Goal: Find contact information: Find contact information

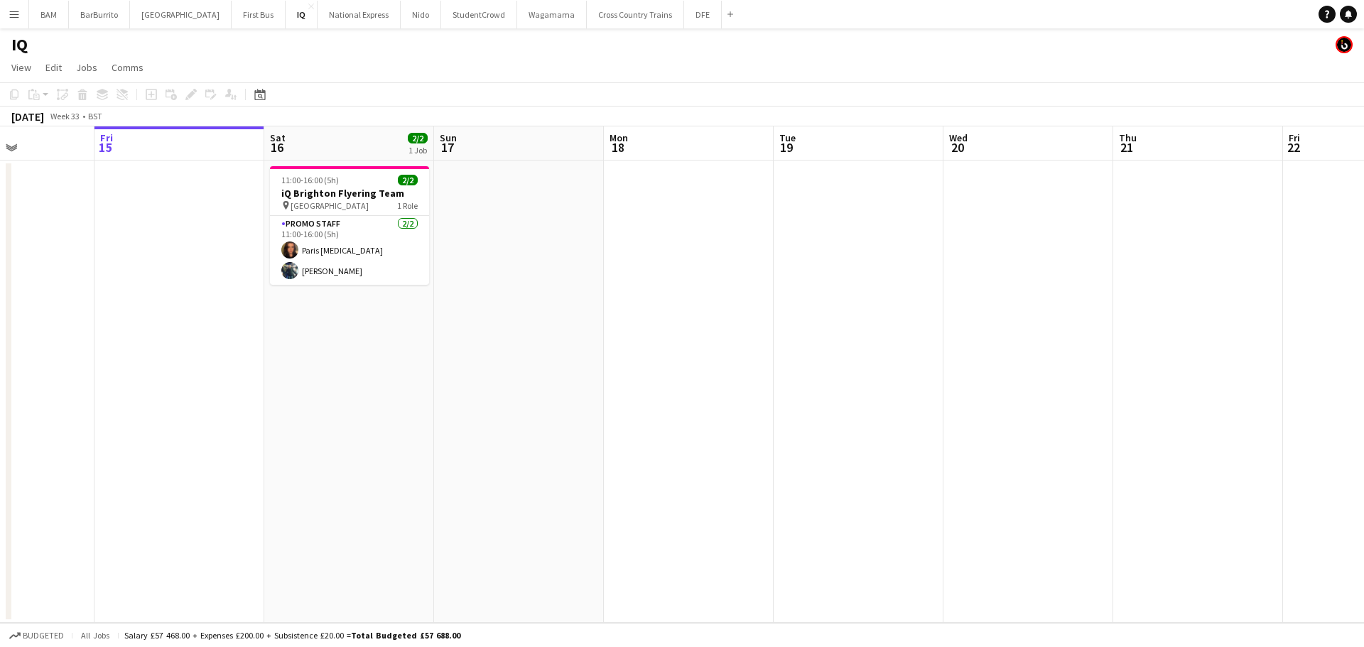
drag, startPoint x: 701, startPoint y: 214, endPoint x: 273, endPoint y: 205, distance: 427.6
click at [276, 205] on app-calendar-viewport "Tue 12 Wed 13 Thu 14 Fri 15 Sat 16 2/2 1 Job Sun 17 Mon 18 Tue 19 Wed 20 Thu 21…" at bounding box center [682, 374] width 1364 height 496
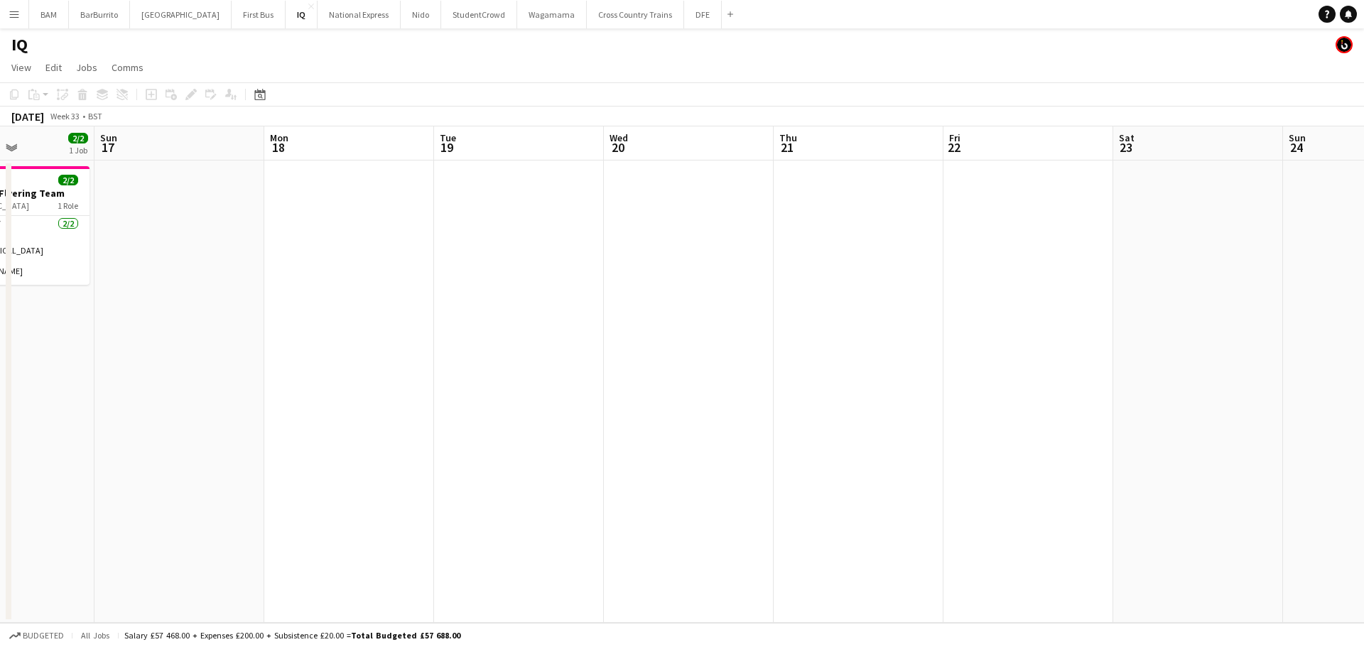
scroll to position [0, 448]
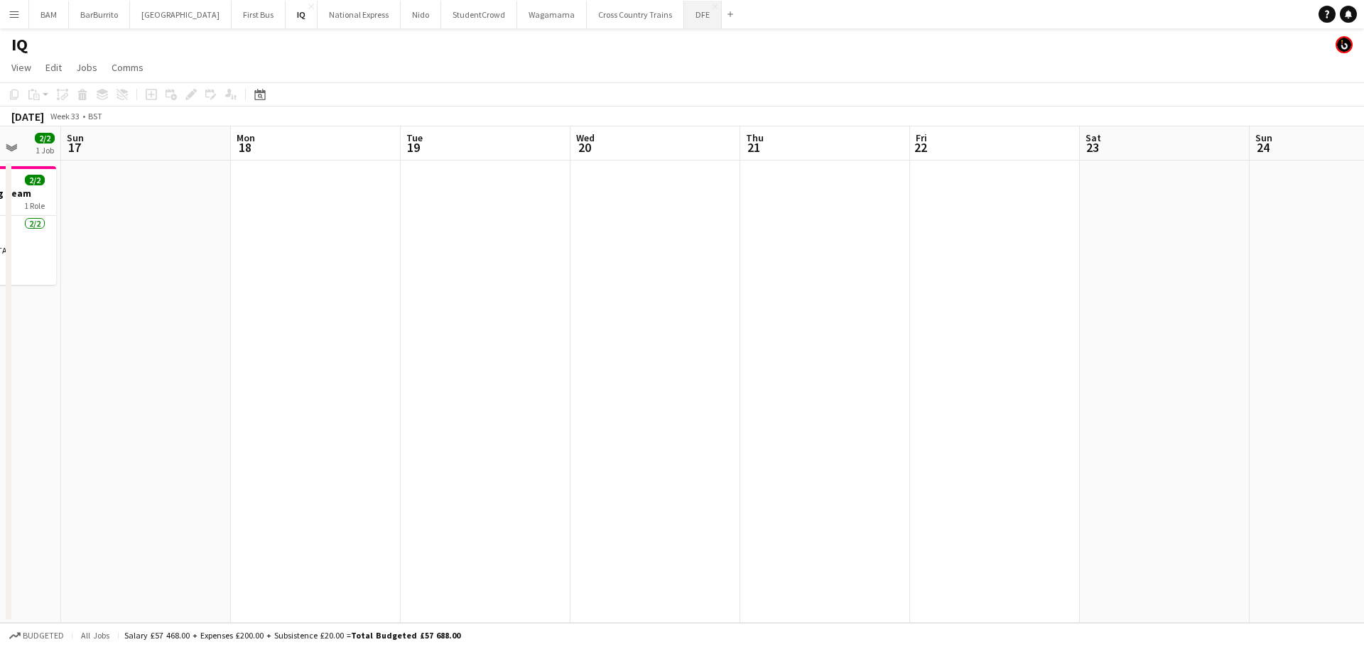
click at [684, 16] on button "DFE Close" at bounding box center [703, 15] width 38 height 28
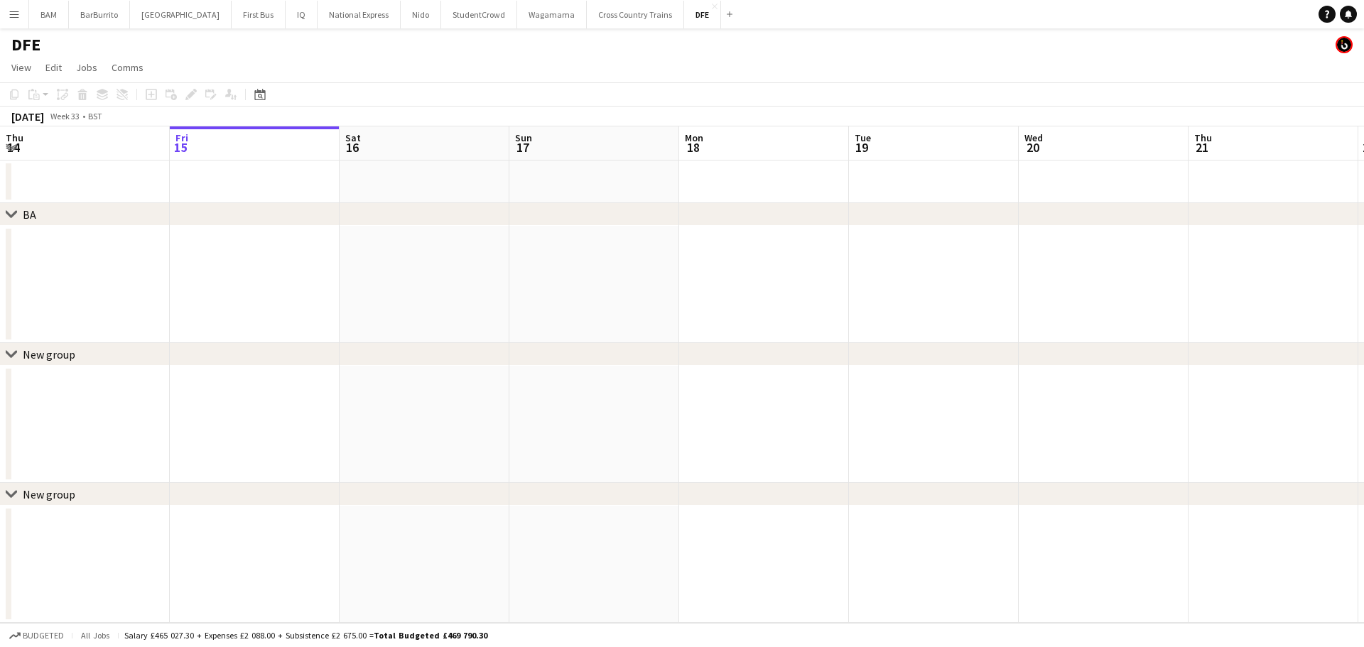
drag, startPoint x: 567, startPoint y: 237, endPoint x: 197, endPoint y: 217, distance: 370.5
click at [202, 217] on div "chevron-right BA chevron-right New group chevron-right New group Tue 12 Wed 13 …" at bounding box center [682, 374] width 1364 height 496
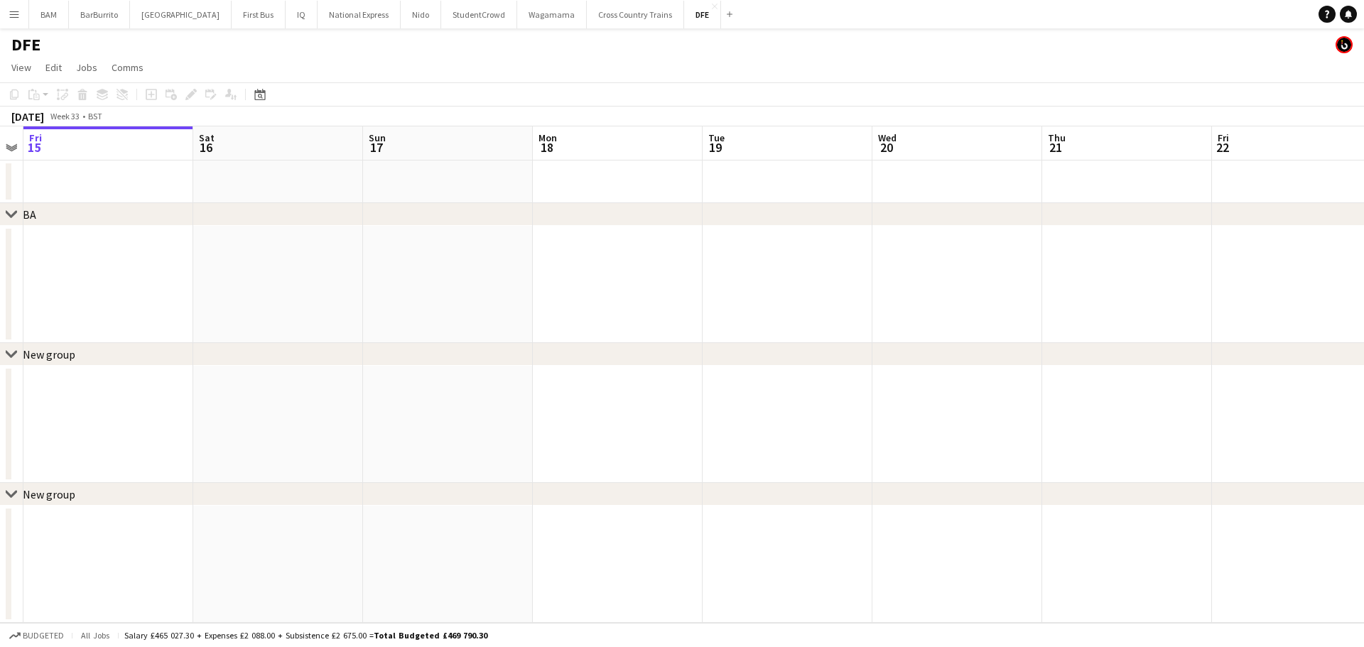
drag, startPoint x: 959, startPoint y: 283, endPoint x: 712, endPoint y: 252, distance: 249.8
click at [442, 253] on app-calendar-viewport "Tue 12 Wed 13 Thu 14 Fri 15 Sat 16 Sun 17 Mon 18 Tue 19 Wed 20 Thu 21 Fri 22 Sa…" at bounding box center [682, 374] width 1364 height 496
drag, startPoint x: 932, startPoint y: 280, endPoint x: 1288, endPoint y: 307, distance: 356.8
click at [694, 279] on app-calendar-viewport "Sun 17 Mon 18 Tue 19 Wed 20 Thu 21 Fri 22 Sat 23 Sun 24 Mon 25 Tue 26 Wed 27 Th…" at bounding box center [682, 374] width 1364 height 496
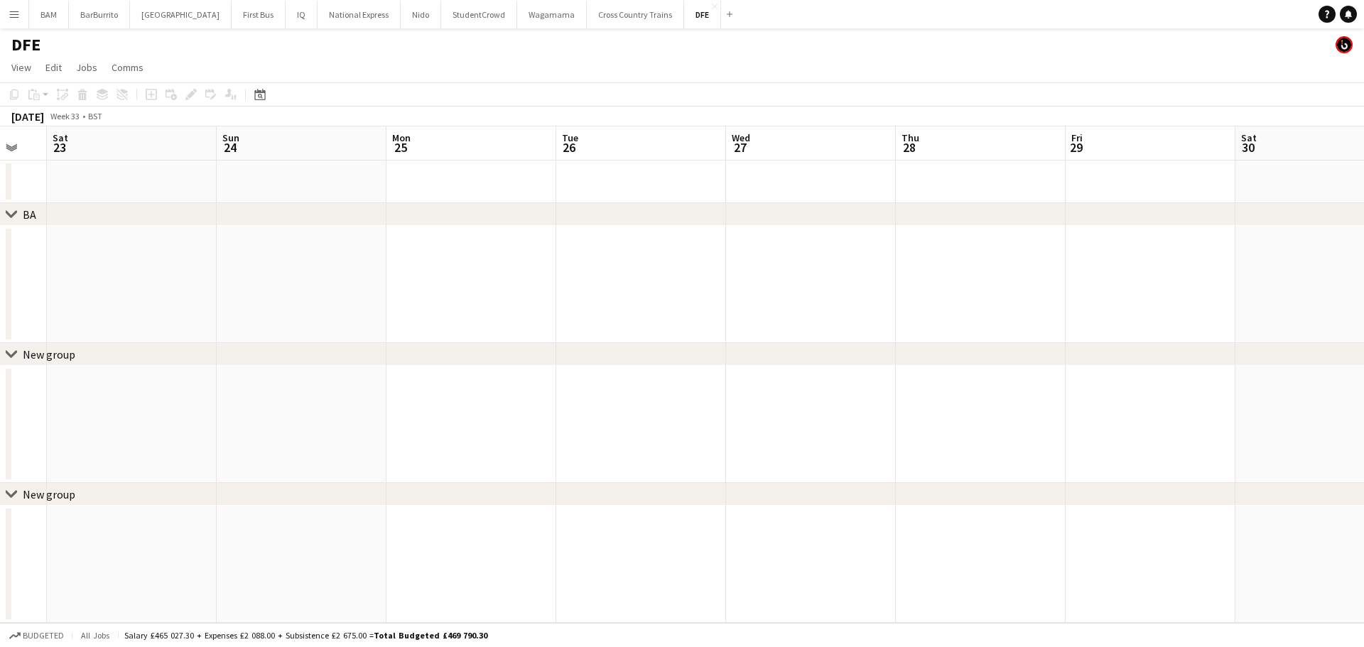
drag, startPoint x: 982, startPoint y: 292, endPoint x: 646, endPoint y: 277, distance: 336.2
click at [648, 278] on app-calendar-viewport "Wed 20 Thu 21 Fri 22 Sat 23 Sun 24 Mon 25 Tue 26 Wed 27 Thu 28 Fri 29 Sat 30 Su…" at bounding box center [682, 374] width 1364 height 496
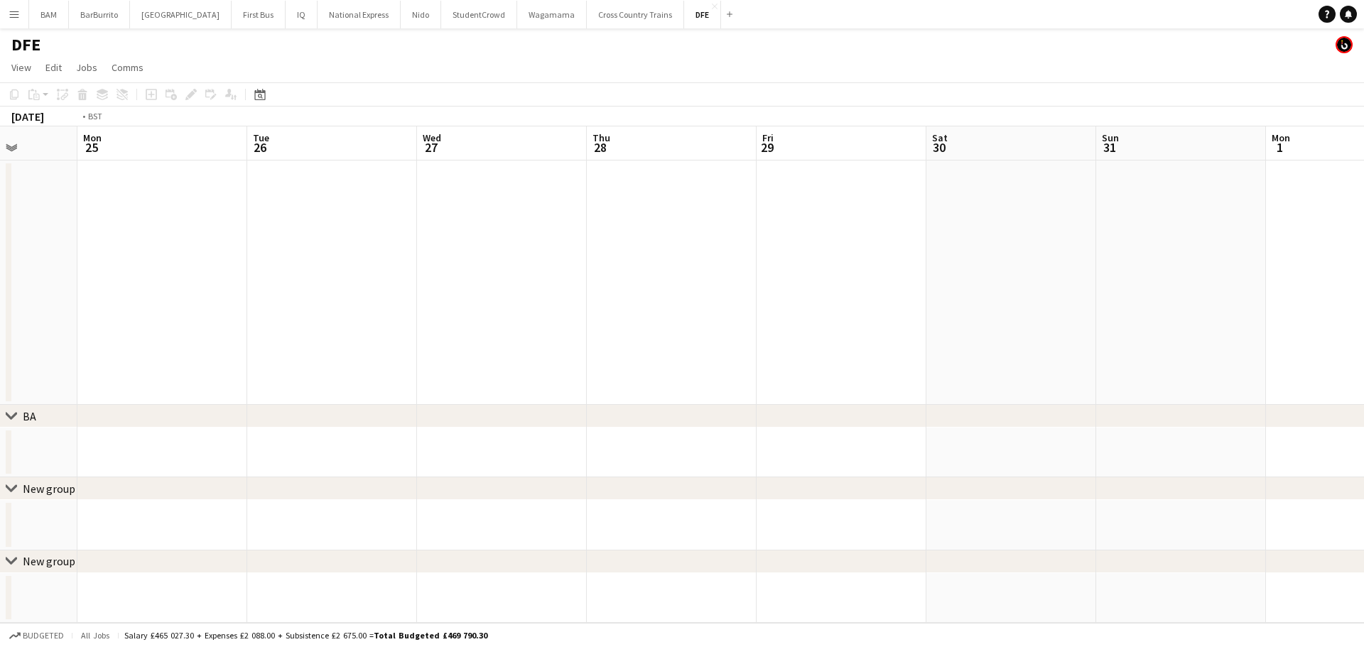
drag, startPoint x: 1158, startPoint y: 303, endPoint x: 1278, endPoint y: 316, distance: 121.5
click at [833, 295] on app-calendar-viewport "Fri 22 Sat 23 Sun 24 Mon 25 Tue 26 Wed 27 Thu 28 Fri 29 Sat 30 Sun 31 Mon 1 Tue…" at bounding box center [682, 374] width 1364 height 496
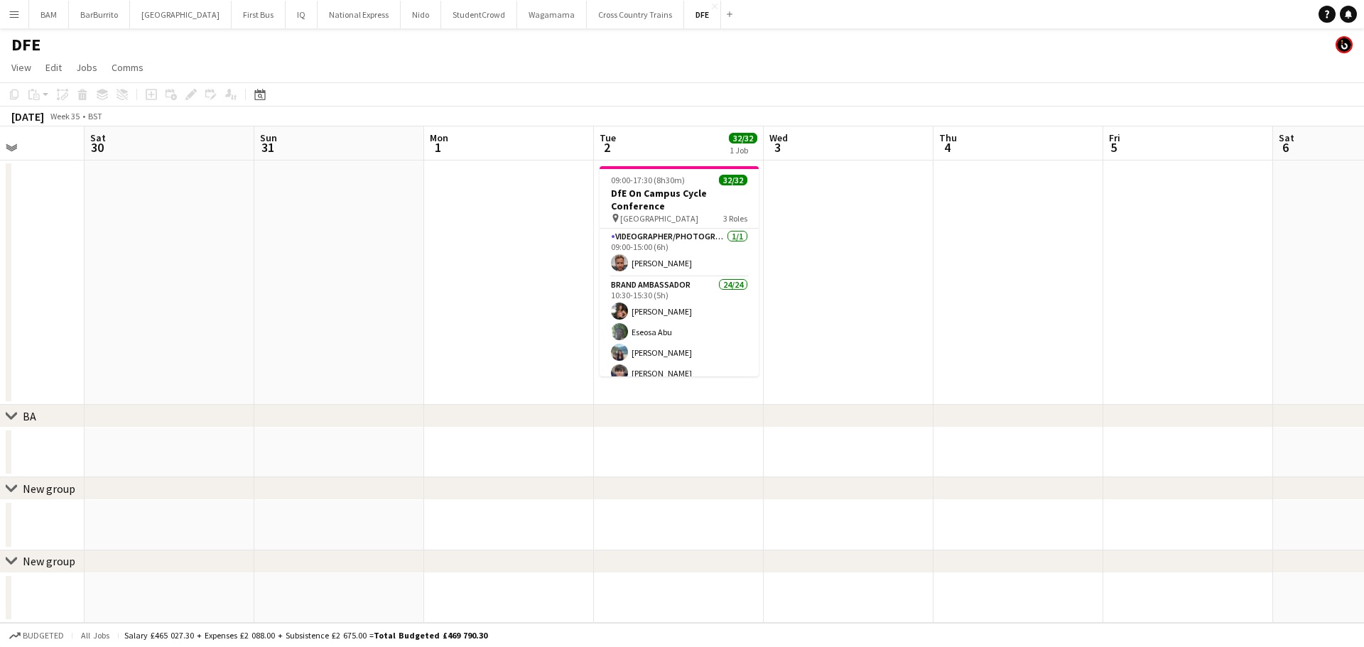
drag, startPoint x: 1136, startPoint y: 319, endPoint x: 830, endPoint y: 320, distance: 305.4
click at [831, 320] on app-calendar-viewport "Wed 27 Thu 28 Fri 29 Sat 30 Sun 31 Mon 1 Tue 2 32/32 1 Job Wed 3 Thu 4 Fri 5 Sa…" at bounding box center [682, 374] width 1364 height 496
drag, startPoint x: 656, startPoint y: 265, endPoint x: 702, endPoint y: 264, distance: 46.9
click at [656, 265] on app-card-role "Videographer/Photographer [DATE] 09:00-15:00 (6h) [PERSON_NAME]" at bounding box center [678, 253] width 159 height 48
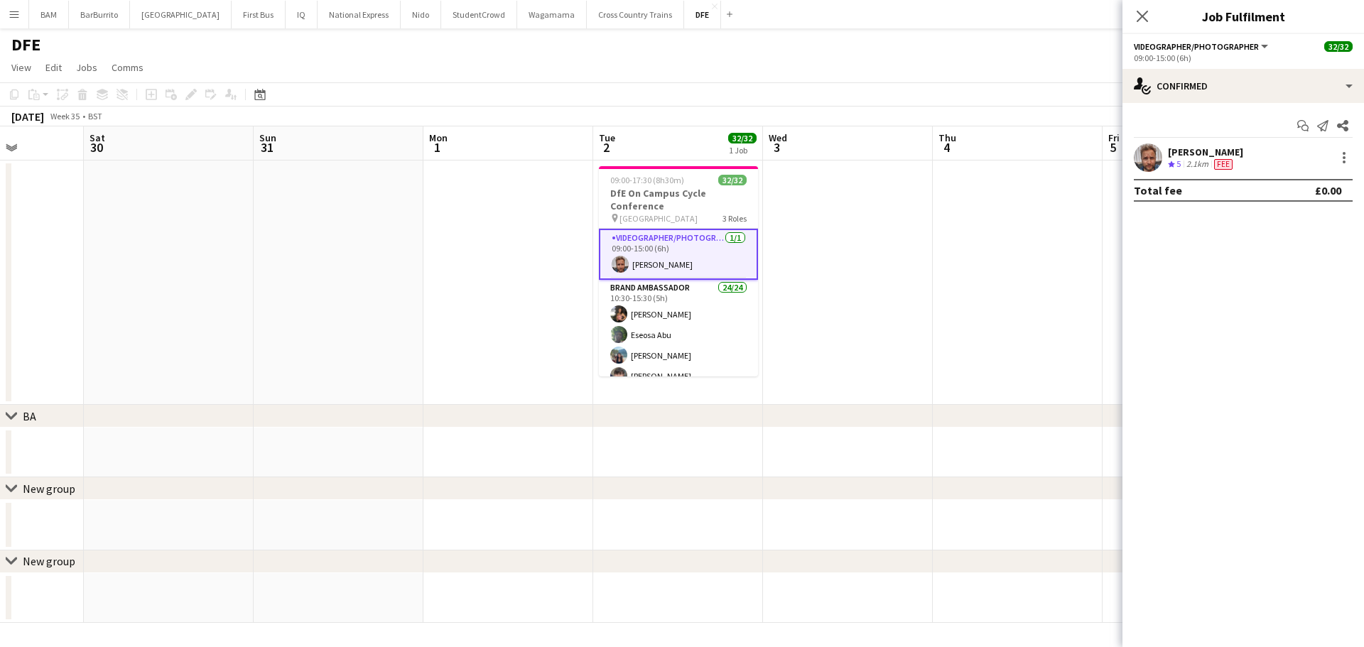
click at [814, 114] on div "[DATE] Week 35 • BST" at bounding box center [682, 117] width 1364 height 20
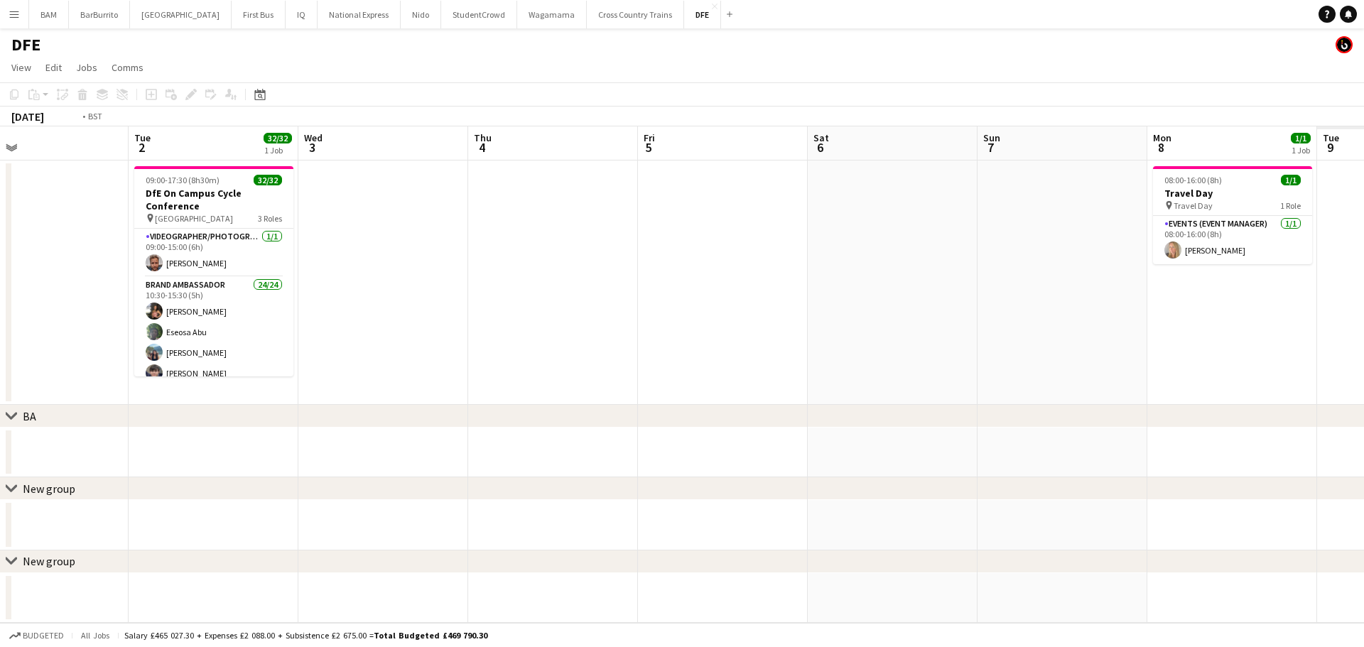
drag, startPoint x: 716, startPoint y: 175, endPoint x: 556, endPoint y: 167, distance: 160.0
click at [557, 167] on app-calendar-viewport "Fri 29 Sat 30 Sun 31 Mon 1 Tue 2 32/32 1 Job Wed 3 Thu 4 Fri 5 Sat 6 Sun 7 Mon …" at bounding box center [682, 374] width 1364 height 496
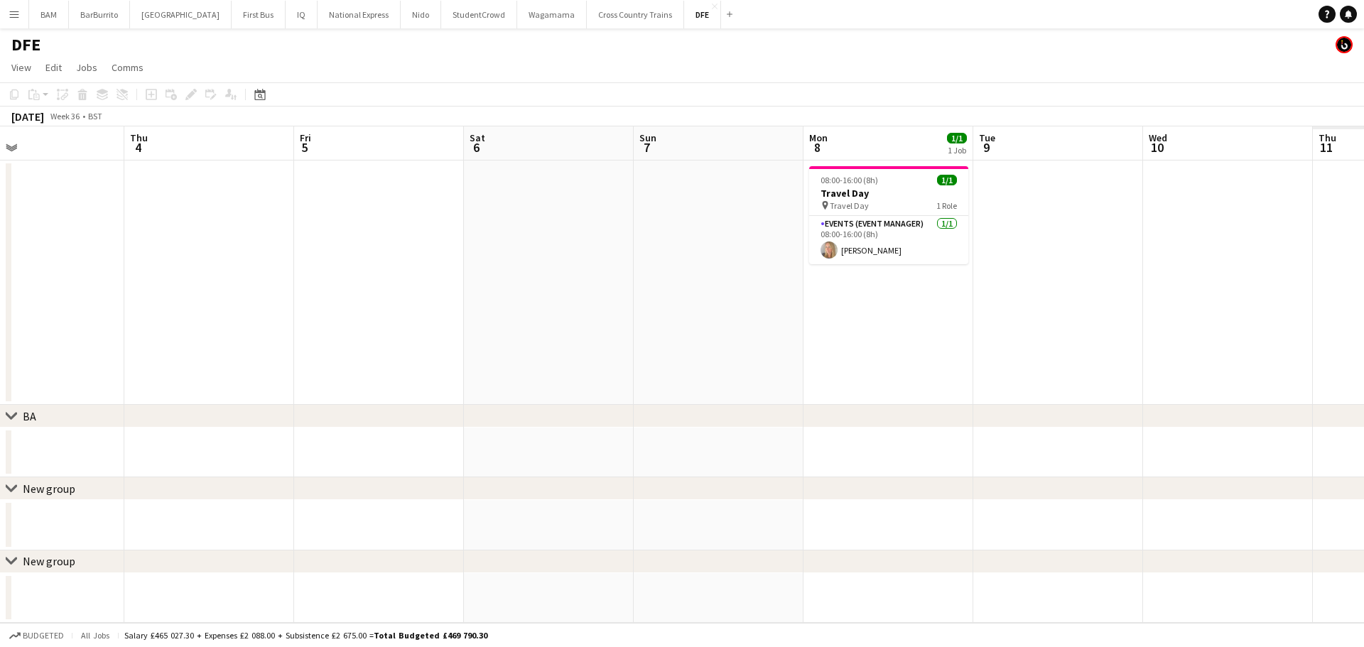
drag, startPoint x: 1247, startPoint y: 254, endPoint x: 913, endPoint y: 236, distance: 335.0
click at [633, 210] on app-calendar-viewport "Sun 31 Mon 1 Tue 2 32/32 1 Job Wed 3 Thu 4 Fri 5 Sat 6 Sun 7 Mon 8 1/1 1 Job Tu…" at bounding box center [682, 374] width 1364 height 496
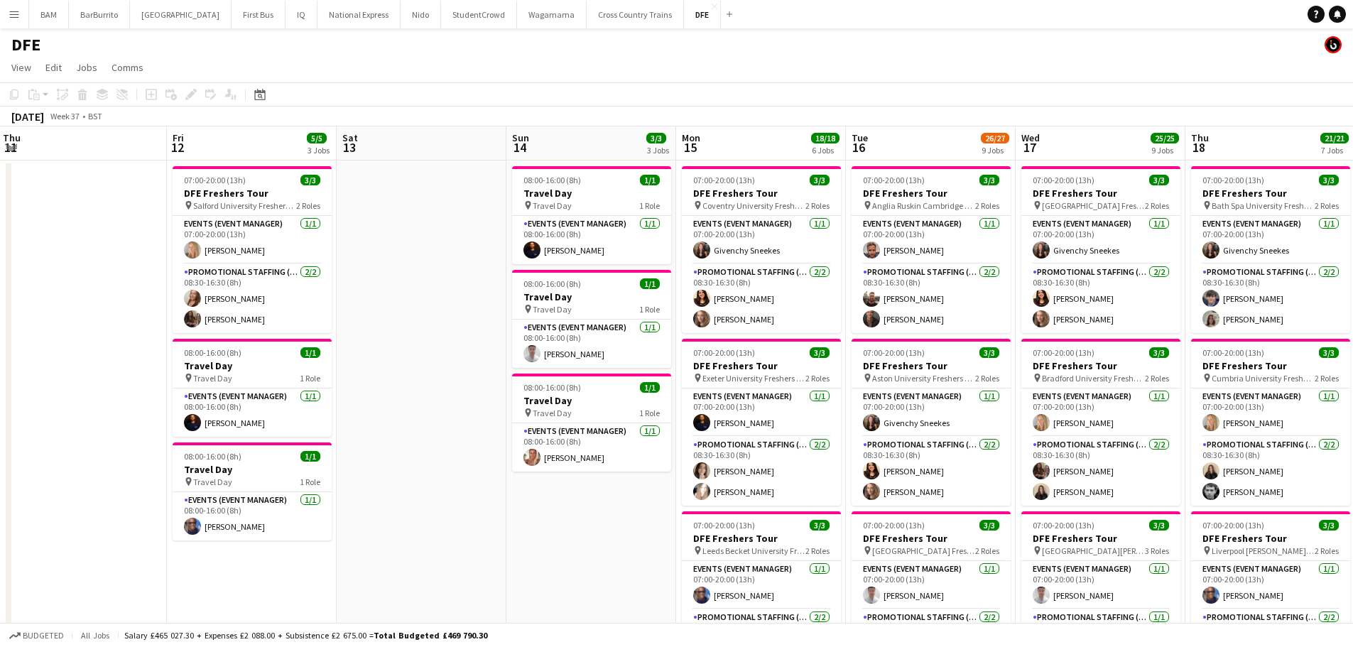
scroll to position [0, 540]
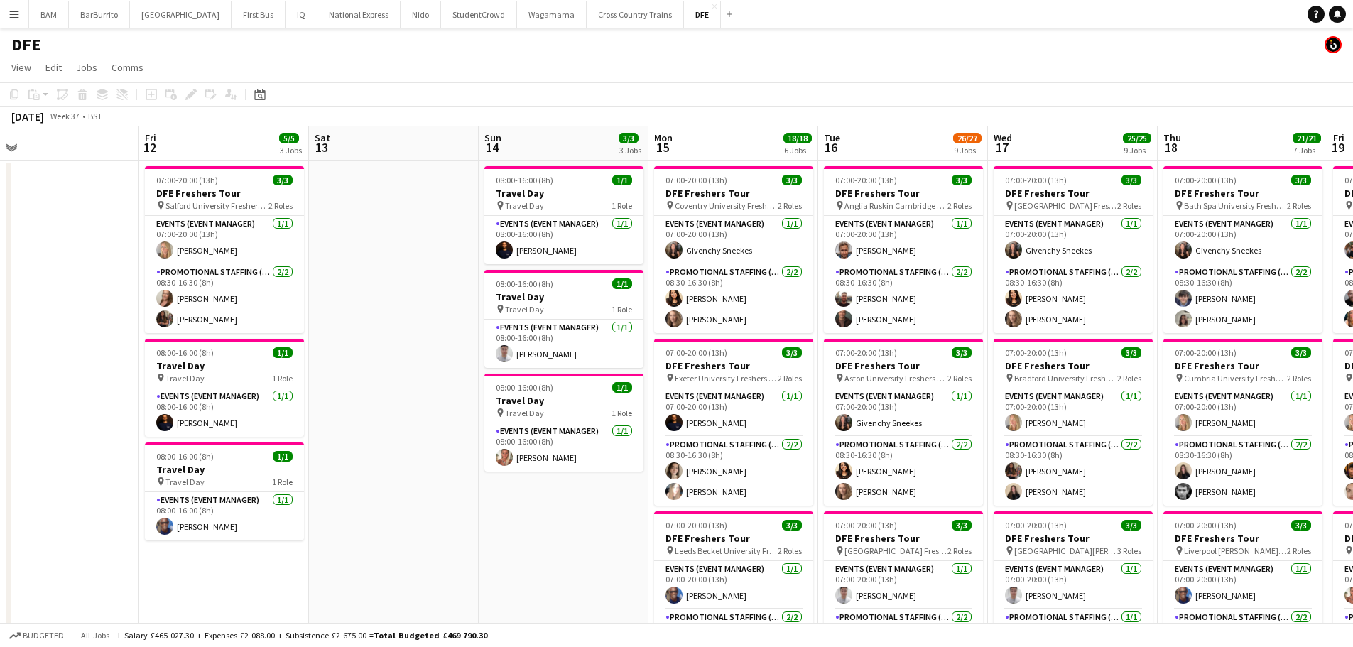
drag, startPoint x: 856, startPoint y: 267, endPoint x: 412, endPoint y: 241, distance: 444.6
click at [847, 221] on app-card-role "Events (Event Manager) [DATE] 07:00-20:00 (13h) [PERSON_NAME]" at bounding box center [903, 240] width 159 height 48
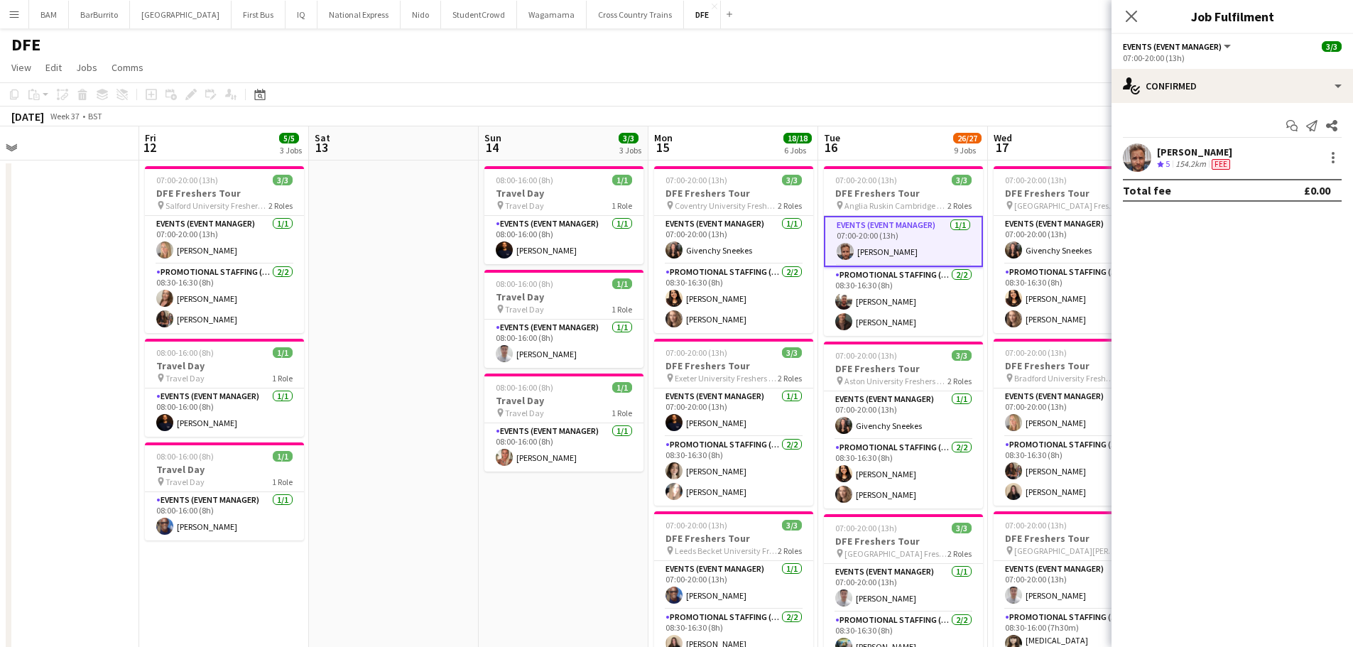
click at [1248, 161] on div "[PERSON_NAME] Crew rating 5 154.2km Fee" at bounding box center [1231, 157] width 241 height 28
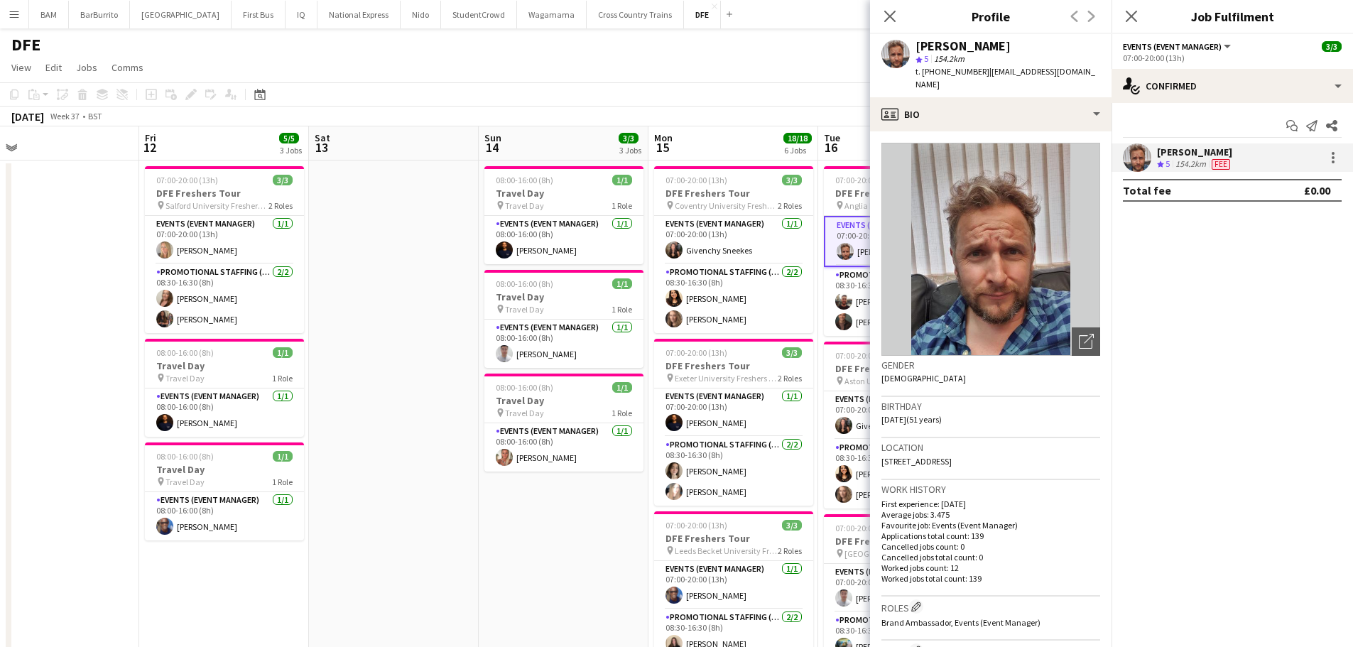
drag, startPoint x: 935, startPoint y: 72, endPoint x: 980, endPoint y: 74, distance: 45.5
click at [980, 74] on div "t. [PHONE_NUMBER] | [EMAIL_ADDRESS][DOMAIN_NAME]" at bounding box center [1007, 78] width 185 height 26
copy div "7967735418 |"
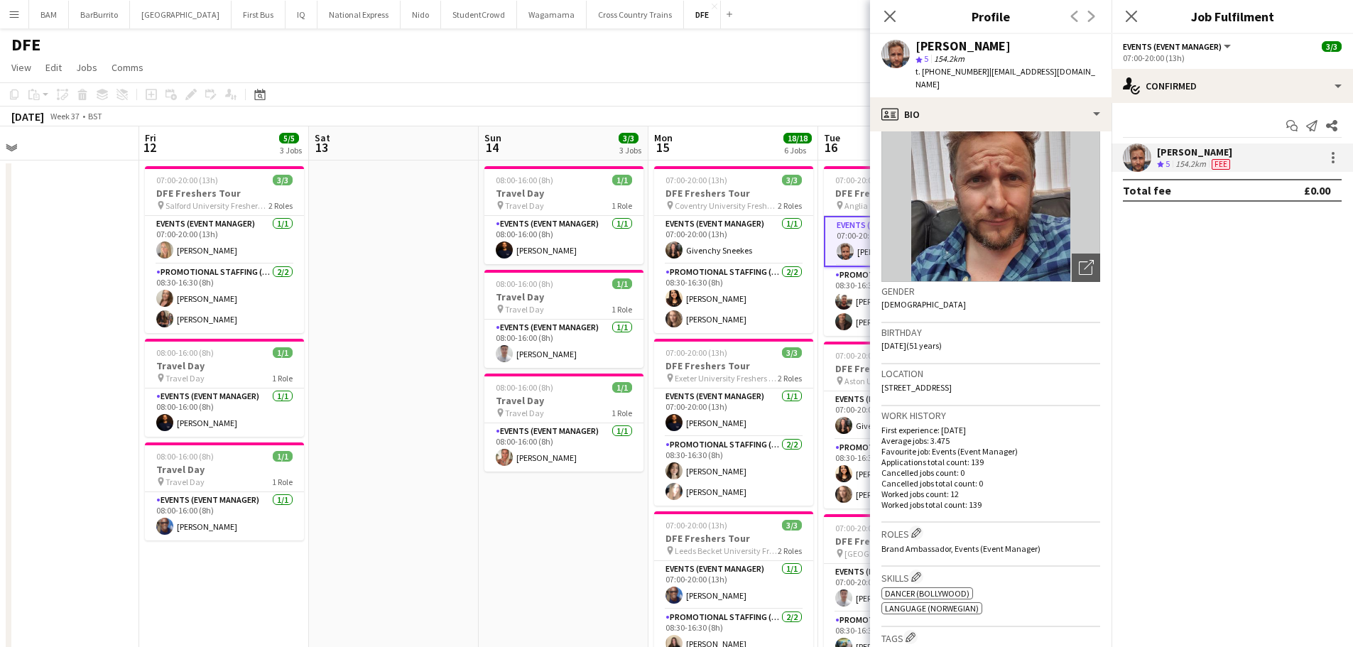
scroll to position [0, 0]
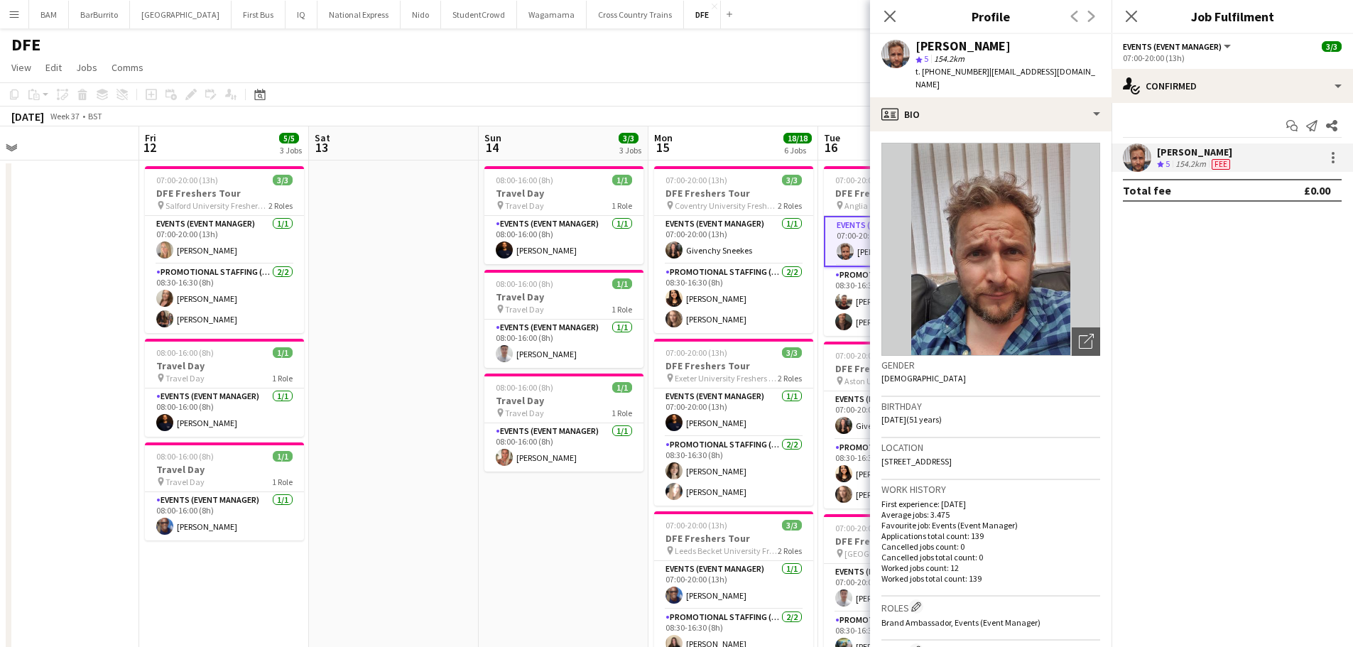
click at [1005, 62] on div "star 5 154.2km" at bounding box center [1007, 59] width 185 height 13
click at [849, 304] on app-user-avatar at bounding box center [843, 301] width 17 height 17
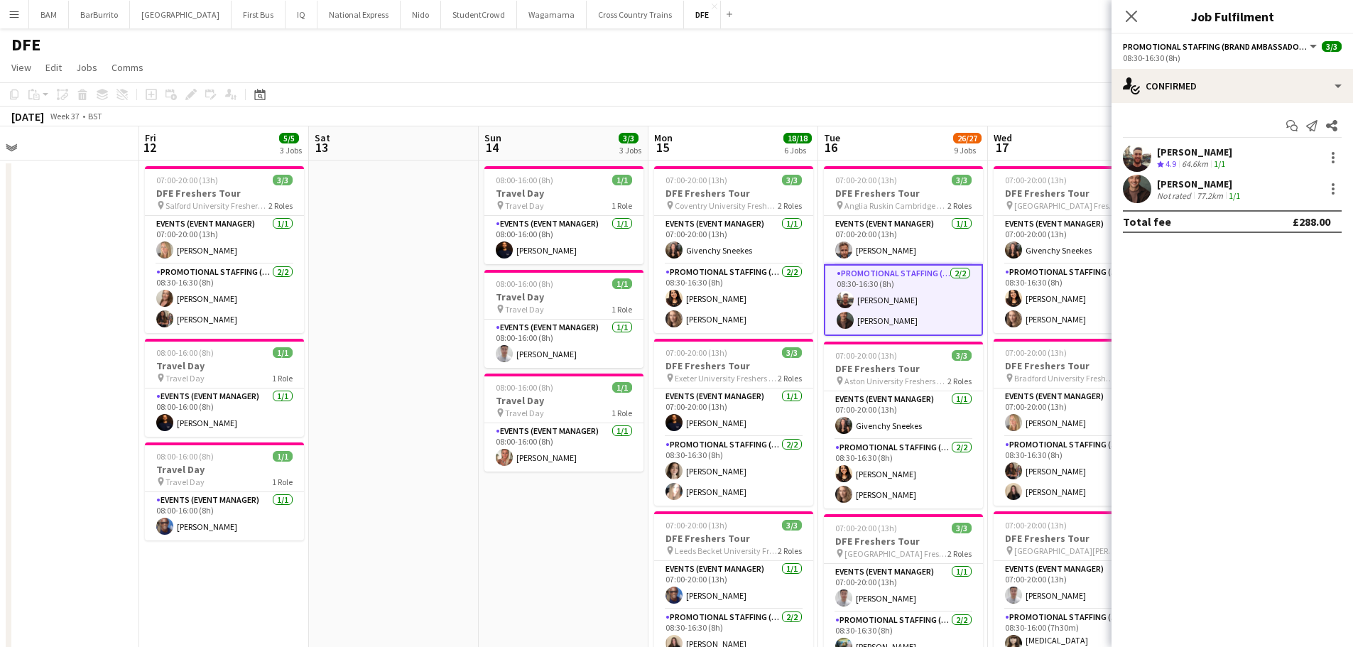
click at [1170, 167] on span "4.9" at bounding box center [1170, 163] width 11 height 11
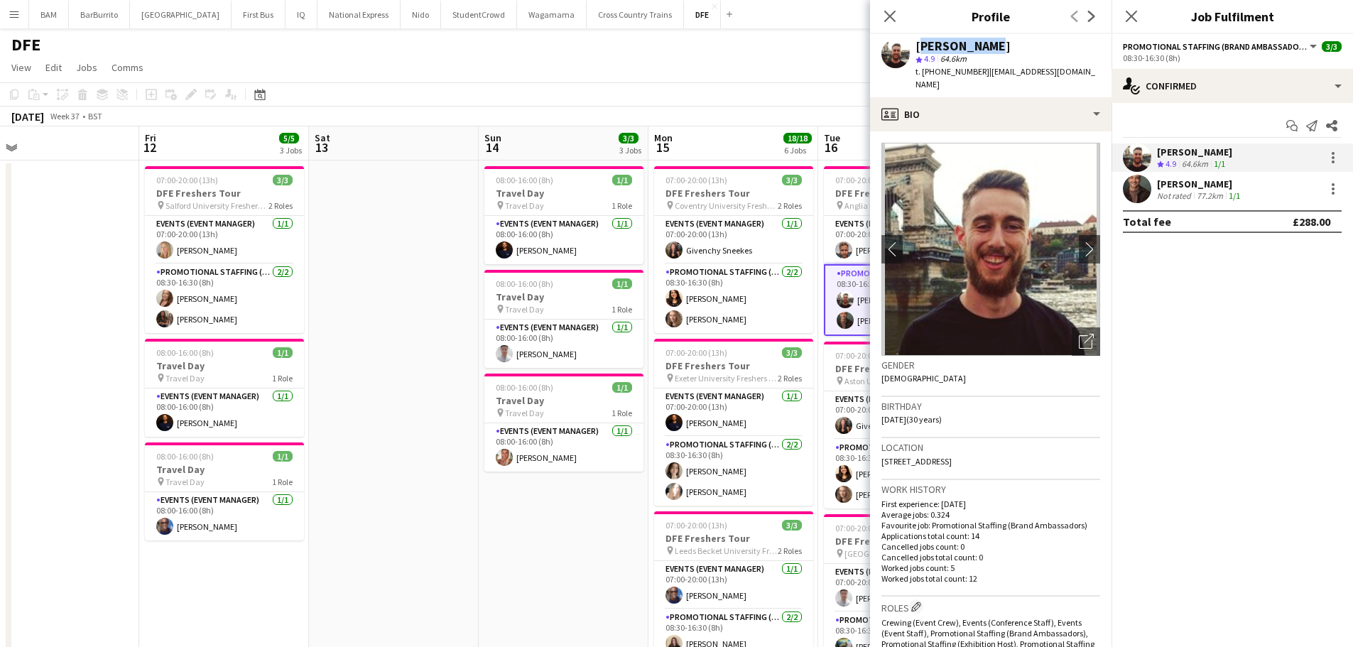
drag, startPoint x: 917, startPoint y: 43, endPoint x: 993, endPoint y: 48, distance: 76.1
click at [993, 48] on div "[PERSON_NAME]" at bounding box center [1007, 46] width 185 height 13
copy div "[PERSON_NAME]"
drag, startPoint x: 1233, startPoint y: 192, endPoint x: 1181, endPoint y: 180, distance: 53.1
click at [1233, 192] on app-skills-label "1/1" at bounding box center [1234, 195] width 11 height 11
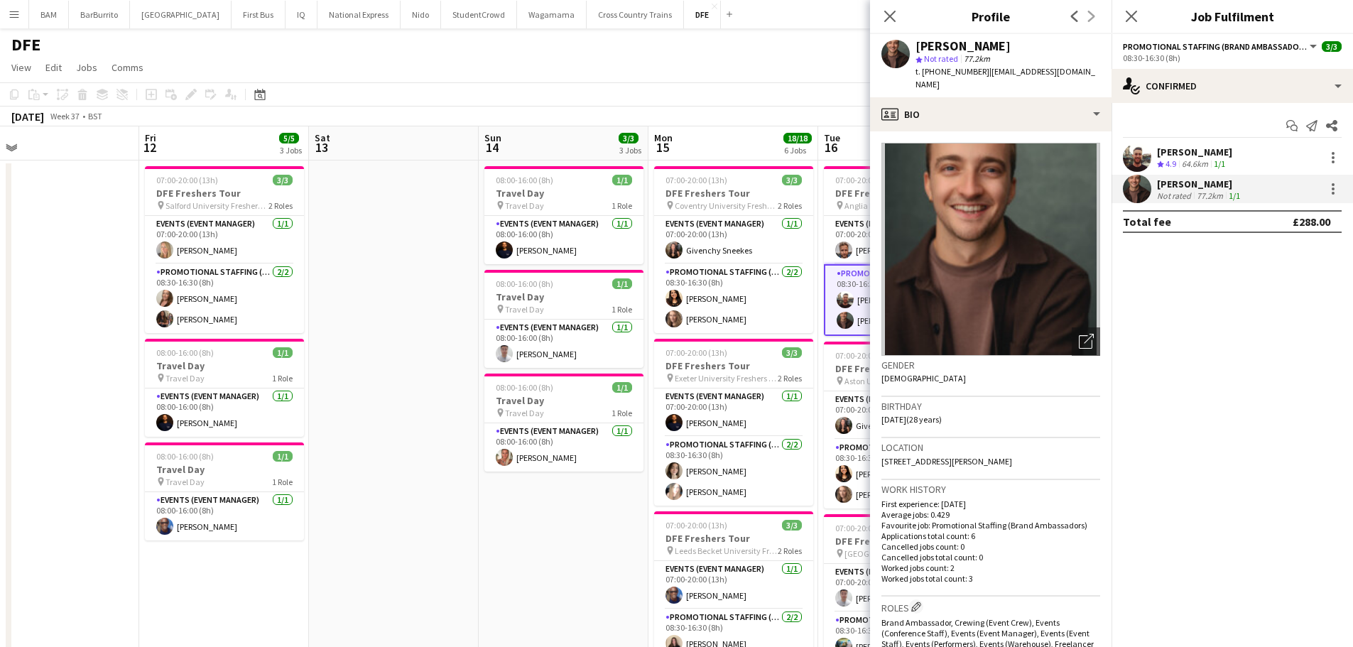
drag, startPoint x: 918, startPoint y: 44, endPoint x: 1003, endPoint y: 47, distance: 86.0
click at [1003, 47] on div "[PERSON_NAME]" at bounding box center [1007, 46] width 185 height 13
copy div "[PERSON_NAME]"
click at [890, 18] on icon "Close pop-in" at bounding box center [889, 15] width 13 height 13
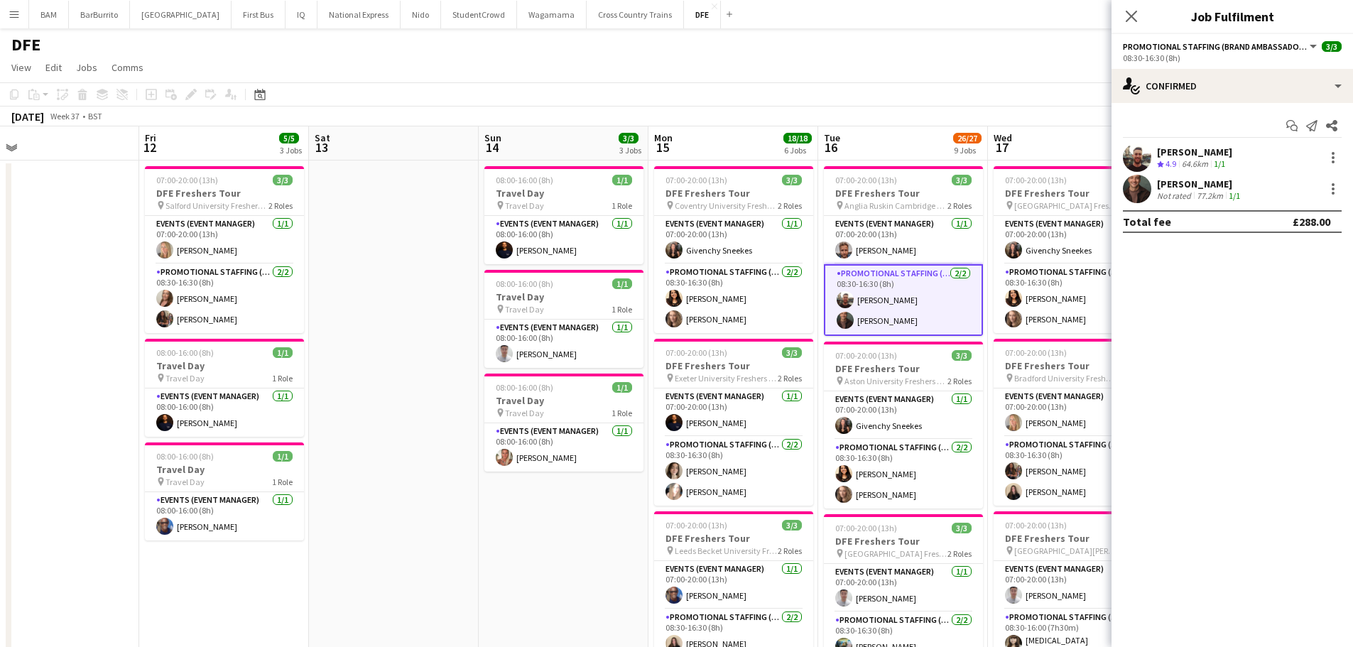
click at [919, 74] on app-page-menu "View Day view expanded Day view collapsed Month view Date picker Jump to [DATE]…" at bounding box center [676, 68] width 1353 height 27
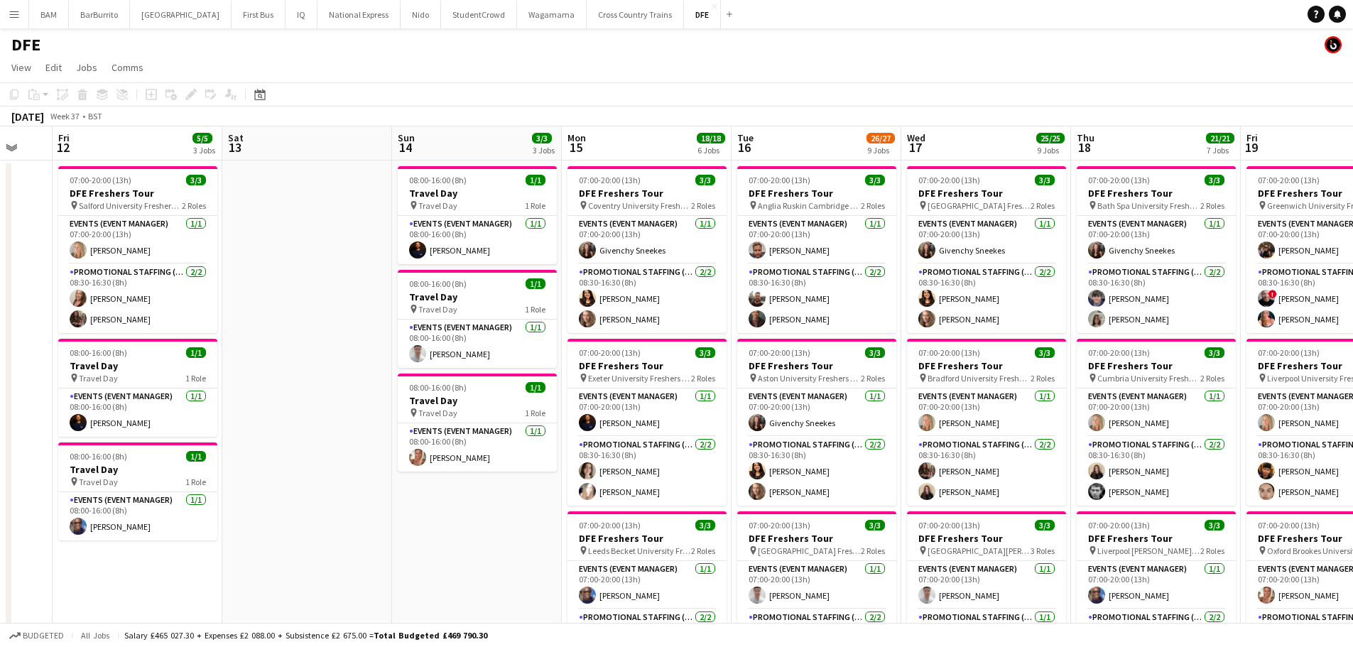
scroll to position [0, 496]
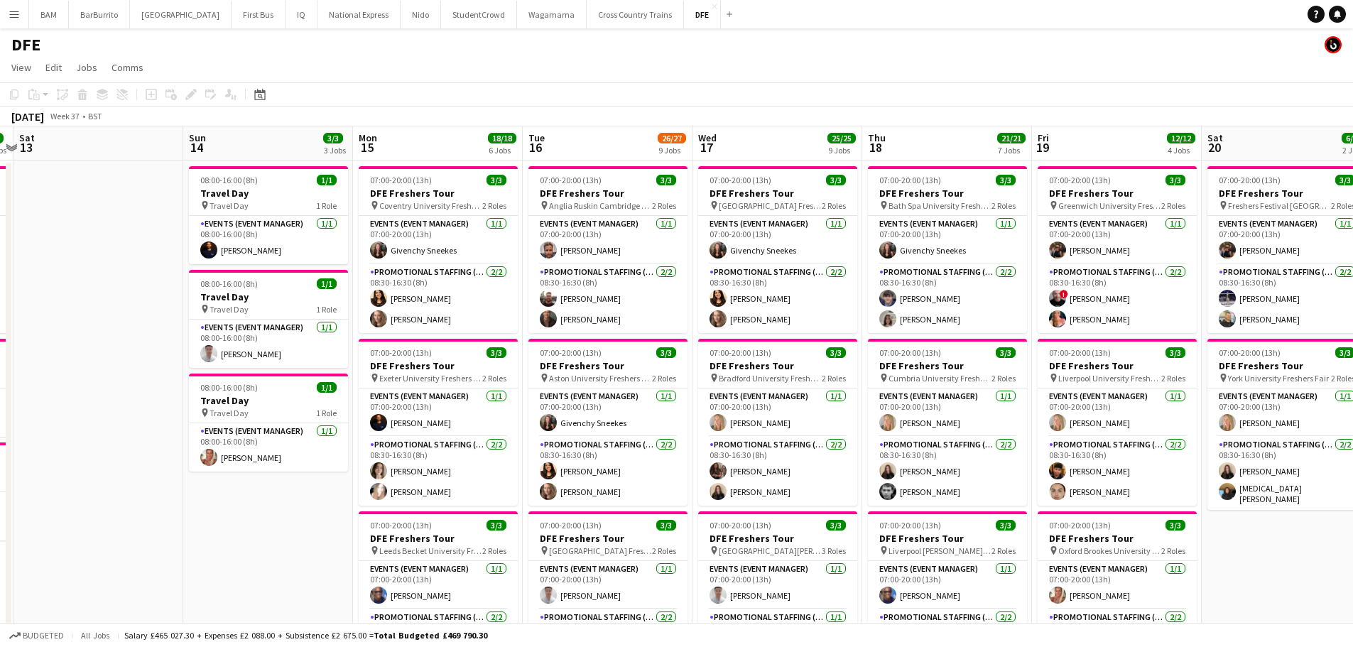
drag, startPoint x: 588, startPoint y: 214, endPoint x: 411, endPoint y: 216, distance: 176.8
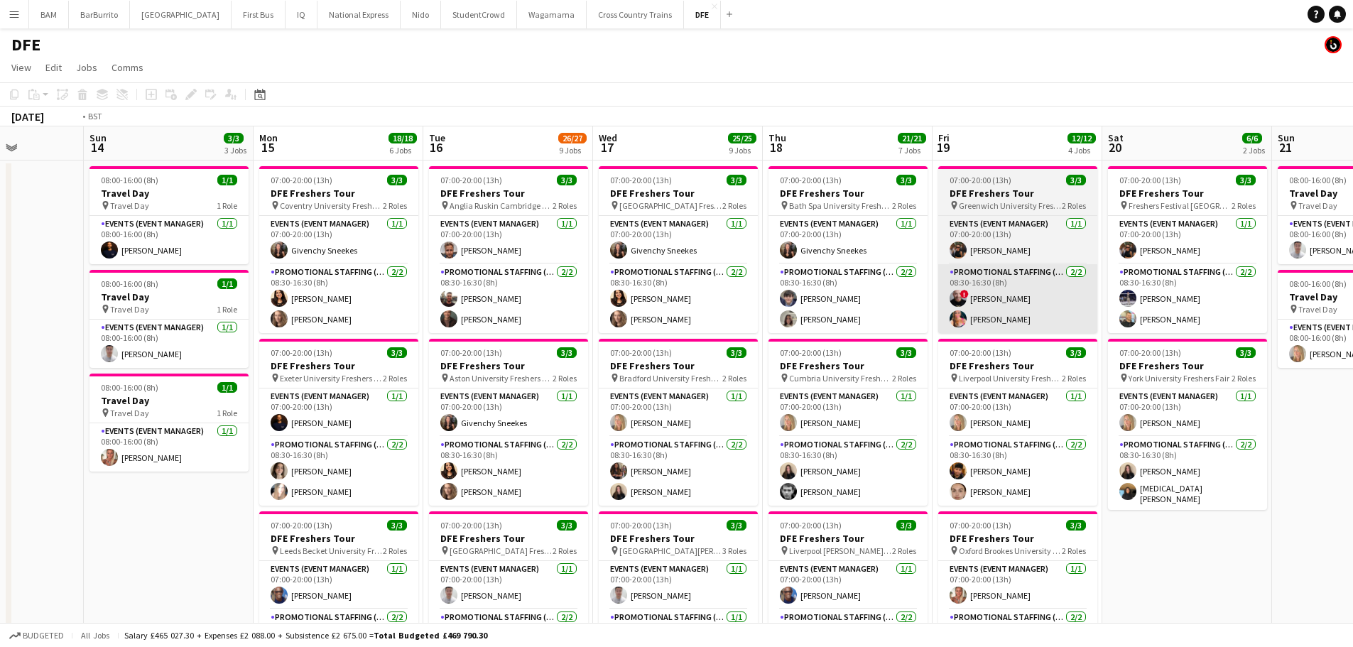
drag, startPoint x: 663, startPoint y: 290, endPoint x: 437, endPoint y: 285, distance: 225.2
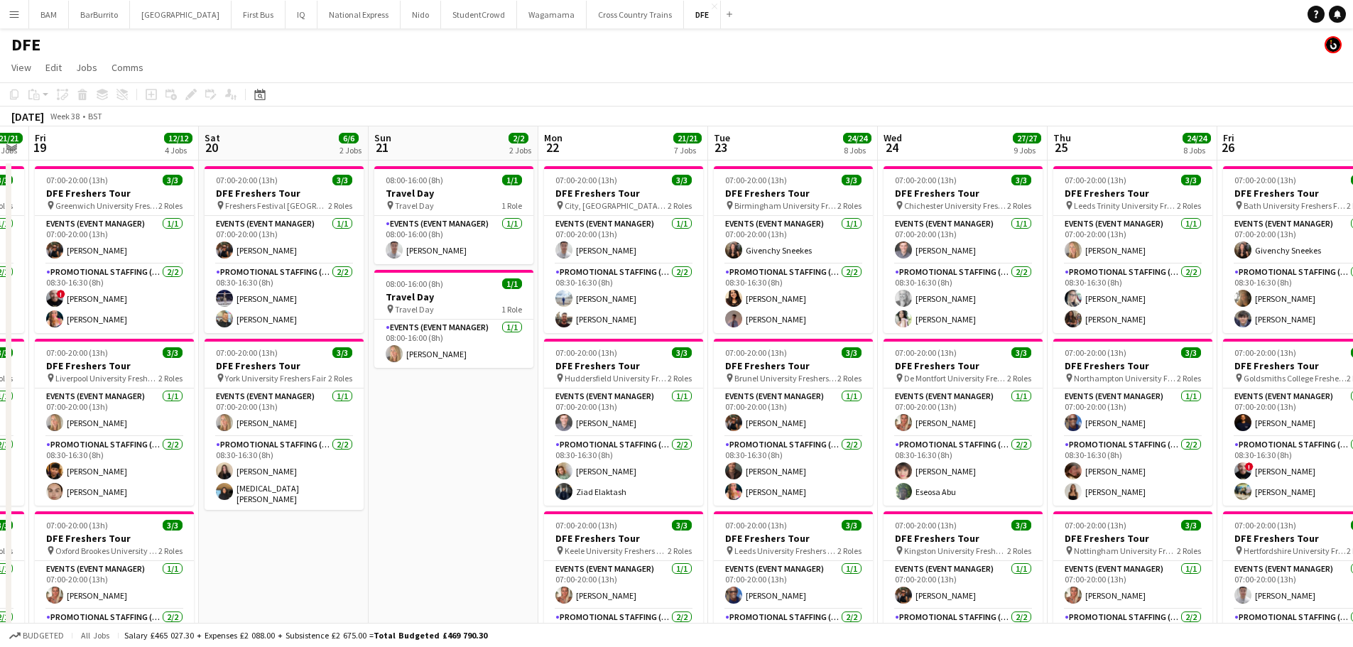
drag, startPoint x: 658, startPoint y: 322, endPoint x: 181, endPoint y: 286, distance: 478.6
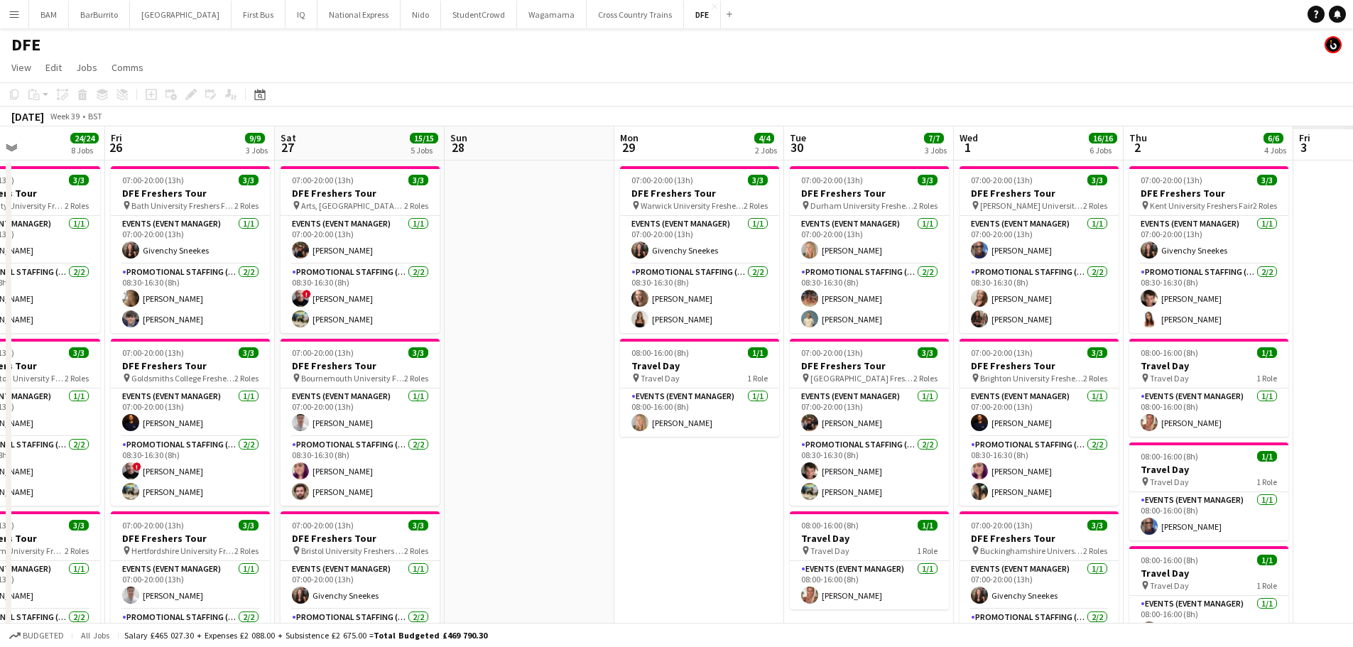
scroll to position [0, 464]
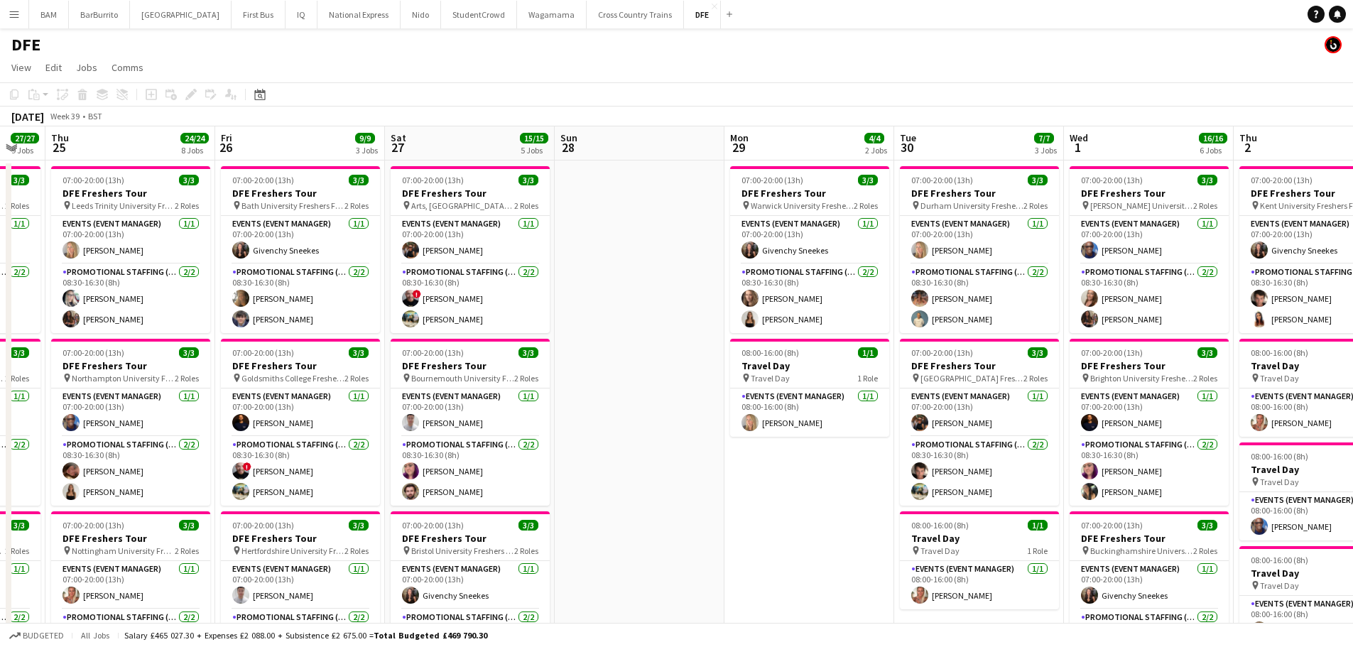
drag, startPoint x: 710, startPoint y: 303, endPoint x: 280, endPoint y: 268, distance: 431.8
click at [489, 250] on app-card-role "Events (Event Manager) [DATE] 07:00-20:00 (13h) [PERSON_NAME]" at bounding box center [470, 240] width 159 height 48
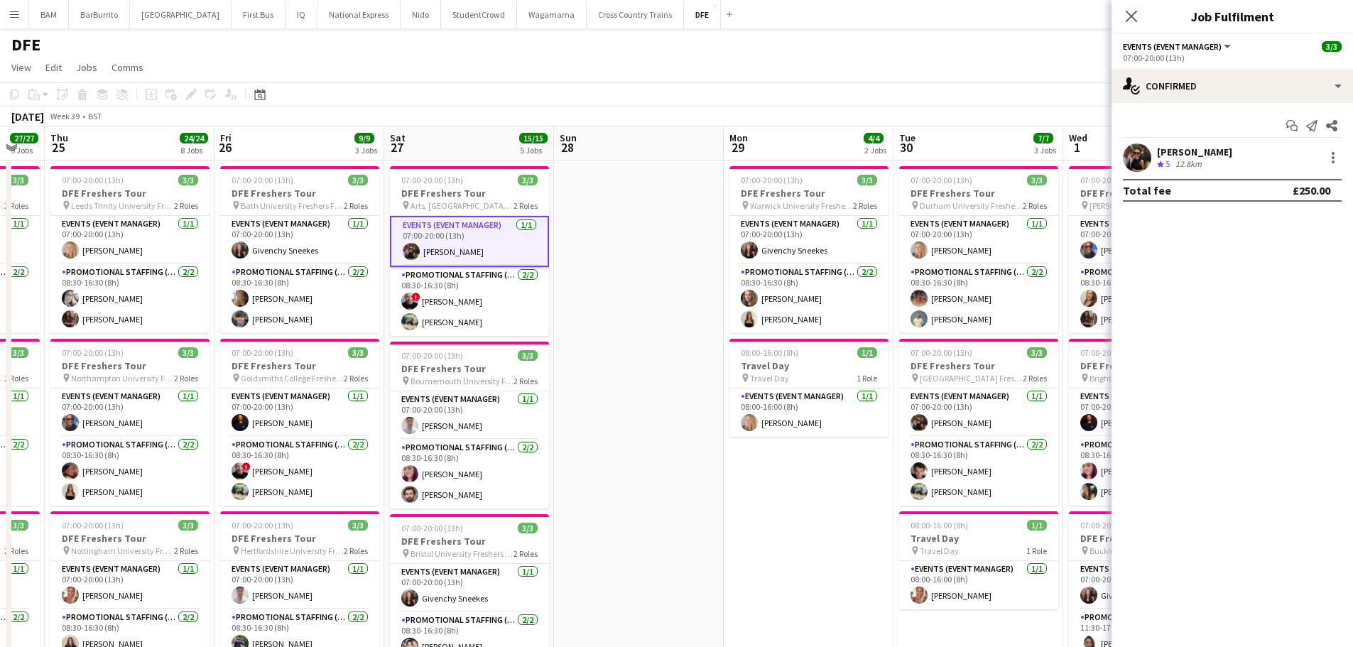
drag, startPoint x: 1233, startPoint y: 148, endPoint x: 1191, endPoint y: 151, distance: 42.1
click at [1233, 148] on div "[PERSON_NAME] Crew rating 5 12.8km" at bounding box center [1231, 157] width 241 height 28
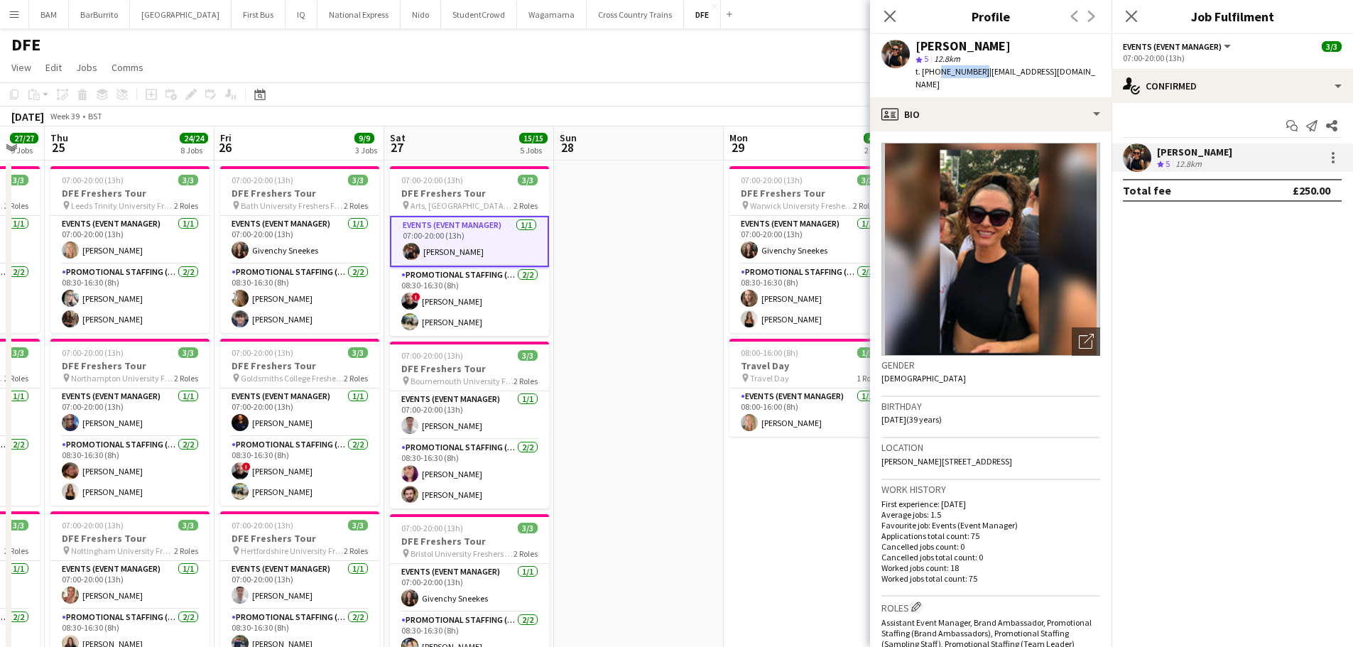
drag, startPoint x: 935, startPoint y: 72, endPoint x: 977, endPoint y: 76, distance: 42.1
click at [977, 76] on span "t. [PHONE_NUMBER]" at bounding box center [952, 71] width 74 height 11
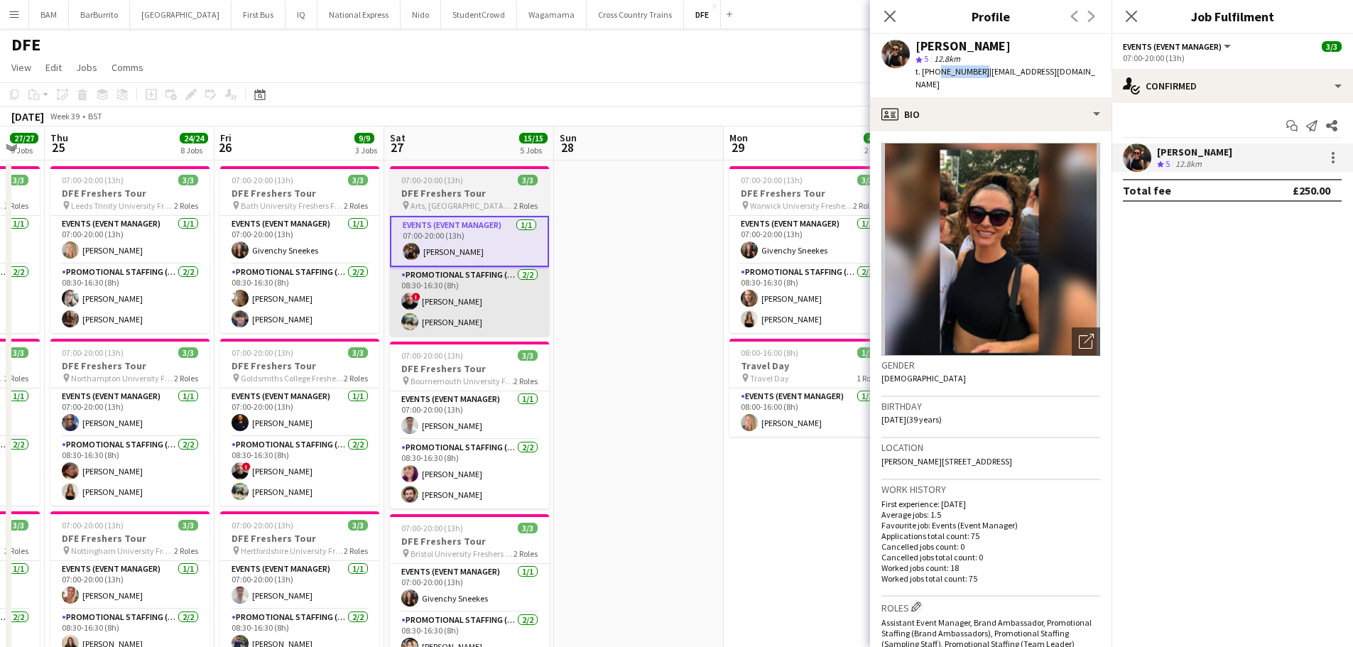
copy span "7365236582"
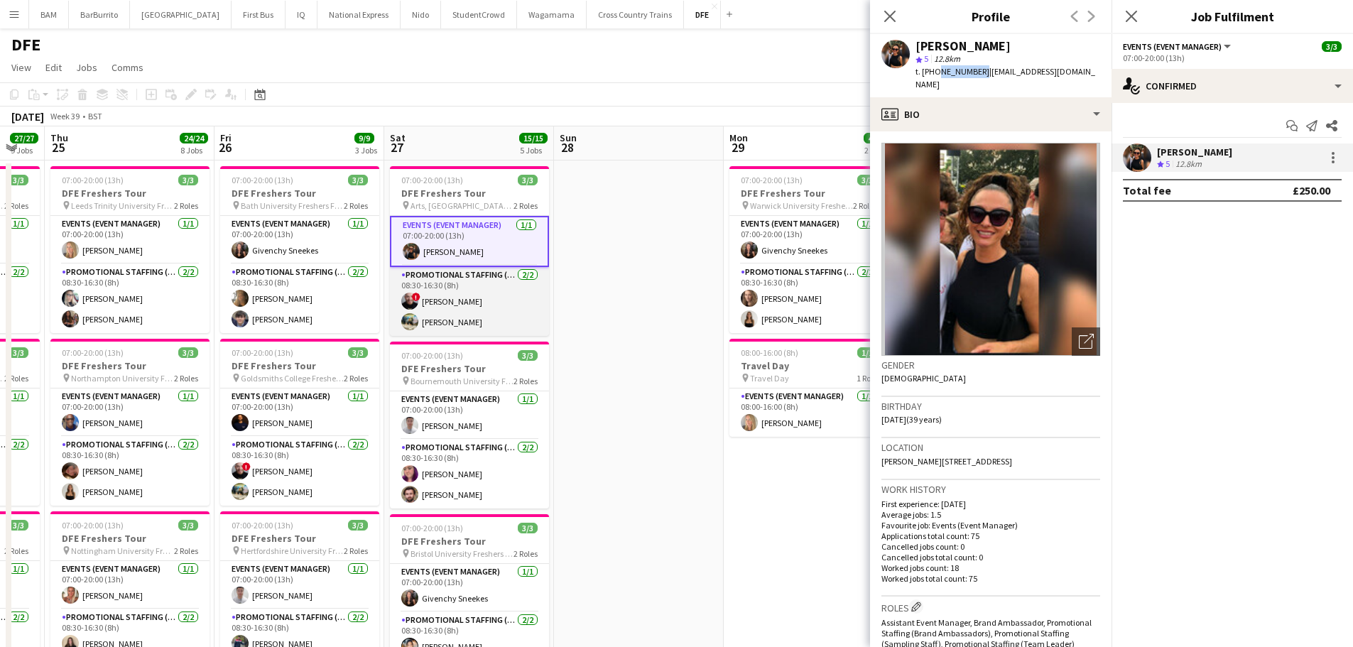
click at [459, 311] on app-card-role "Promotional Staffing (Brand Ambassadors) [DATE] 08:30-16:30 (8h) ! [PERSON_NAME…" at bounding box center [469, 301] width 159 height 69
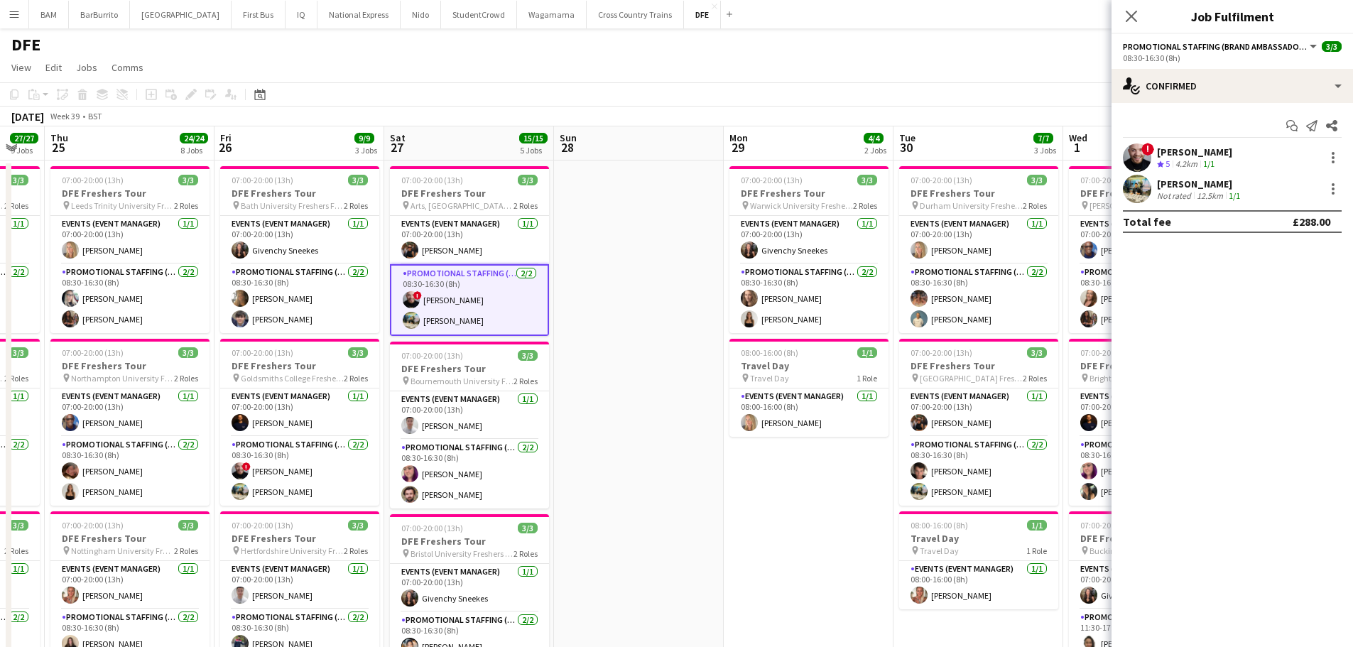
click at [1161, 138] on div "Start chat Send notification Share" at bounding box center [1232, 125] width 219 height 23
click at [1201, 149] on div "[PERSON_NAME]" at bounding box center [1194, 152] width 75 height 13
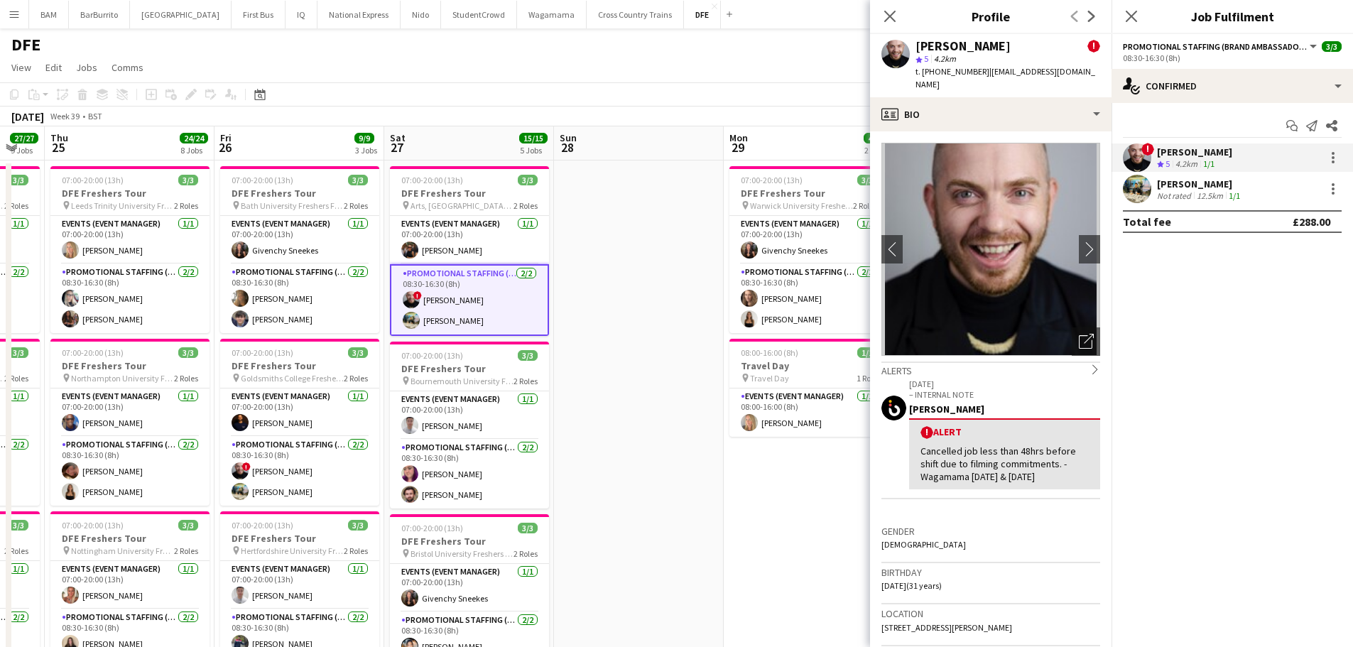
drag, startPoint x: 915, startPoint y: 46, endPoint x: 1016, endPoint y: 43, distance: 100.2
click at [1016, 43] on div "[PERSON_NAME] !" at bounding box center [1007, 46] width 185 height 13
copy div "[PERSON_NAME]"
click at [1256, 187] on div "[PERSON_NAME] Not rated 12.5km 1/1" at bounding box center [1231, 189] width 241 height 28
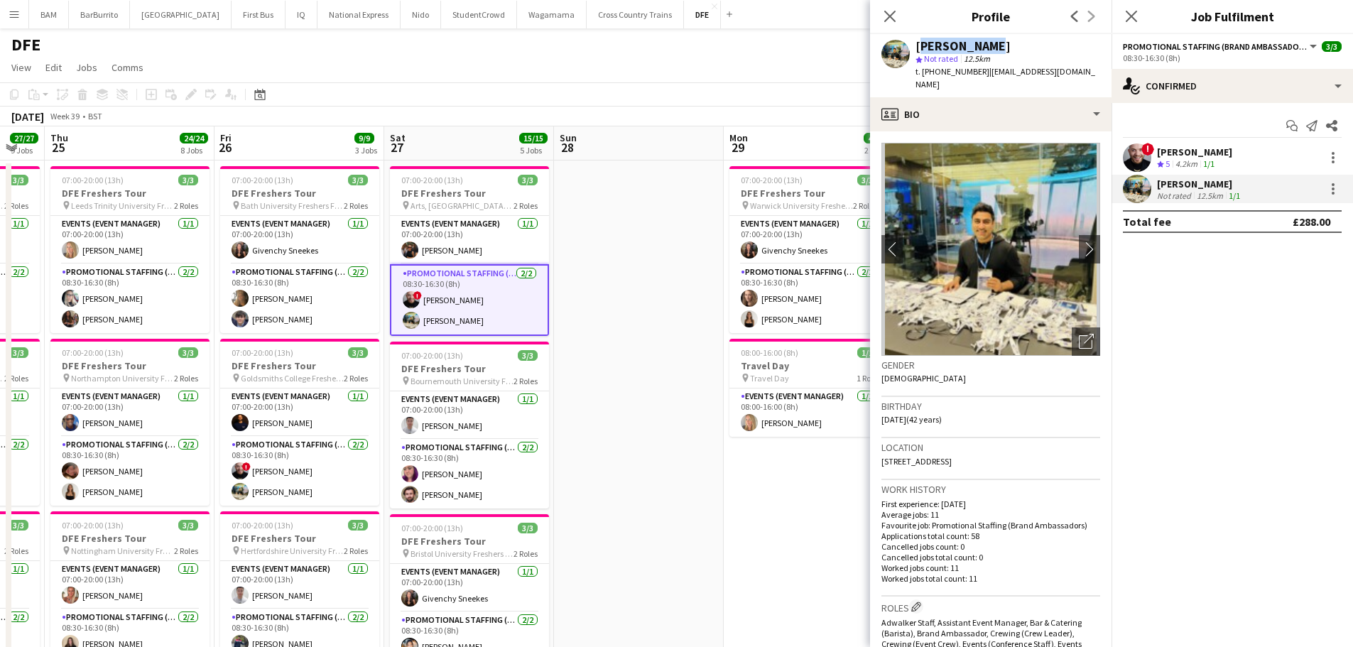
drag, startPoint x: 918, startPoint y: 45, endPoint x: 990, endPoint y: 47, distance: 72.5
click at [990, 47] on div "[PERSON_NAME]" at bounding box center [1007, 46] width 185 height 13
copy div "[PERSON_NAME]"
click at [624, 141] on app-board-header-date "Sun 28" at bounding box center [639, 143] width 170 height 34
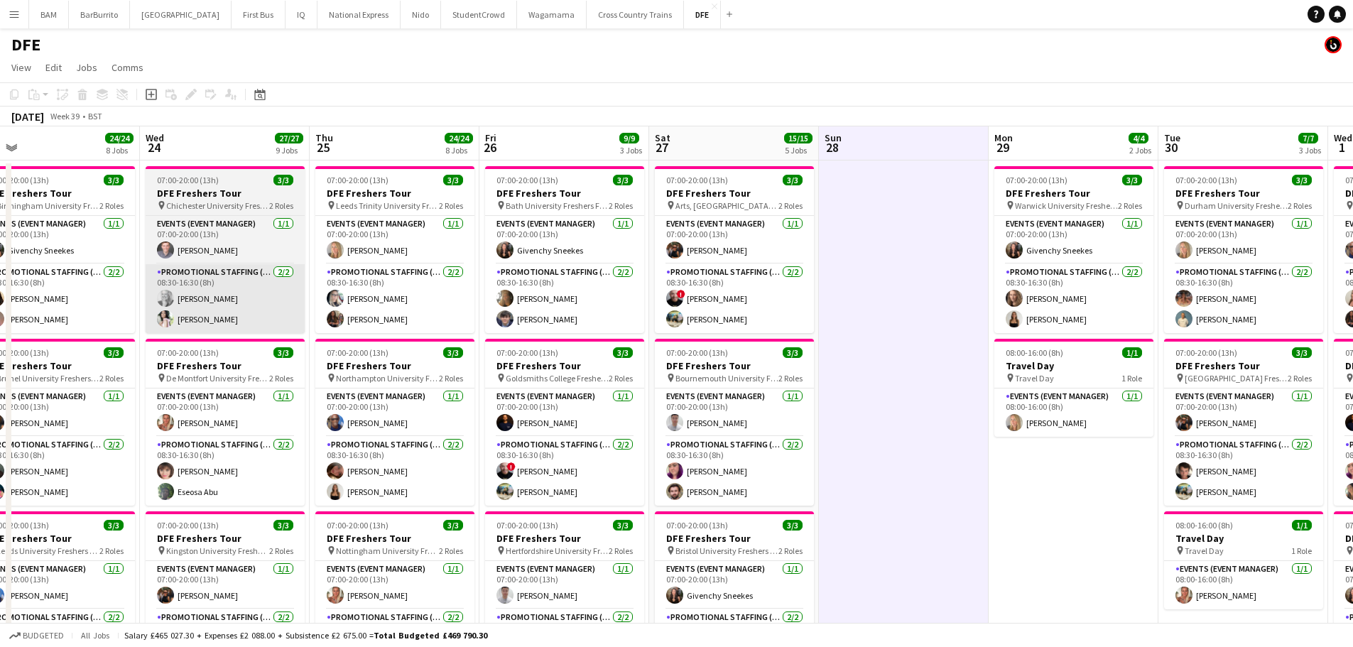
drag, startPoint x: 431, startPoint y: 241, endPoint x: 408, endPoint y: 271, distance: 36.9
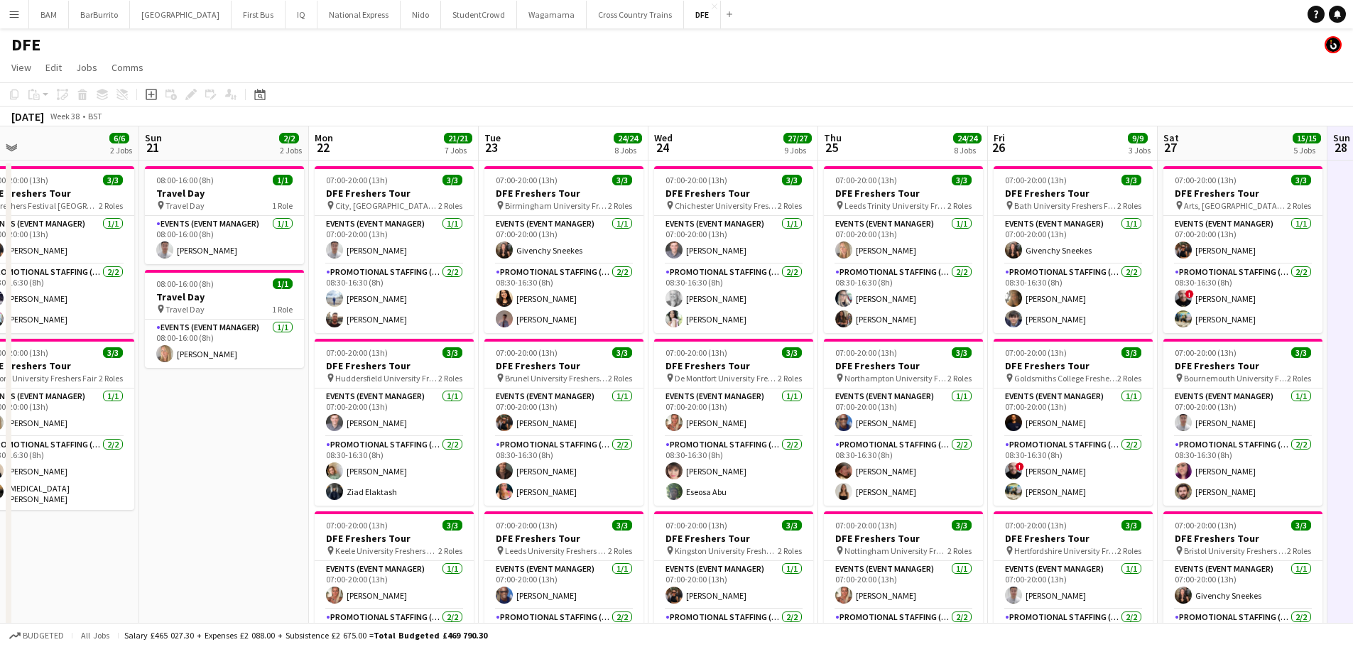
drag, startPoint x: 590, startPoint y: 266, endPoint x: 756, endPoint y: 274, distance: 166.4
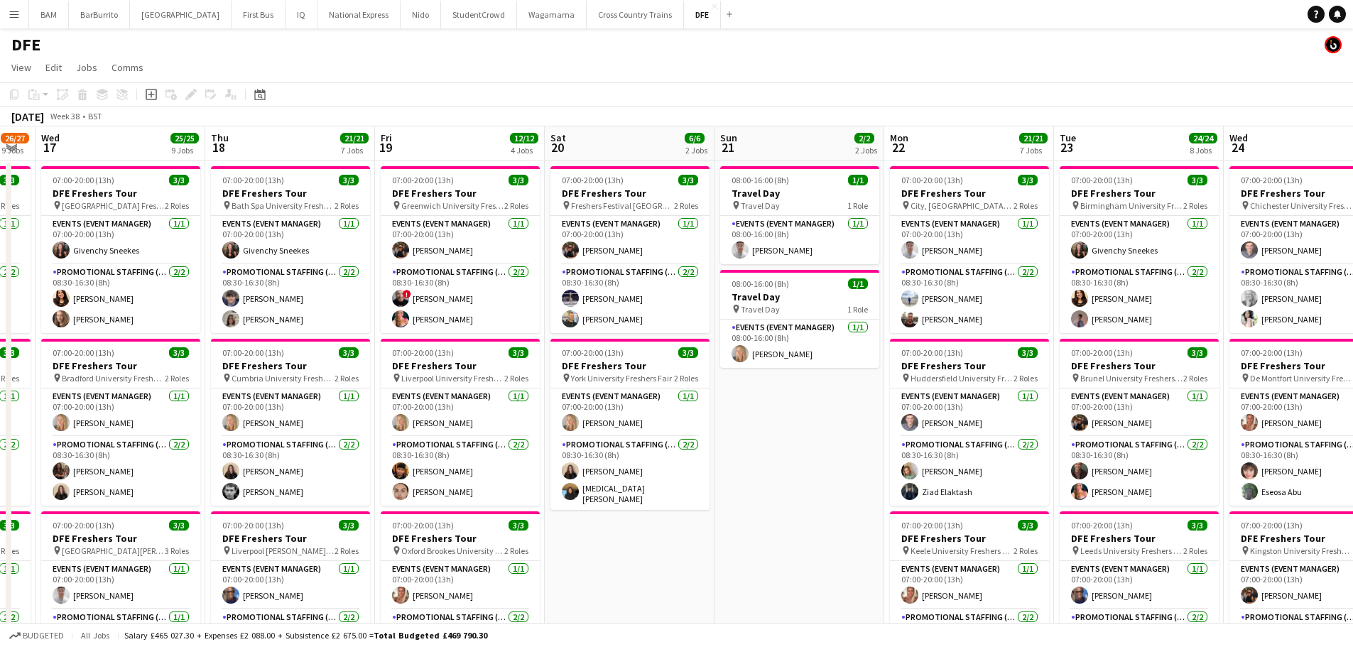
drag, startPoint x: 356, startPoint y: 267, endPoint x: 917, endPoint y: 283, distance: 561.3
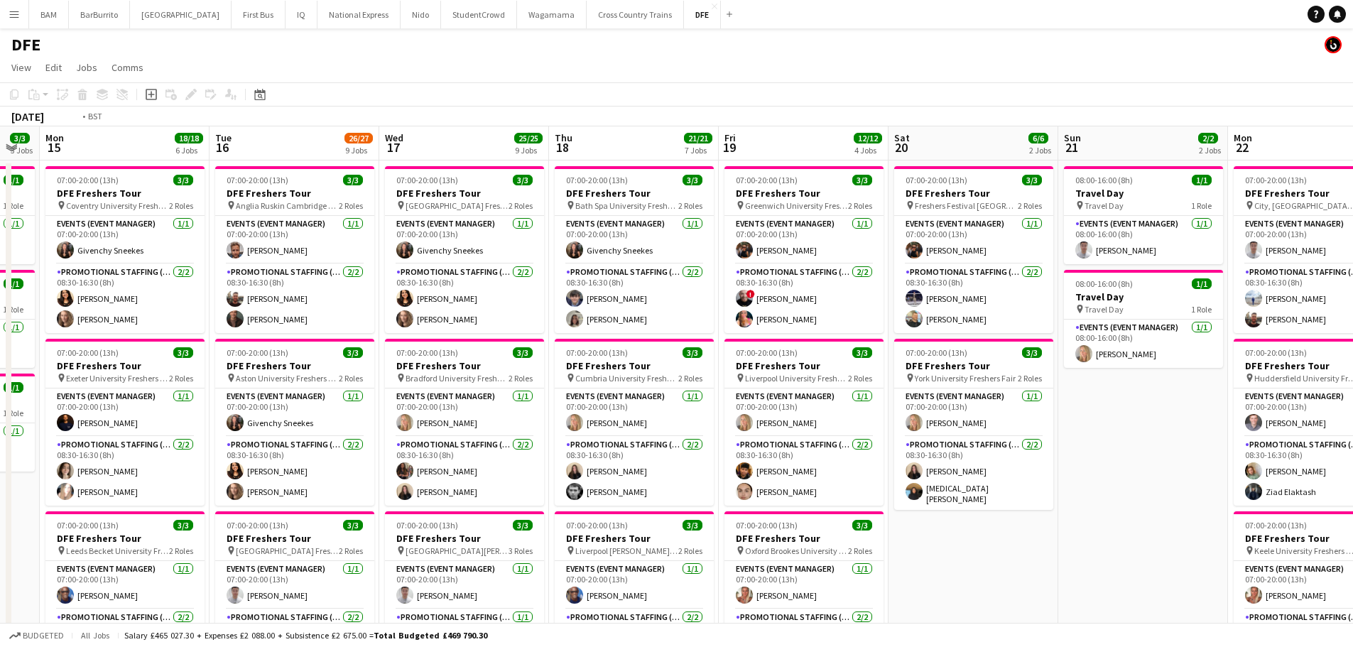
scroll to position [0, 296]
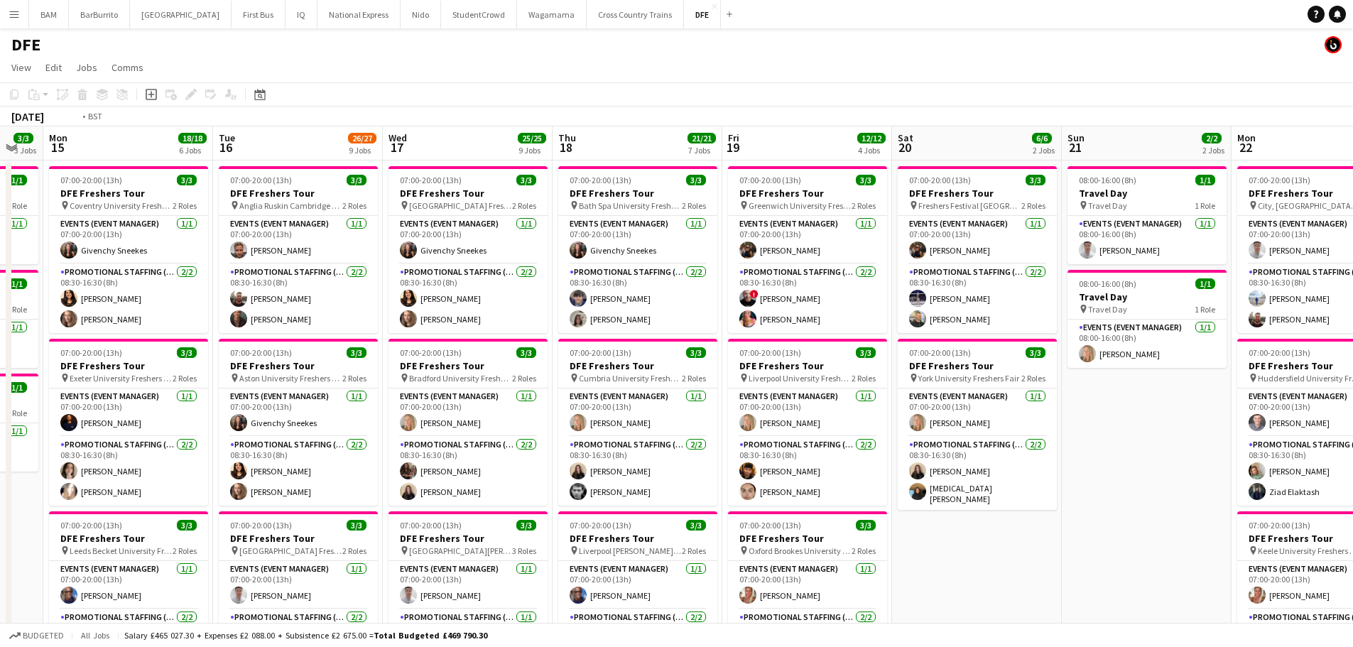
drag, startPoint x: 419, startPoint y: 272, endPoint x: 757, endPoint y: 273, distance: 338.1
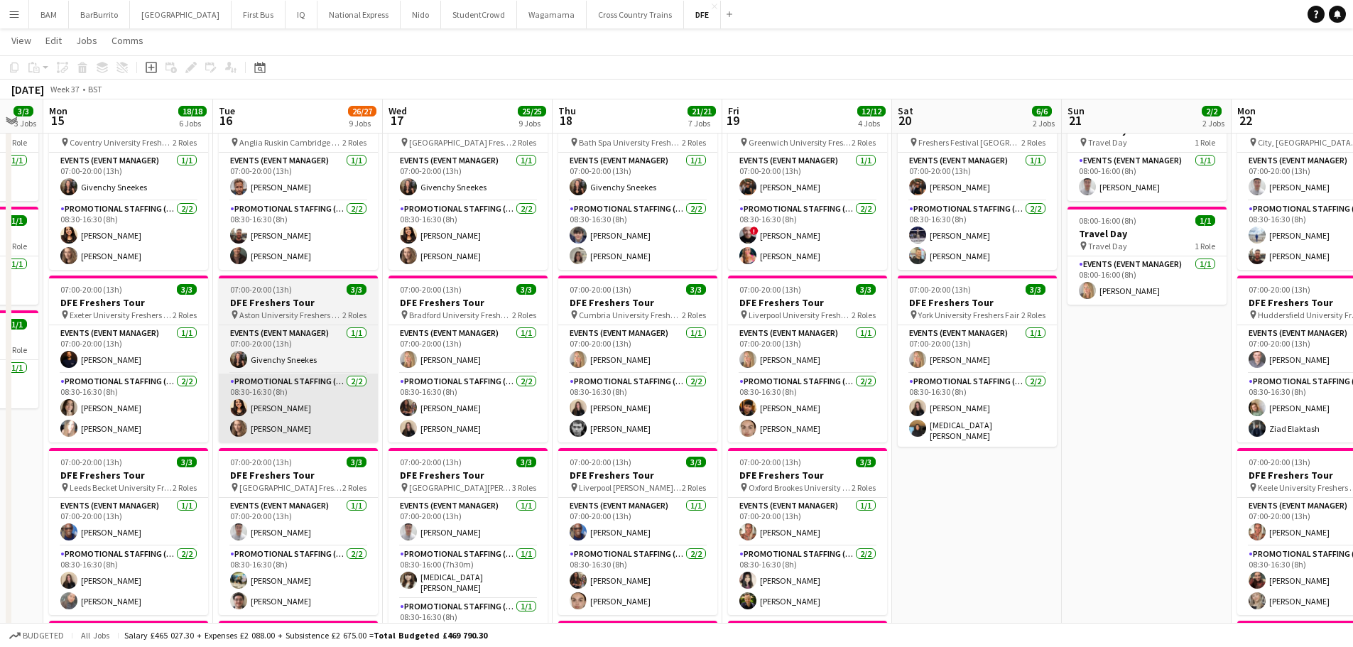
scroll to position [142, 0]
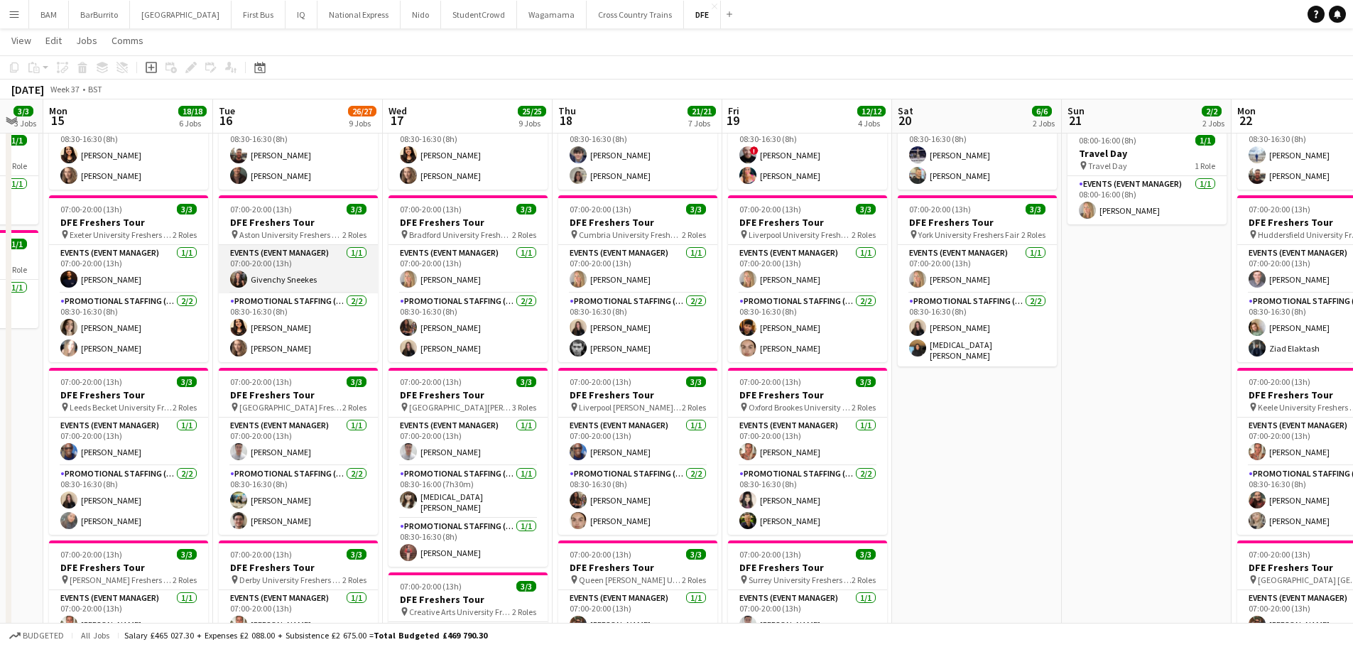
click at [307, 275] on app-card-role "Events (Event Manager) [DATE] 07:00-20:00 (13h) Givenchy Sneekes" at bounding box center [298, 269] width 159 height 48
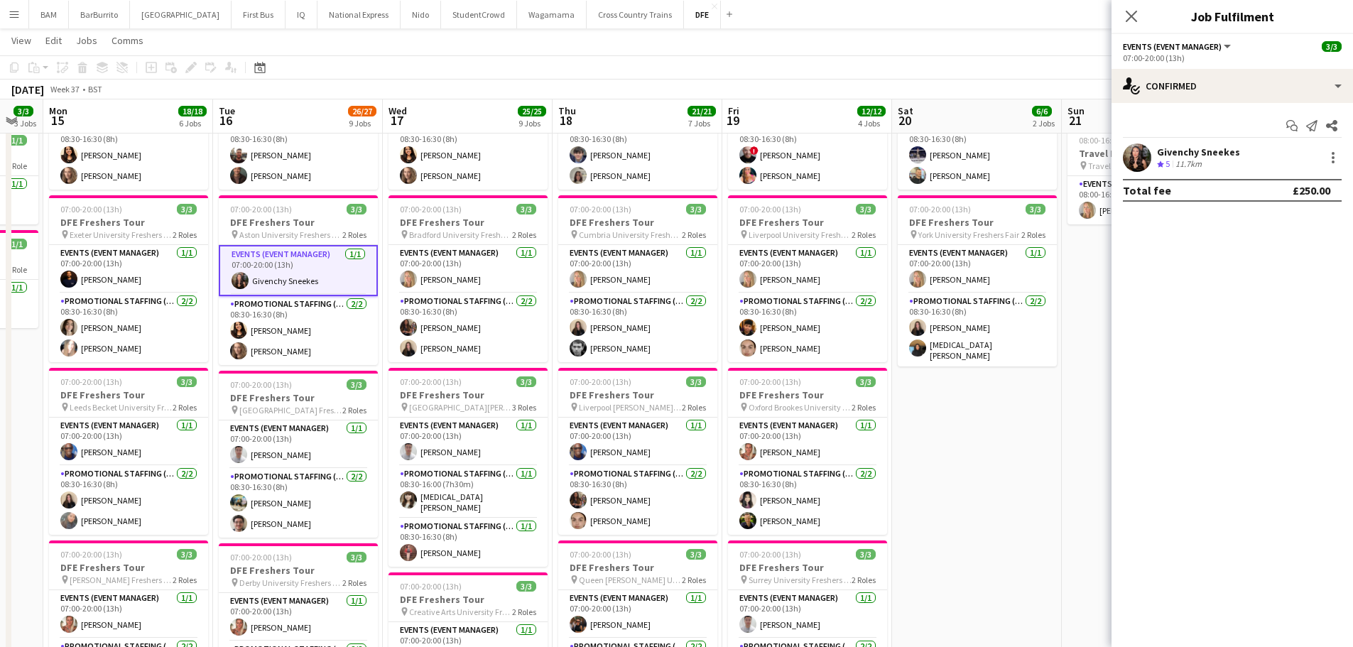
click at [1202, 156] on div "Givenchy Sneekes" at bounding box center [1198, 152] width 83 height 13
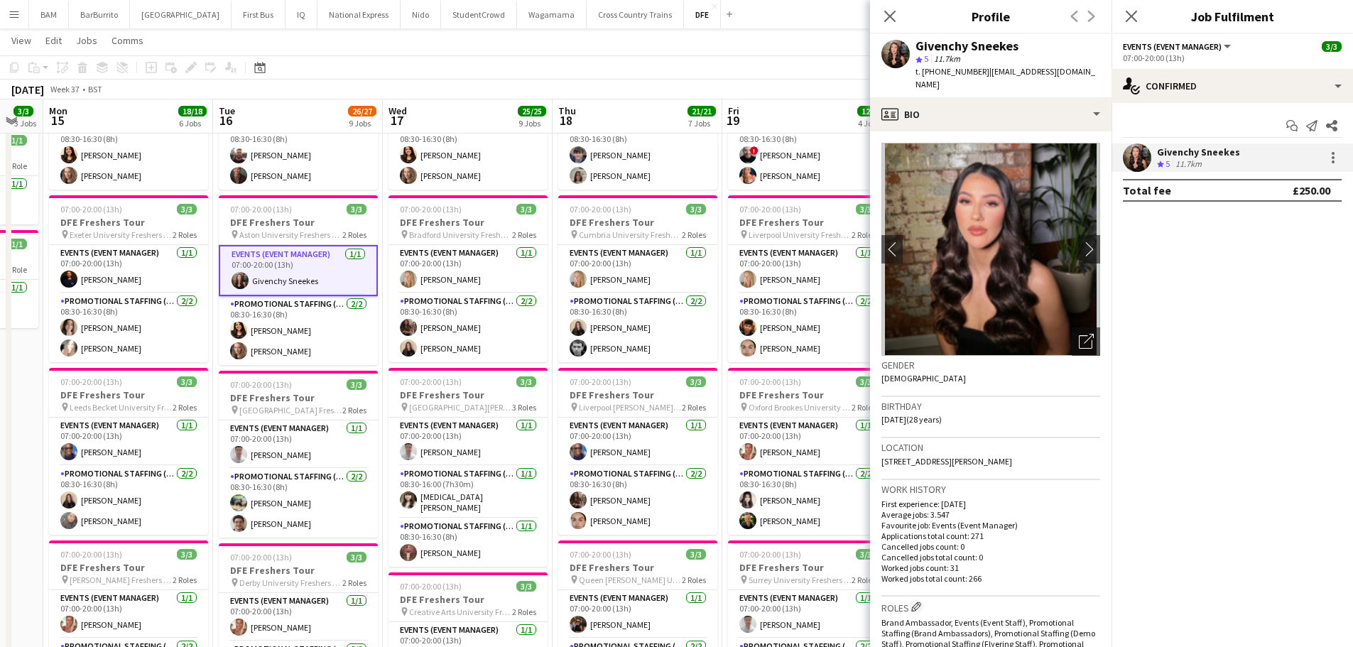
drag, startPoint x: 937, startPoint y: 71, endPoint x: 979, endPoint y: 71, distance: 41.9
click at [979, 71] on div "t. [PHONE_NUMBER] | [EMAIL_ADDRESS][DOMAIN_NAME]" at bounding box center [1007, 78] width 185 height 26
copy span "7377739332"
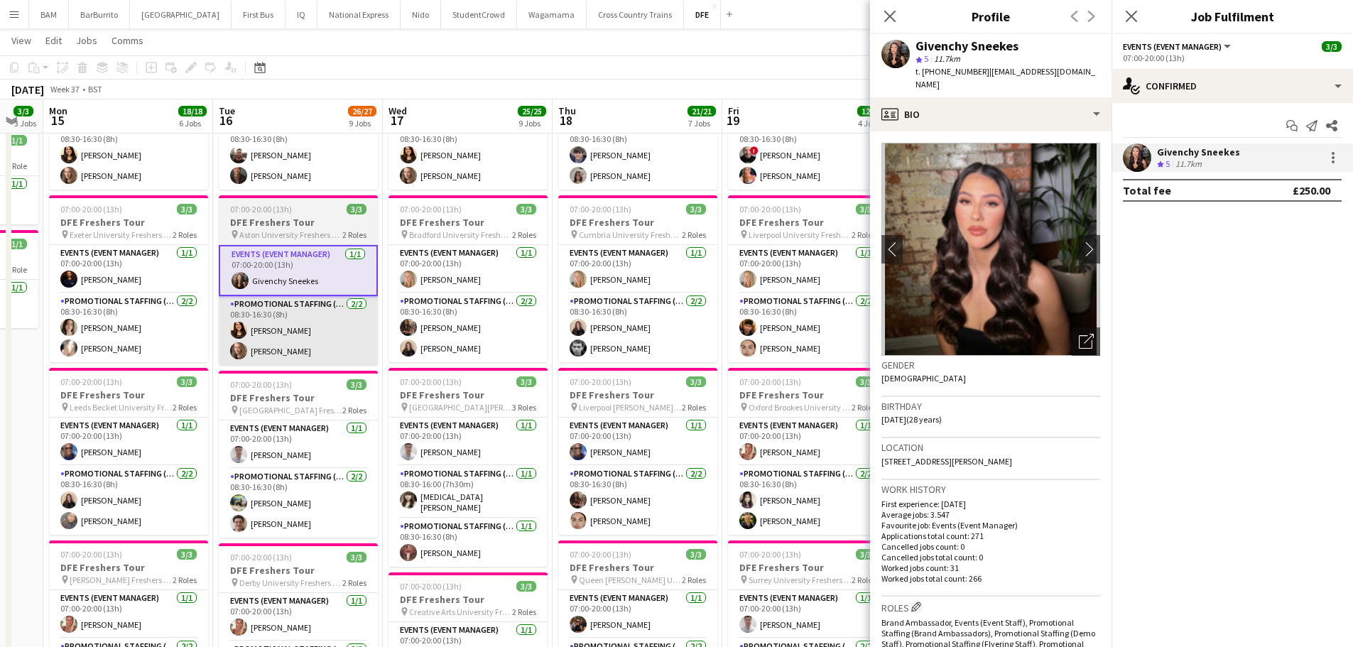
drag, startPoint x: 316, startPoint y: 337, endPoint x: 350, endPoint y: 332, distance: 34.6
click at [316, 337] on app-card-role "Promotional Staffing (Brand Ambassadors) [DATE] 08:30-16:30 (8h) [PERSON_NAME] …" at bounding box center [298, 330] width 159 height 69
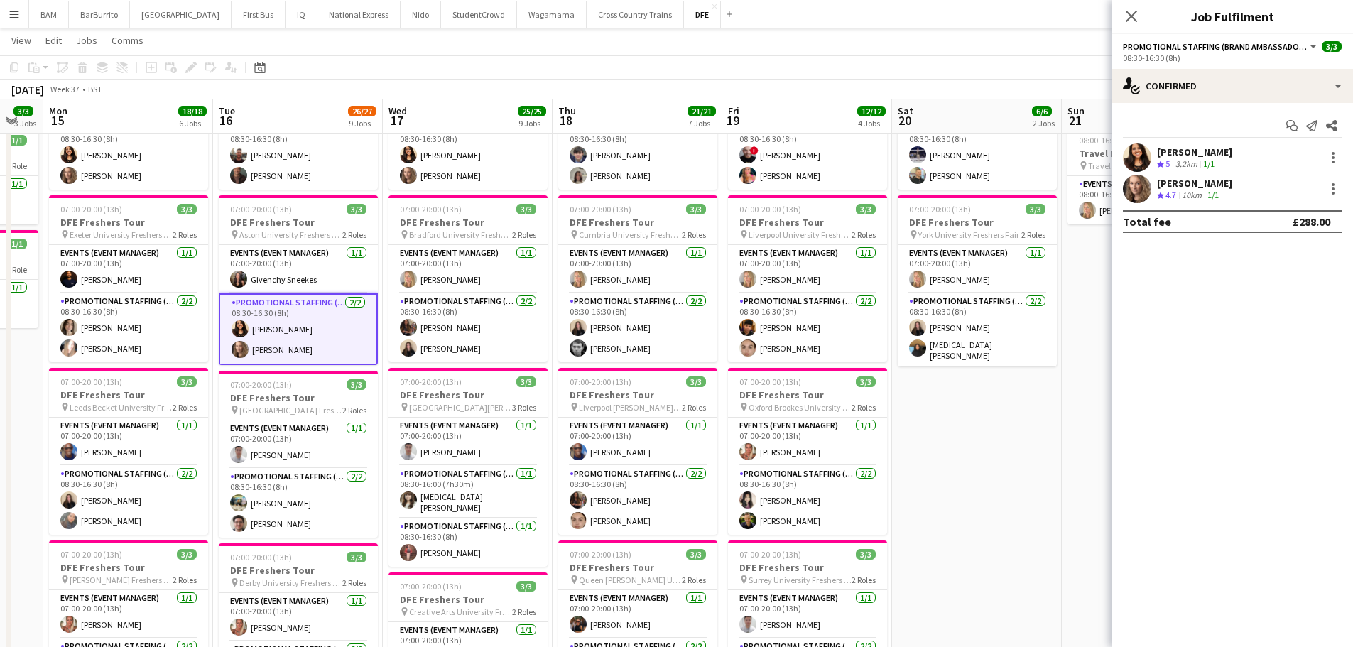
click at [1166, 152] on div "[PERSON_NAME]" at bounding box center [1194, 152] width 75 height 13
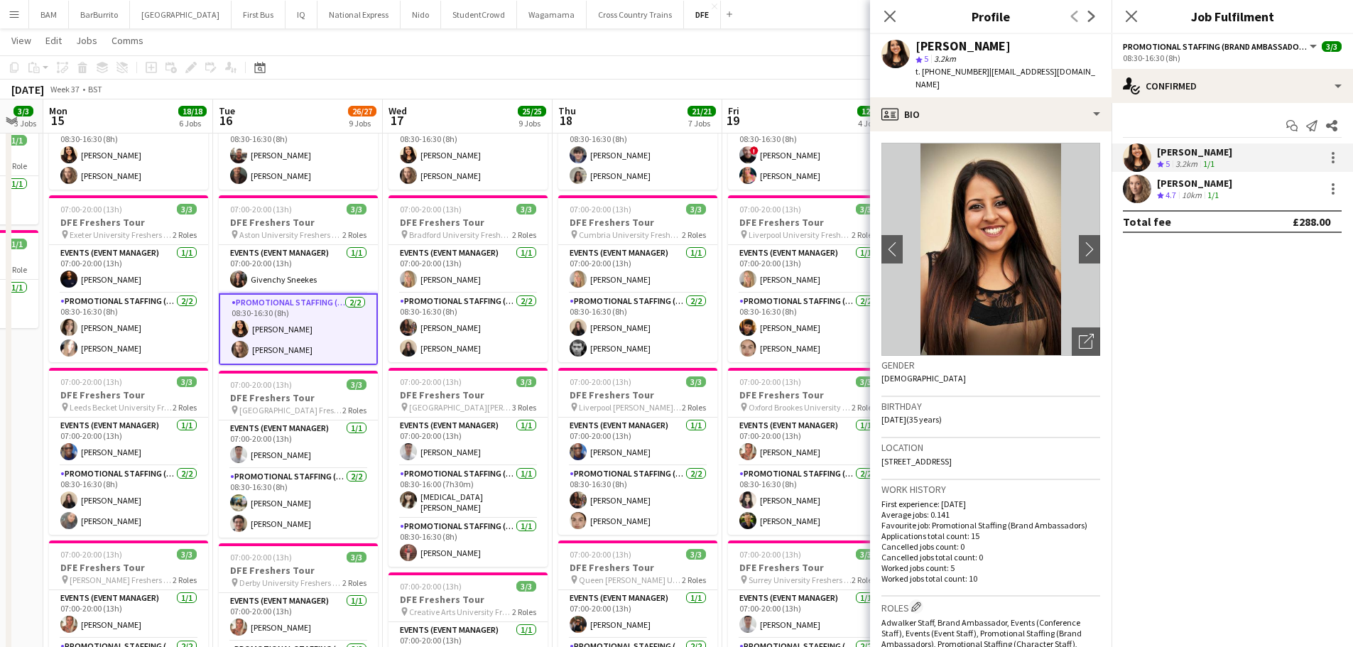
drag, startPoint x: 915, startPoint y: 43, endPoint x: 1011, endPoint y: 44, distance: 95.9
click at [1011, 44] on div "[PERSON_NAME]" at bounding box center [1007, 46] width 185 height 13
copy div "[PERSON_NAME]"
click at [1255, 184] on div "[PERSON_NAME] Crew rating 4.7 10km 1/1" at bounding box center [1231, 189] width 241 height 28
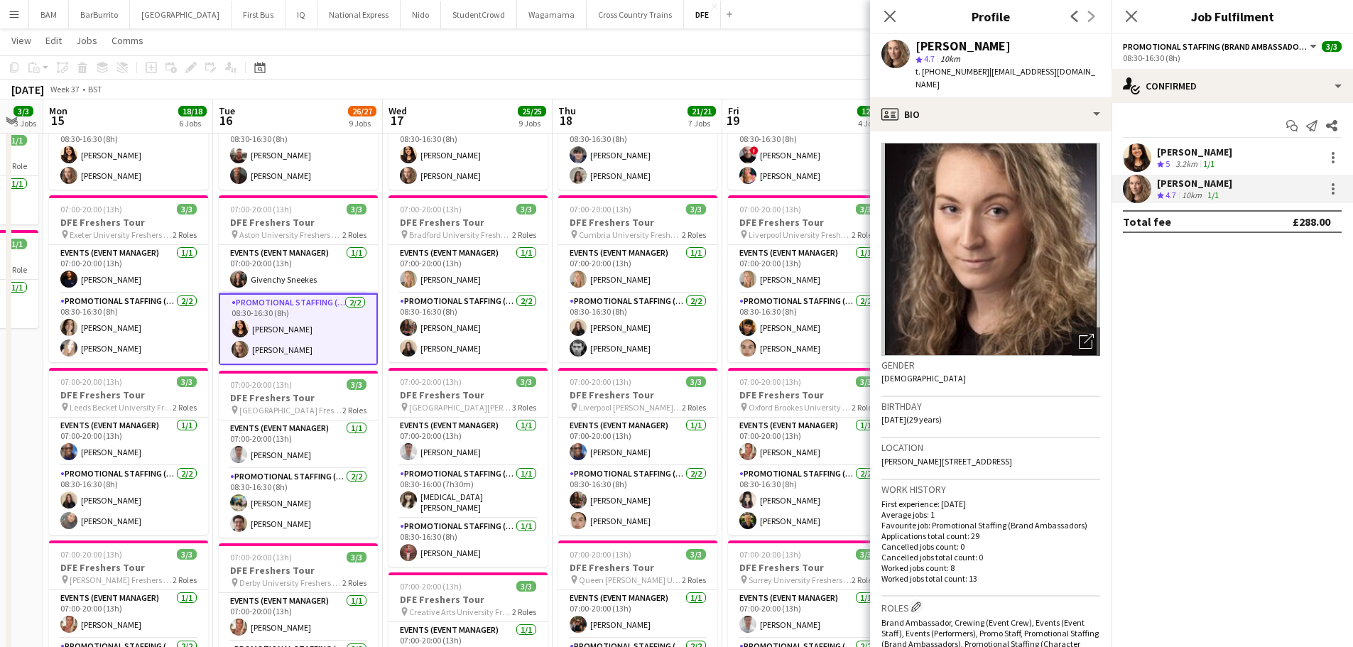
drag, startPoint x: 915, startPoint y: 44, endPoint x: 999, endPoint y: 45, distance: 83.1
click at [999, 45] on div "[PERSON_NAME]" at bounding box center [1007, 46] width 185 height 13
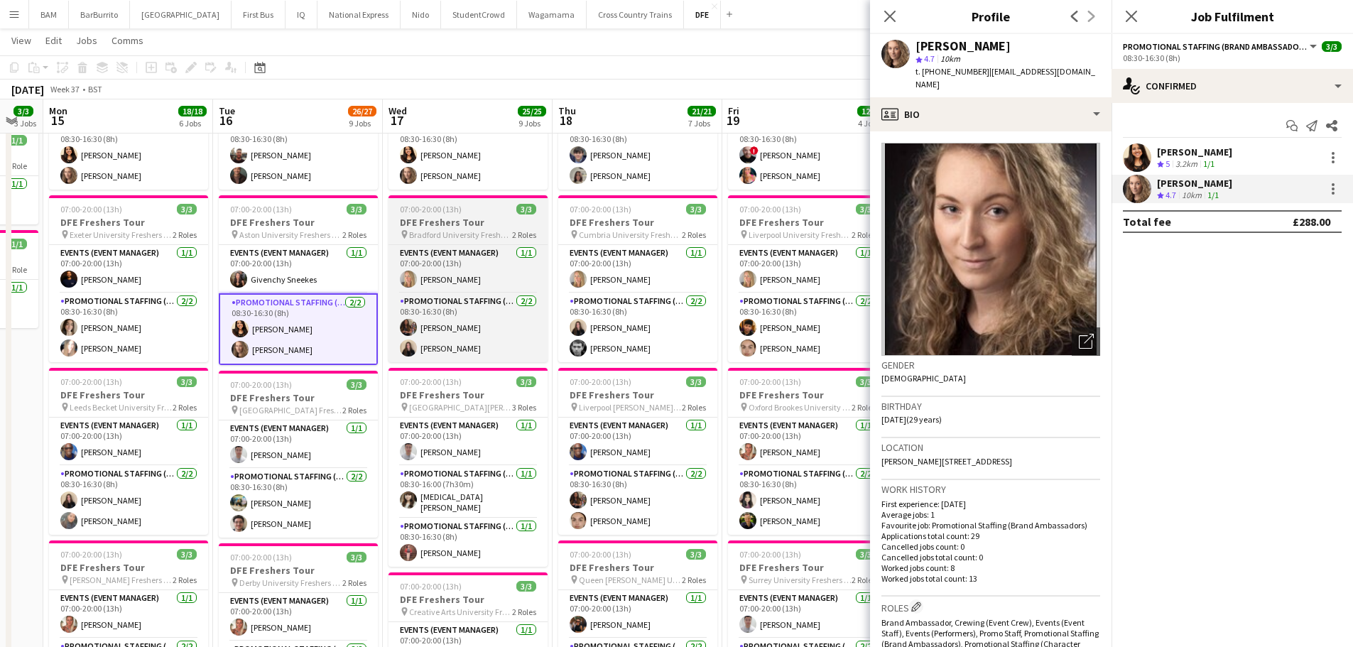
copy div "[PERSON_NAME]"
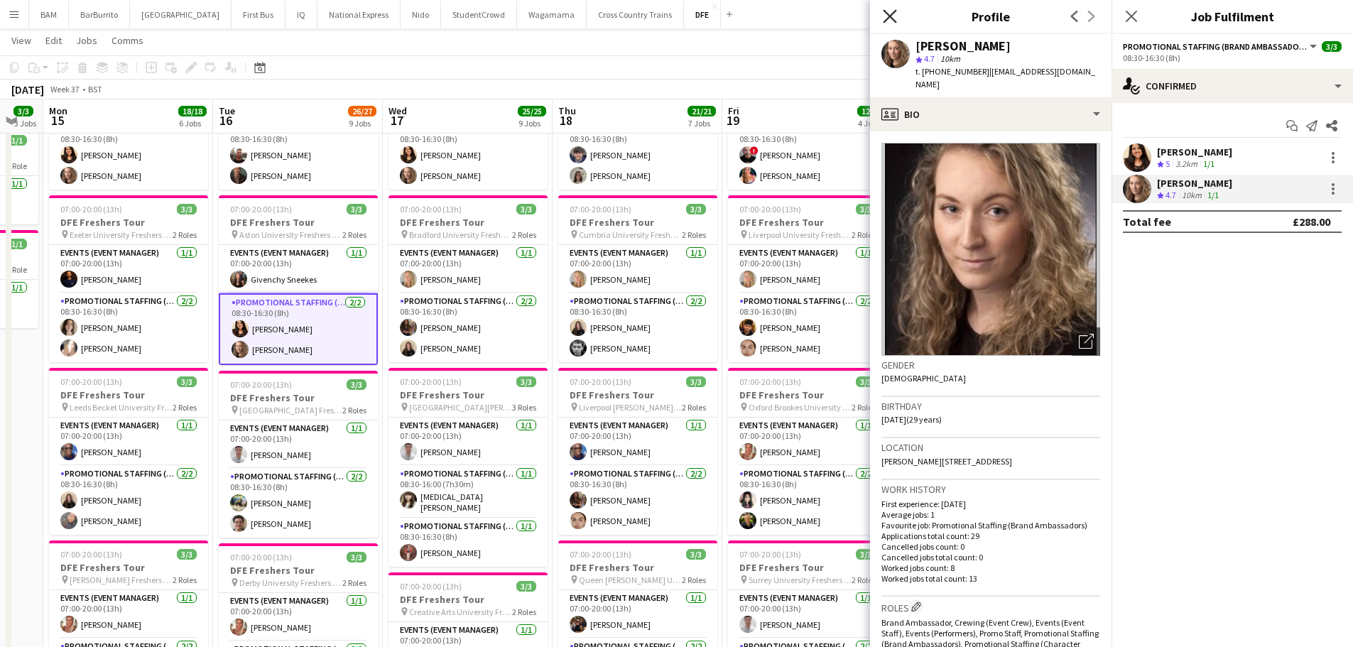
click at [890, 15] on icon "Close pop-in" at bounding box center [889, 15] width 13 height 13
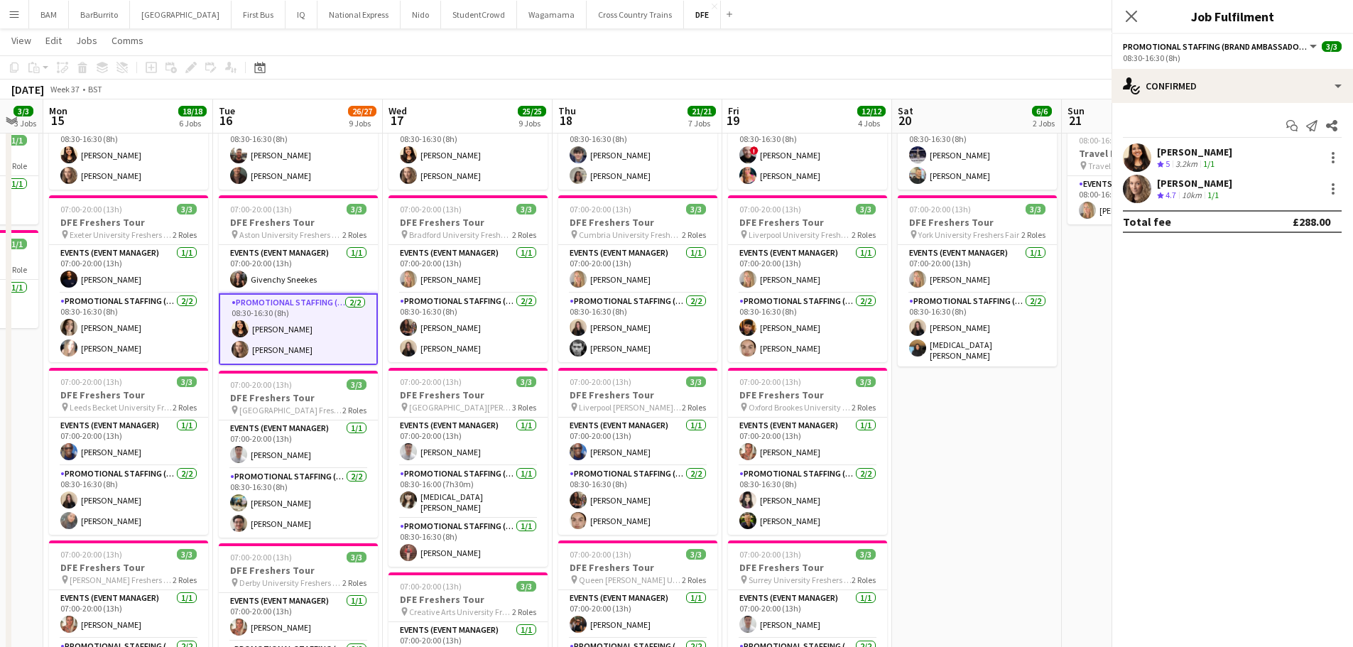
click at [967, 113] on app-board-header-date "Sat 20 6/6 2 Jobs" at bounding box center [977, 116] width 170 height 34
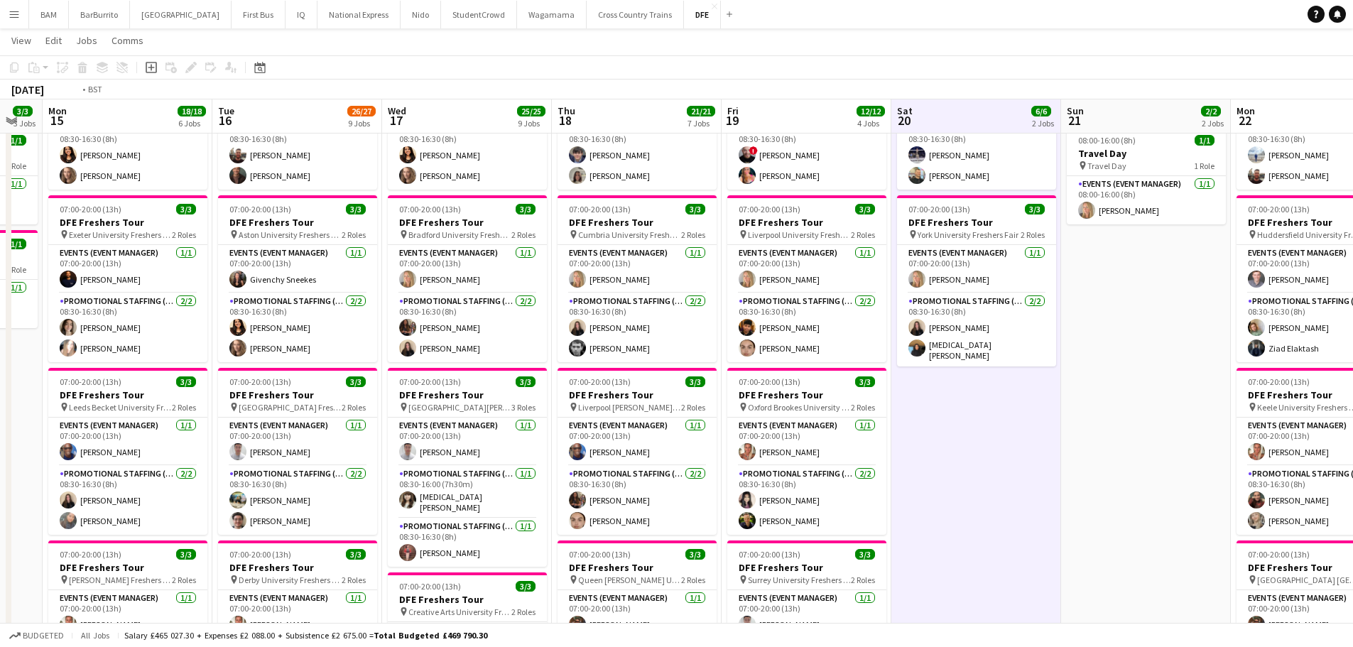
drag, startPoint x: 1060, startPoint y: 212, endPoint x: 896, endPoint y: 227, distance: 165.4
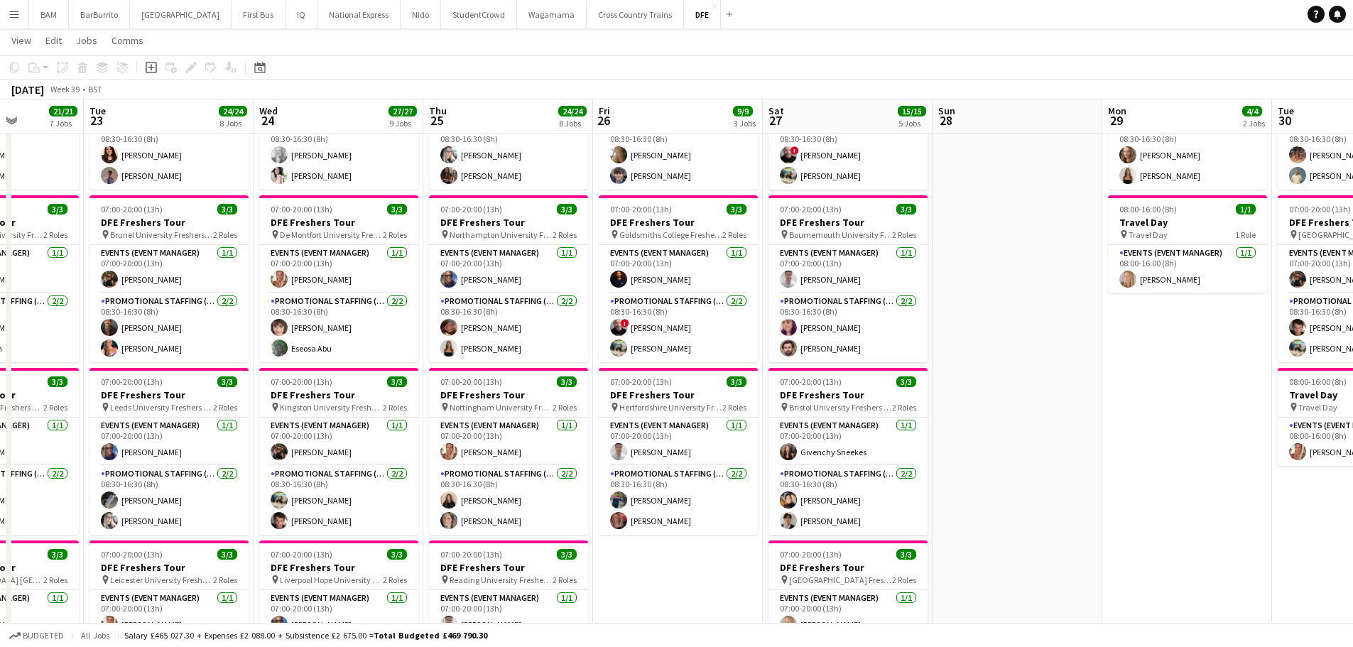
drag, startPoint x: 807, startPoint y: 190, endPoint x: 212, endPoint y: 170, distance: 594.8
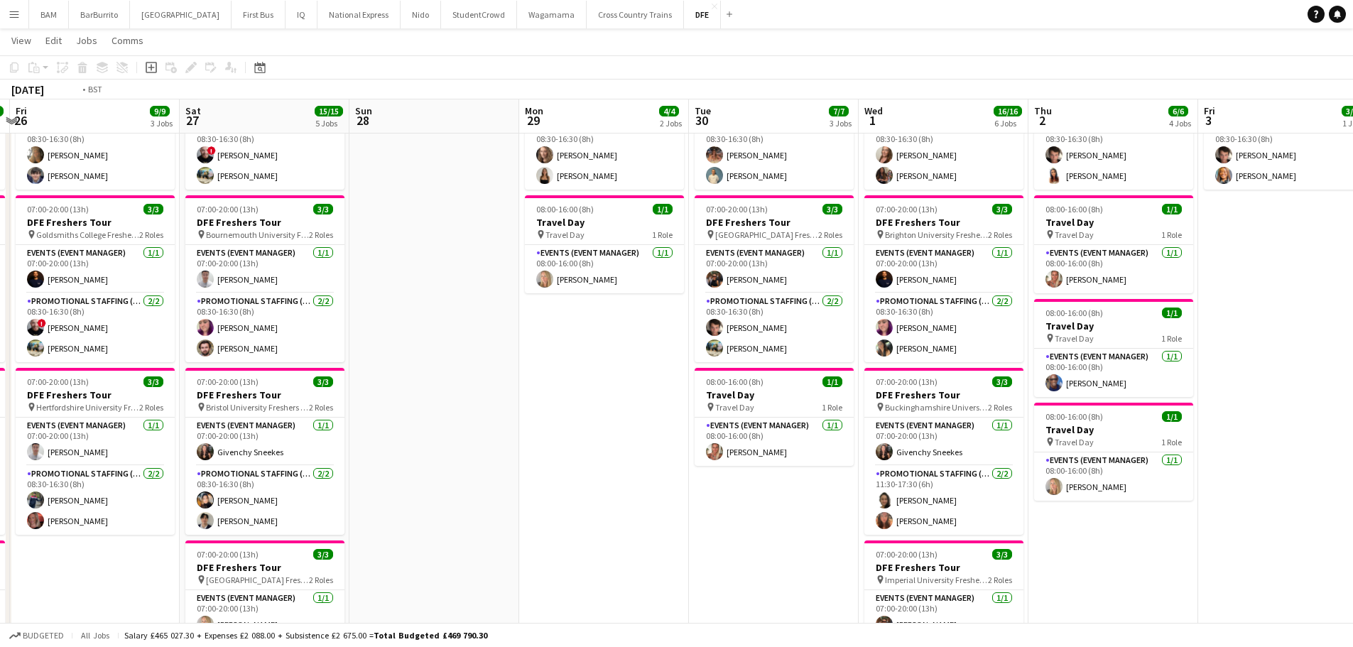
drag, startPoint x: 837, startPoint y: 204, endPoint x: 700, endPoint y: 182, distance: 139.5
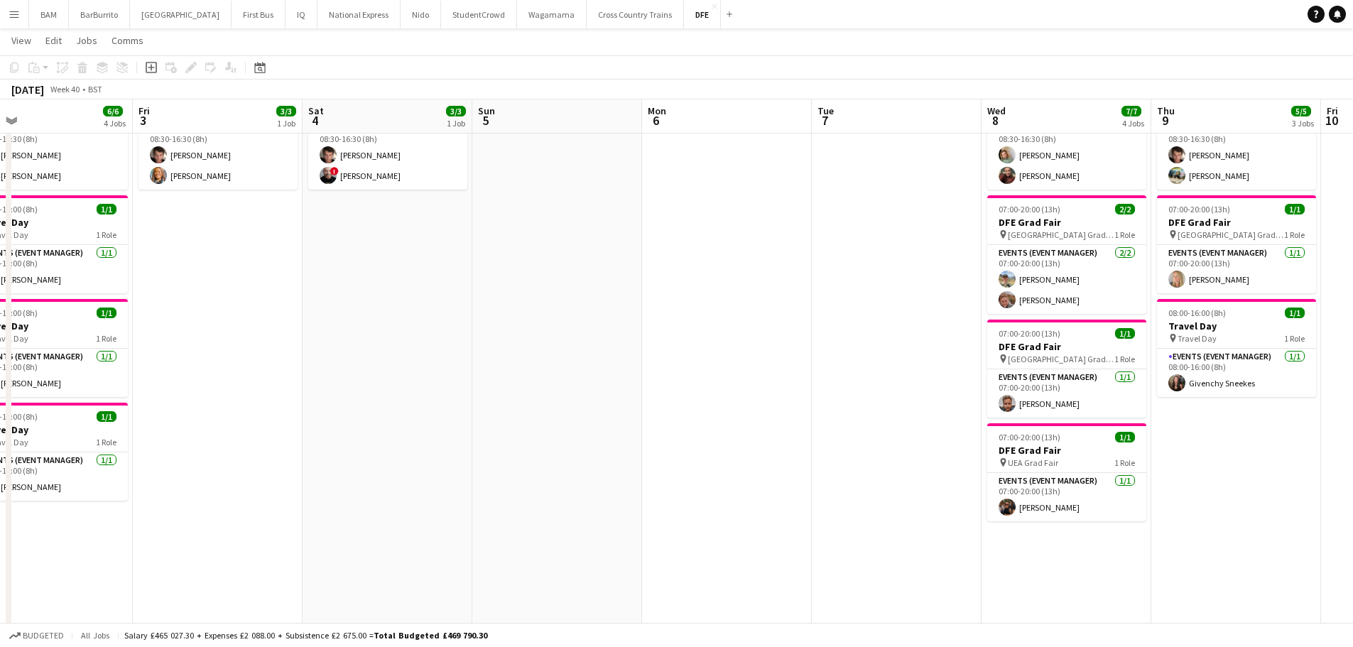
scroll to position [0, 566]
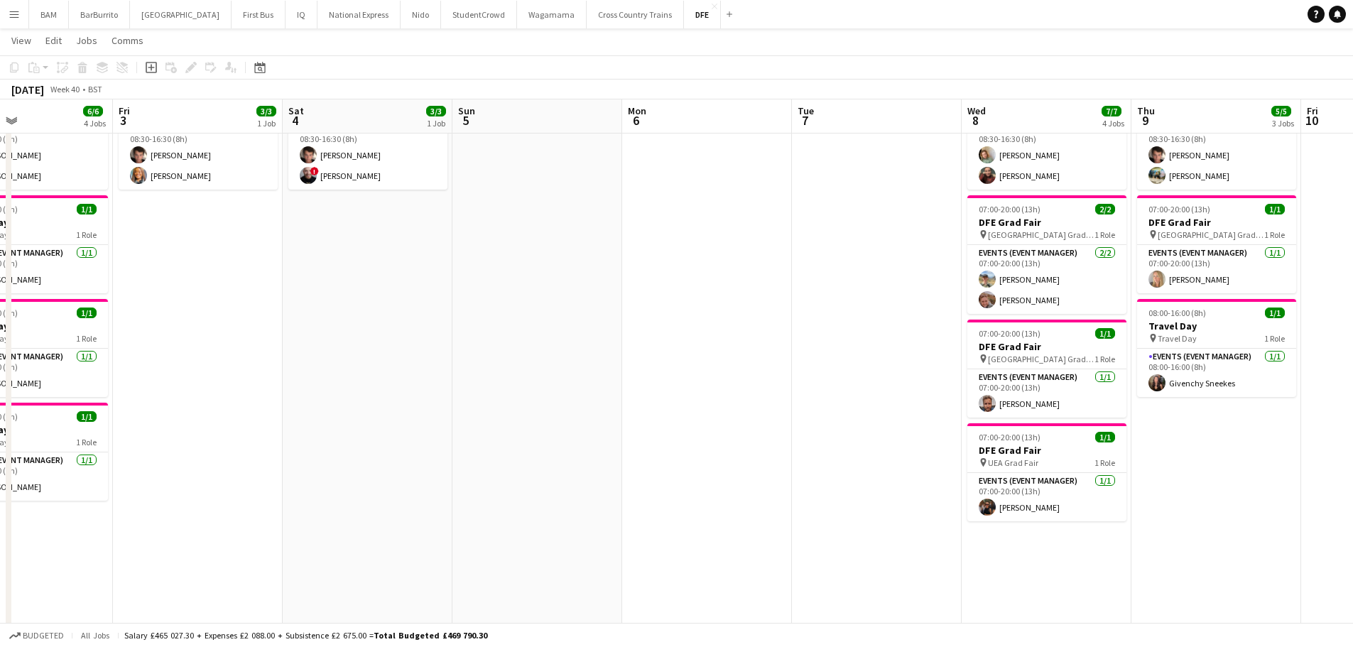
drag, startPoint x: 752, startPoint y: 212, endPoint x: 714, endPoint y: 210, distance: 37.7
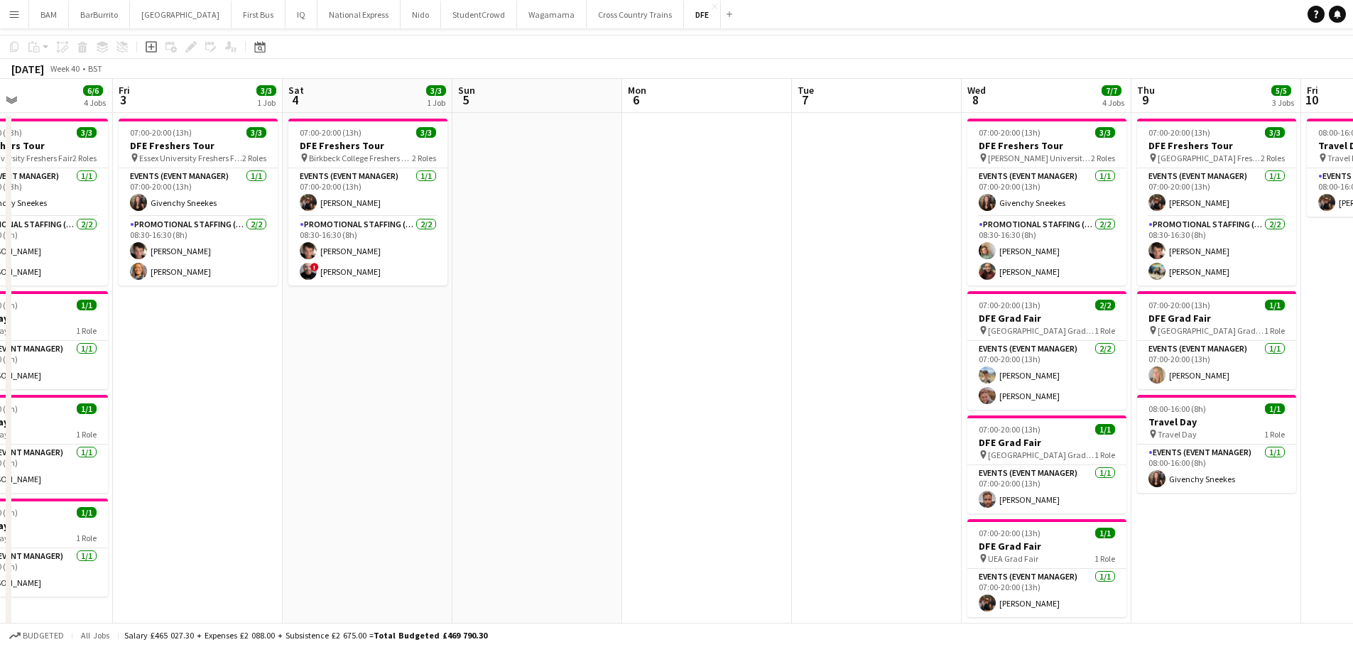
scroll to position [0, 0]
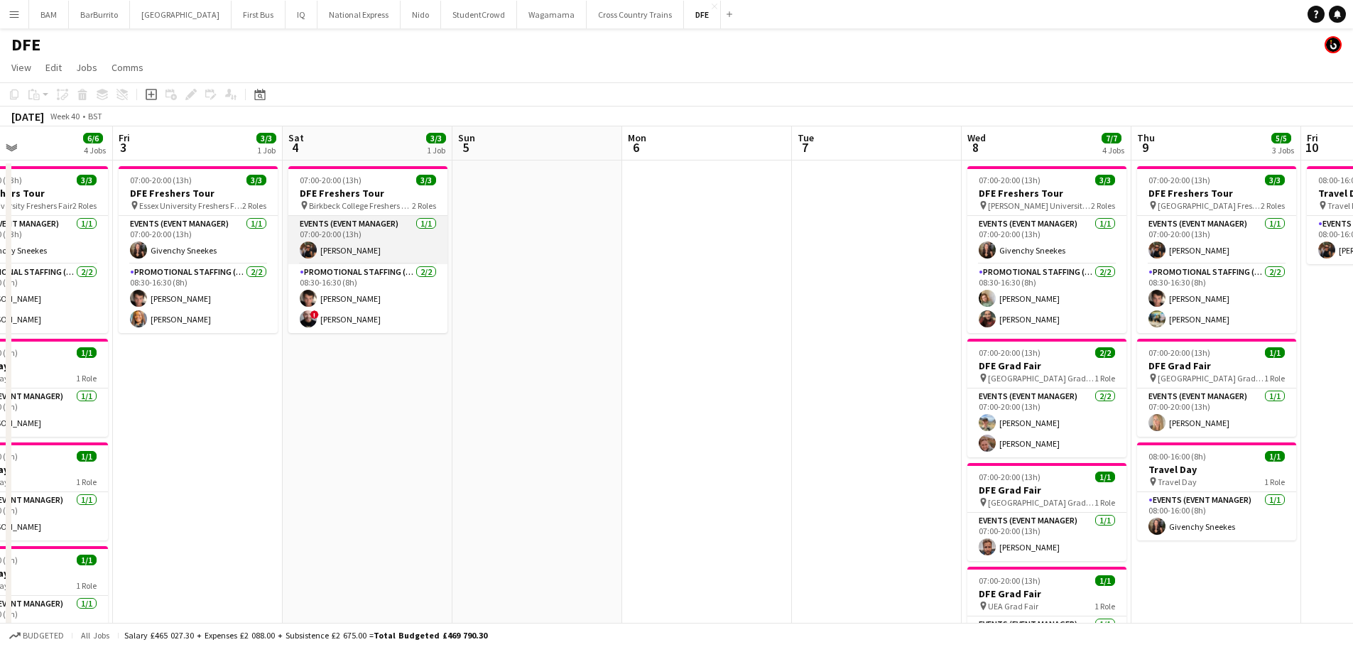
click at [356, 255] on app-card-role "Events (Event Manager) [DATE] 07:00-20:00 (13h) [PERSON_NAME]" at bounding box center [367, 240] width 159 height 48
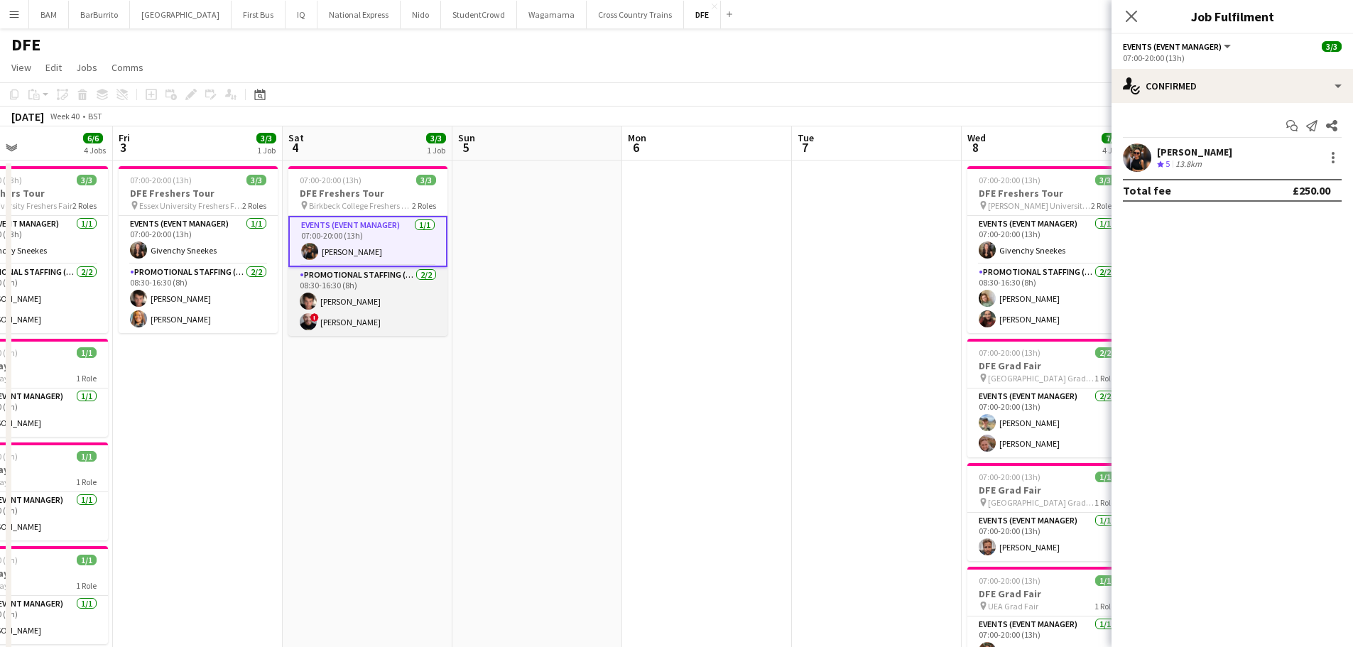
drag, startPoint x: 349, startPoint y: 315, endPoint x: 410, endPoint y: 309, distance: 61.4
click at [349, 315] on app-card-role "Promotional Staffing (Brand Ambassadors) [DATE] 08:30-16:30 (8h) [PERSON_NAME] …" at bounding box center [367, 301] width 159 height 69
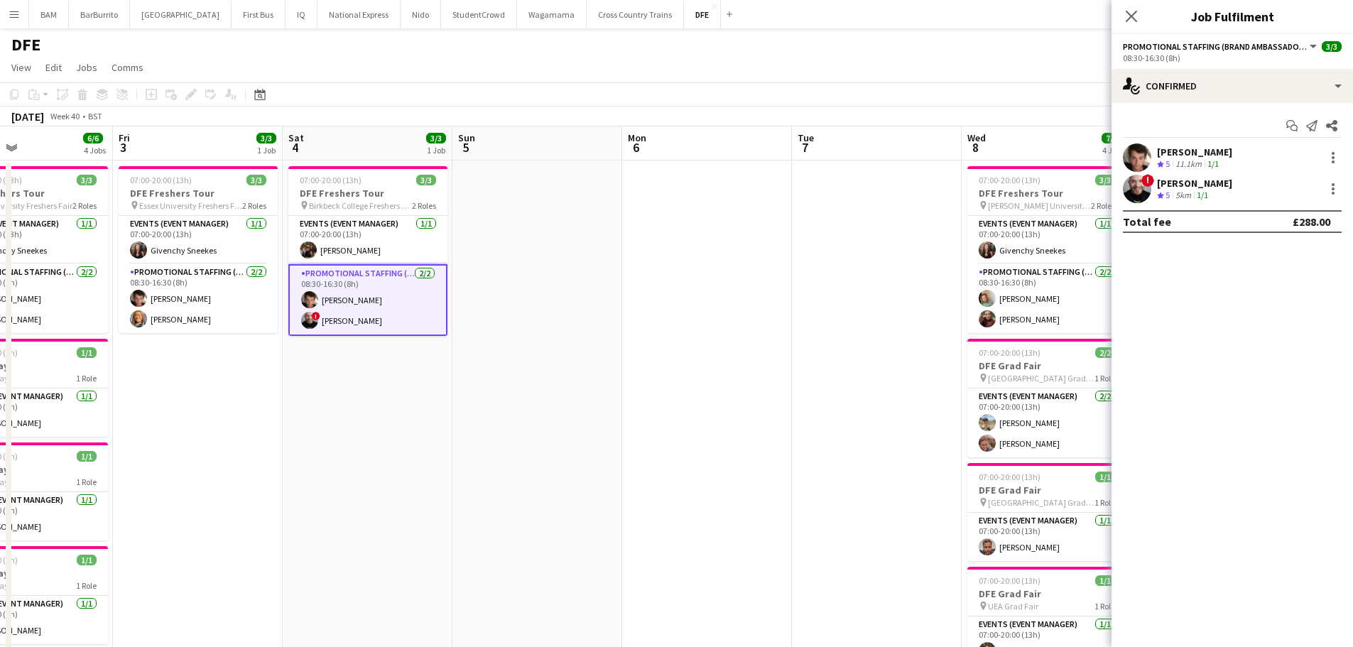
click at [1246, 159] on div "[PERSON_NAME] Crew rating 5 11.1km 1/1" at bounding box center [1231, 157] width 241 height 28
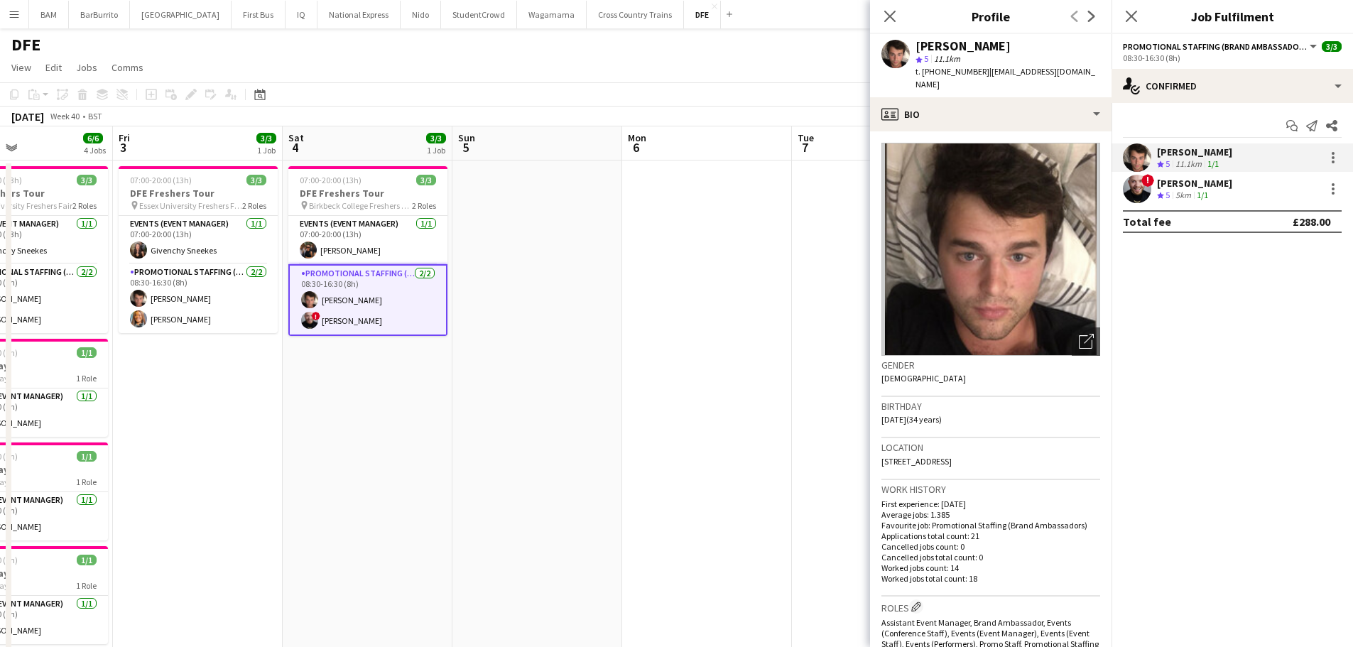
drag, startPoint x: 913, startPoint y: 46, endPoint x: 994, endPoint y: 50, distance: 80.3
click at [994, 50] on div "[PERSON_NAME] star 5 11.1km t. [PHONE_NUMBER] | [EMAIL_ADDRESS][DOMAIN_NAME]" at bounding box center [990, 65] width 241 height 63
copy div "[PERSON_NAME]"
click at [1167, 192] on span "5" at bounding box center [1167, 195] width 4 height 11
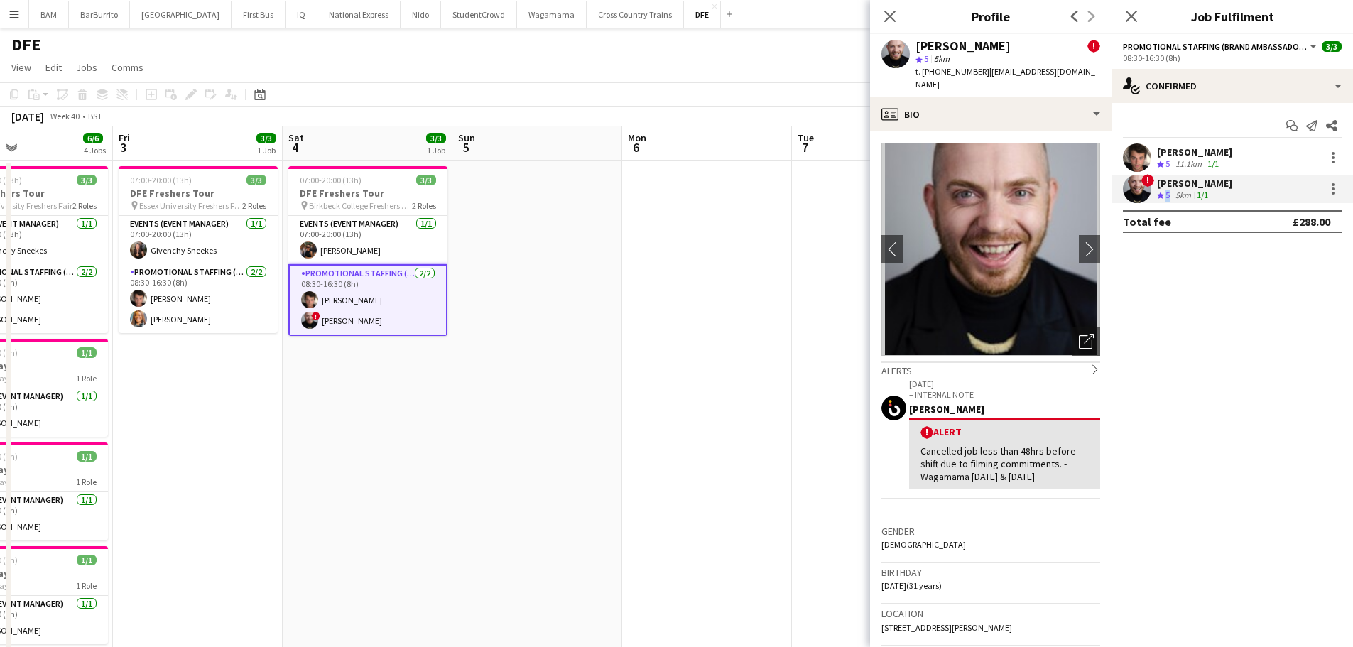
drag, startPoint x: 918, startPoint y: 45, endPoint x: 1016, endPoint y: 44, distance: 98.7
click at [1016, 44] on div "[PERSON_NAME] !" at bounding box center [1007, 46] width 185 height 13
click at [555, 79] on app-page-menu "View Day view expanded Day view collapsed Month view Date picker Jump to [DATE]…" at bounding box center [676, 68] width 1353 height 27
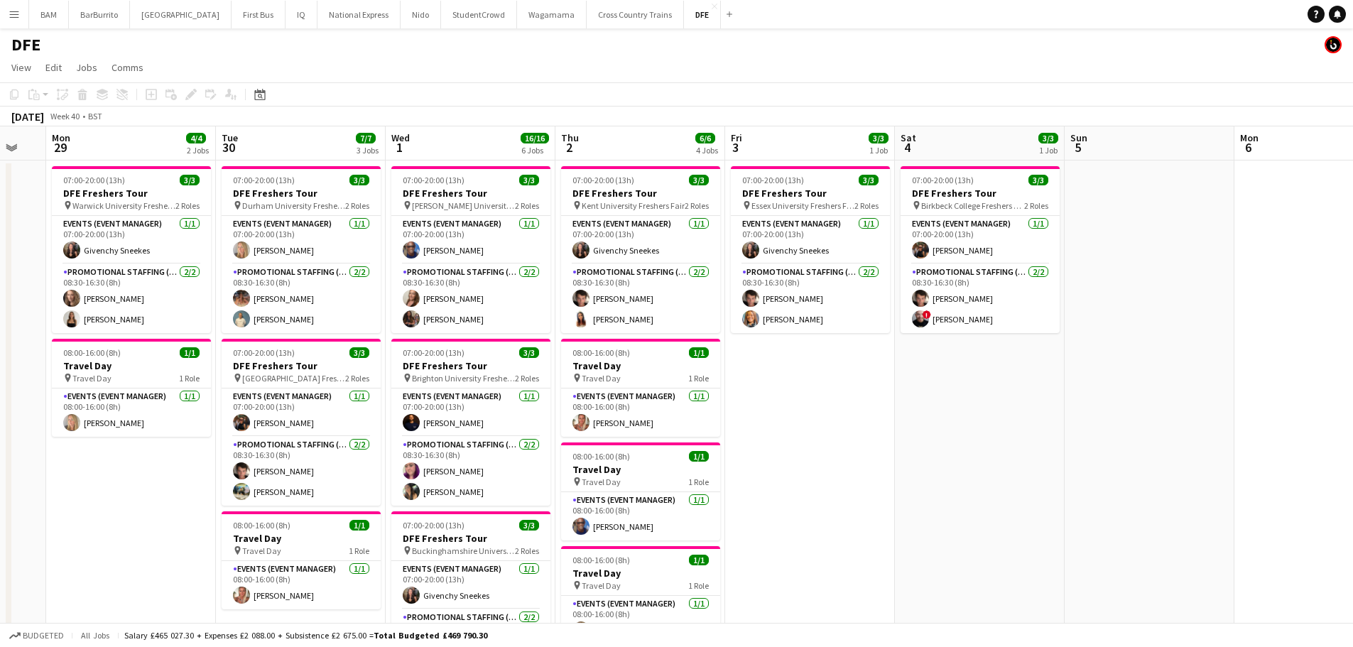
drag, startPoint x: 840, startPoint y: 281, endPoint x: 1339, endPoint y: 297, distance: 499.5
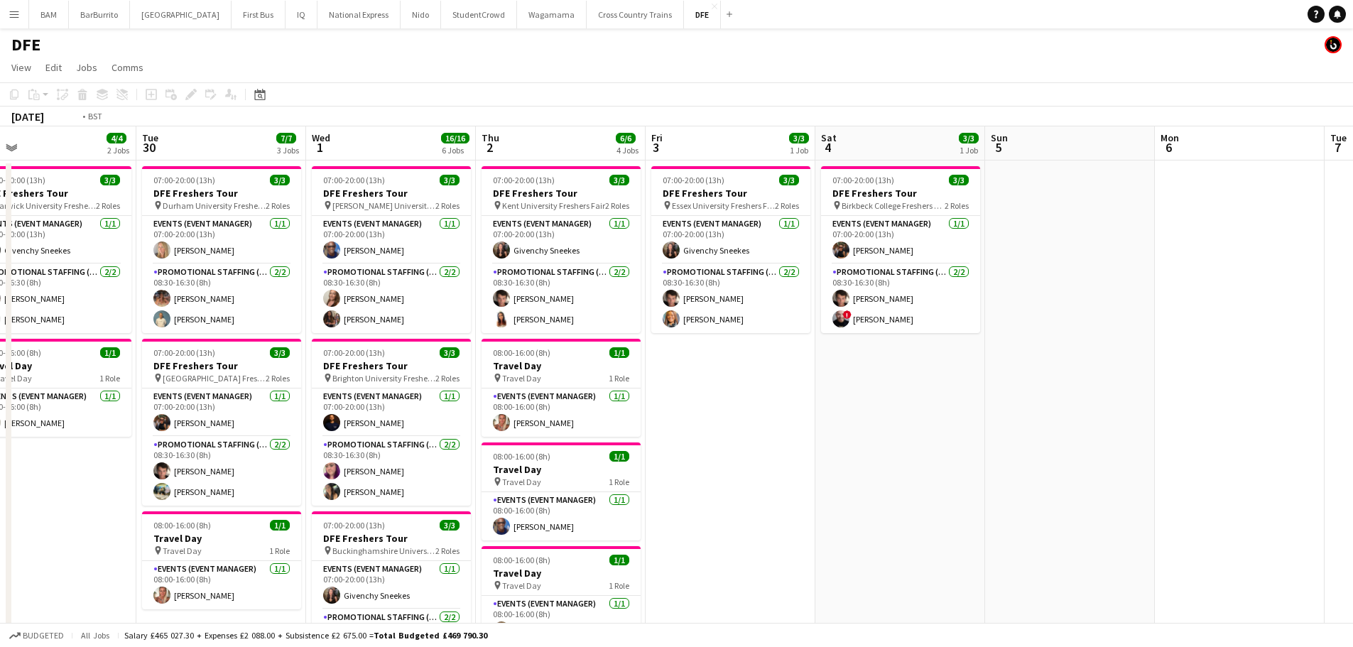
drag, startPoint x: 685, startPoint y: 344, endPoint x: 914, endPoint y: 340, distance: 229.4
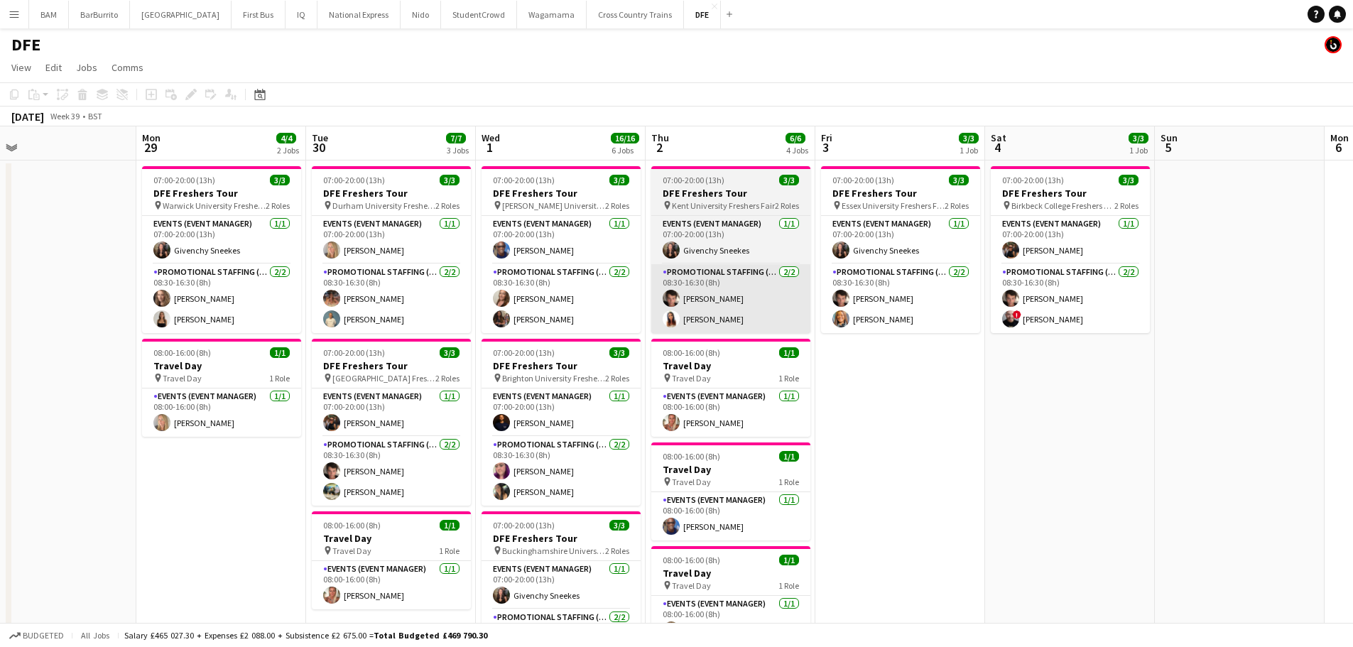
scroll to position [0, 370]
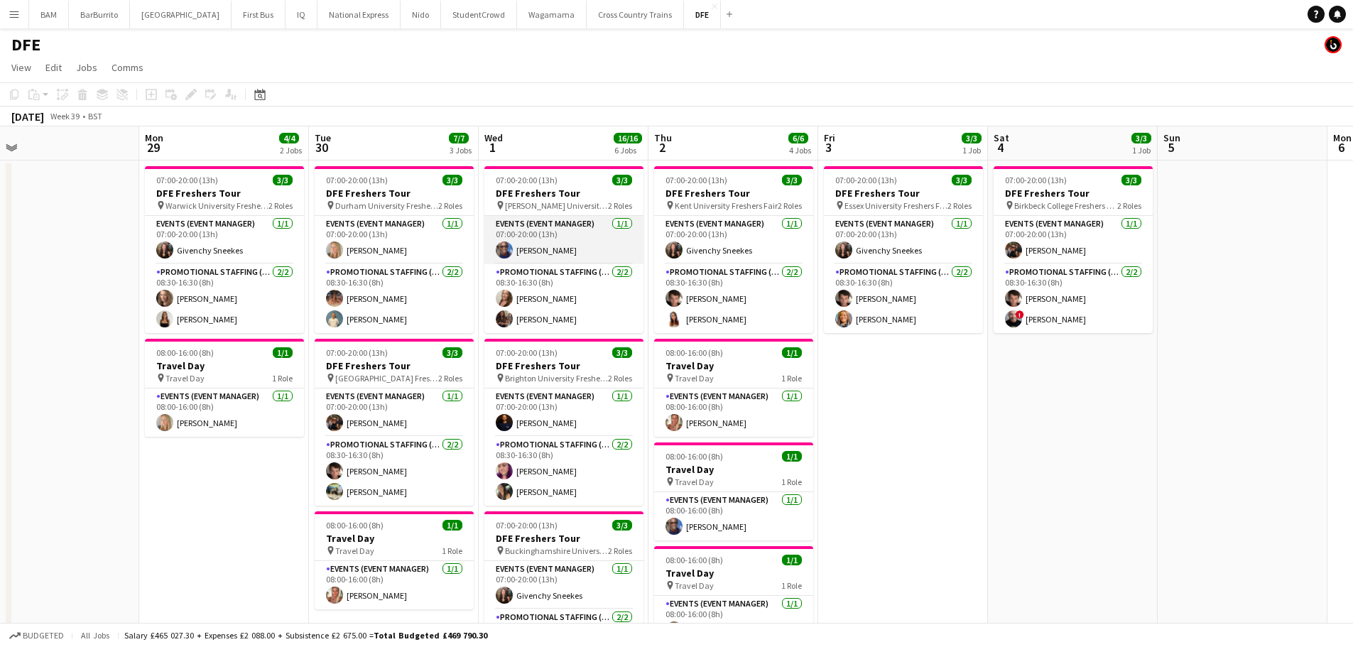
click at [553, 241] on app-card-role "Events (Event Manager) [DATE] 07:00-20:00 (13h) [PERSON_NAME]" at bounding box center [563, 240] width 159 height 48
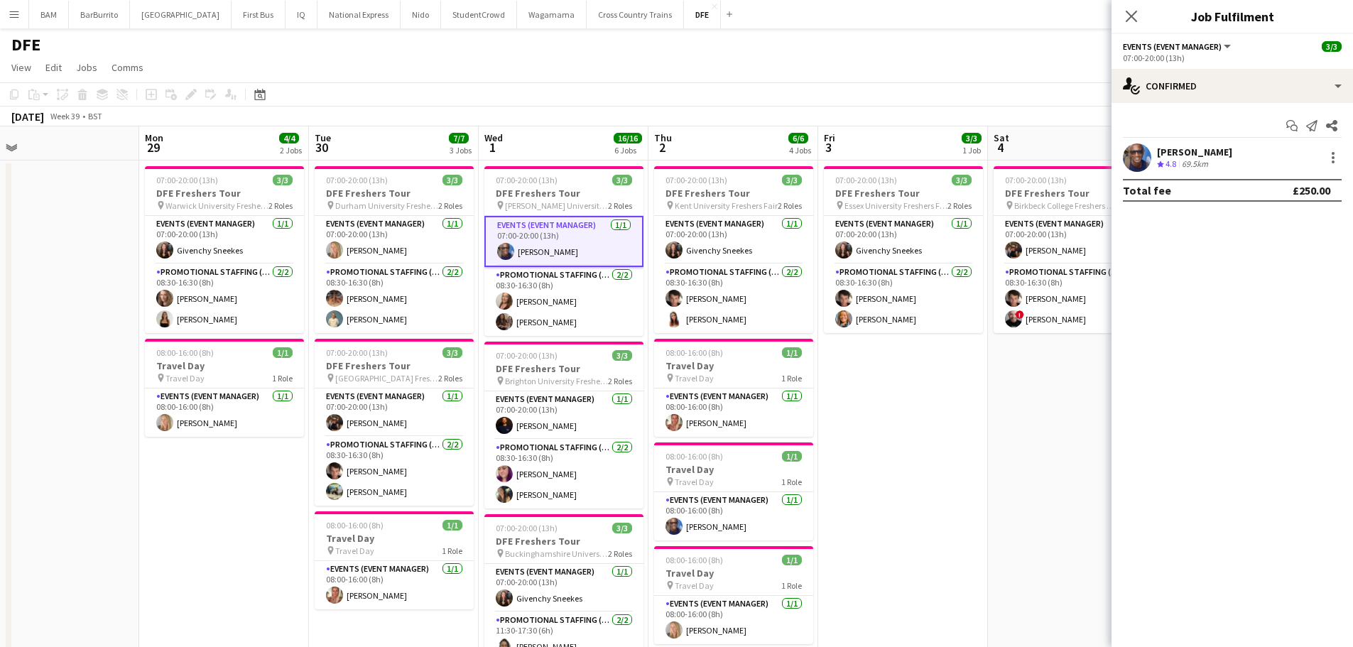
click at [1283, 160] on div "[PERSON_NAME] Crew rating 4.8 69.5km" at bounding box center [1231, 157] width 241 height 28
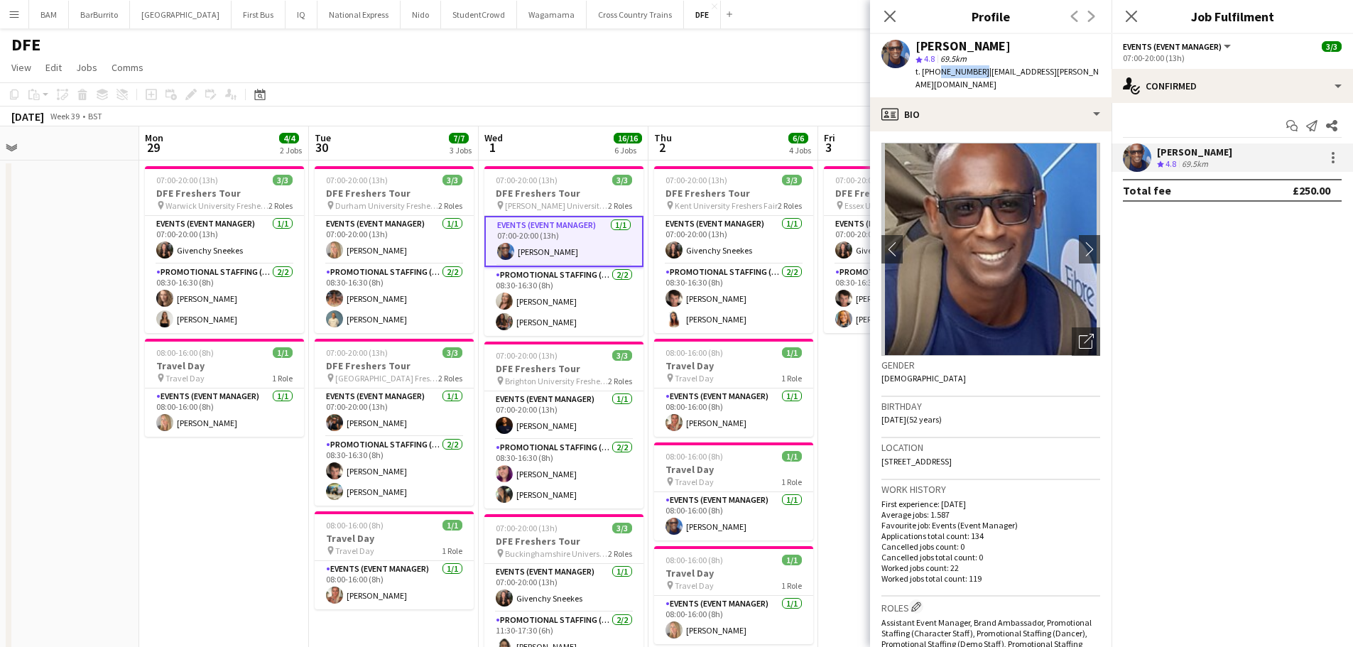
drag, startPoint x: 935, startPoint y: 73, endPoint x: 978, endPoint y: 73, distance: 43.3
click at [978, 73] on span "t. [PHONE_NUMBER]" at bounding box center [952, 71] width 74 height 11
drag, startPoint x: 515, startPoint y: 308, endPoint x: 599, endPoint y: 306, distance: 83.8
click at [515, 308] on app-card-role "Promotional Staffing (Brand Ambassadors) [DATE] 08:30-16:30 (8h) [PERSON_NAME] …" at bounding box center [563, 301] width 159 height 69
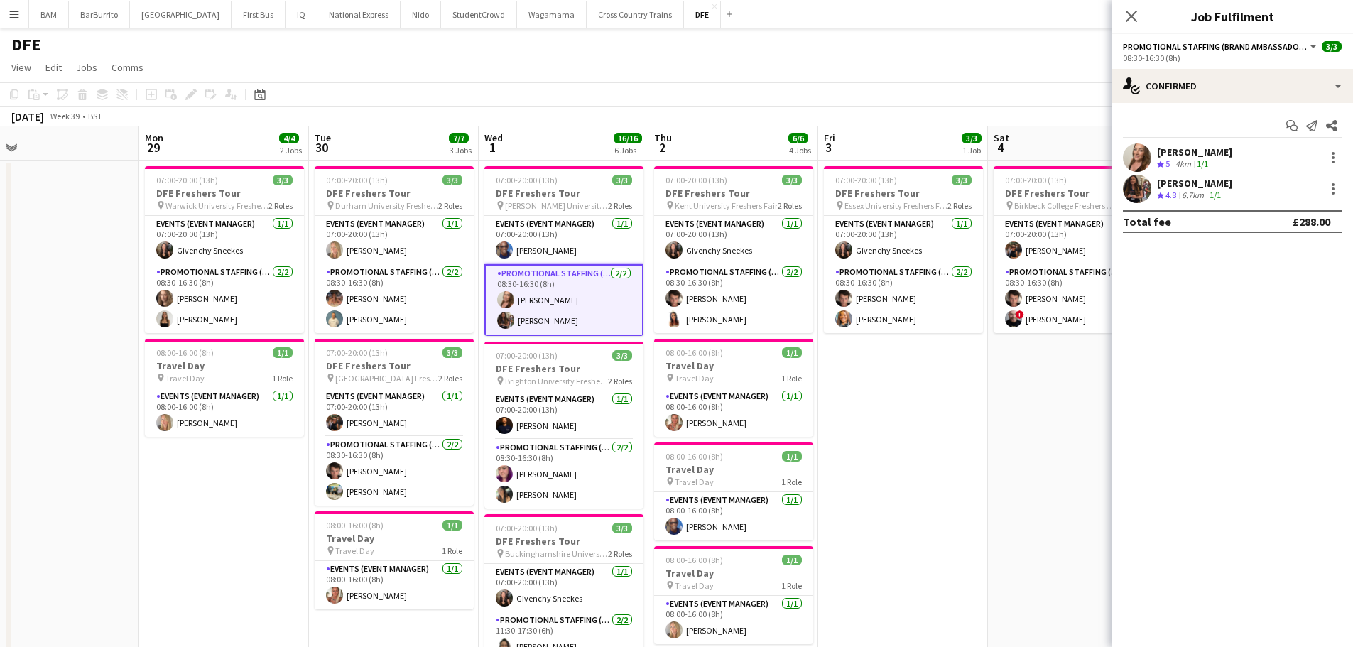
click at [1232, 159] on div "[PERSON_NAME] Crew rating 5 4km 1/1" at bounding box center [1231, 157] width 241 height 28
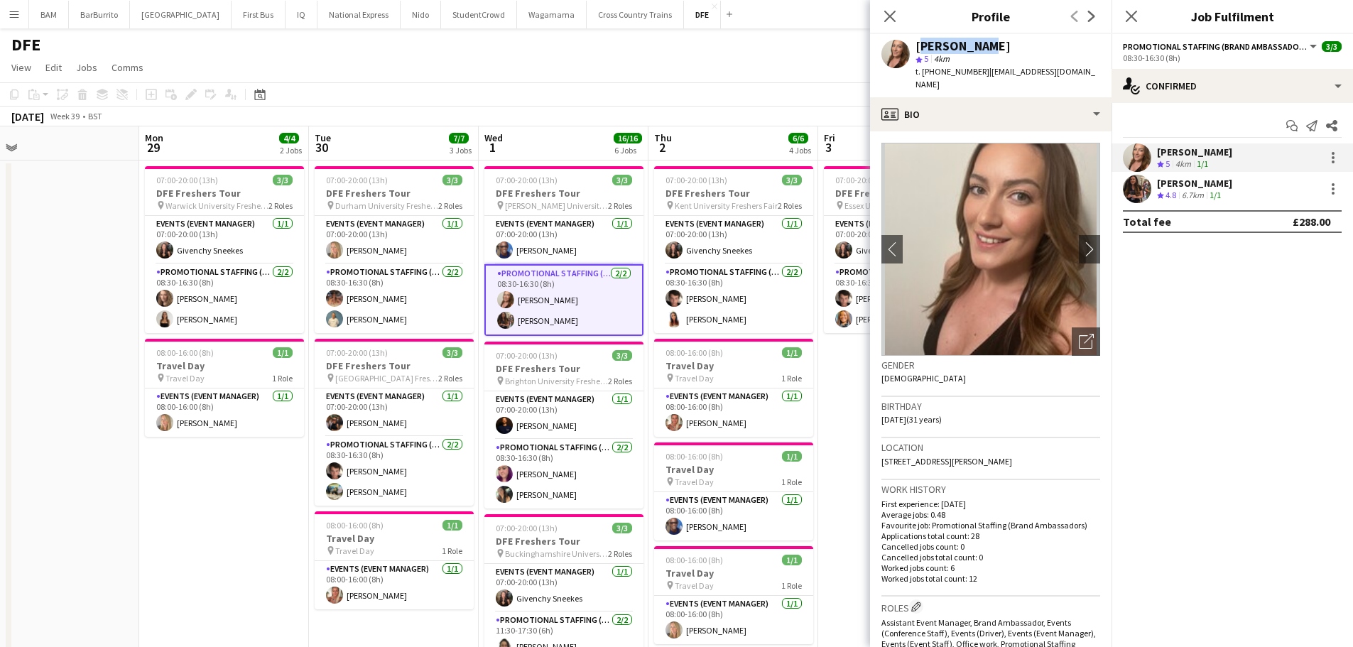
drag, startPoint x: 918, startPoint y: 46, endPoint x: 996, endPoint y: 50, distance: 77.5
click at [996, 50] on div "[PERSON_NAME]" at bounding box center [1007, 46] width 185 height 13
drag, startPoint x: 1196, startPoint y: 196, endPoint x: 1146, endPoint y: 180, distance: 52.8
click at [1196, 196] on div "6.7km" at bounding box center [1193, 196] width 28 height 12
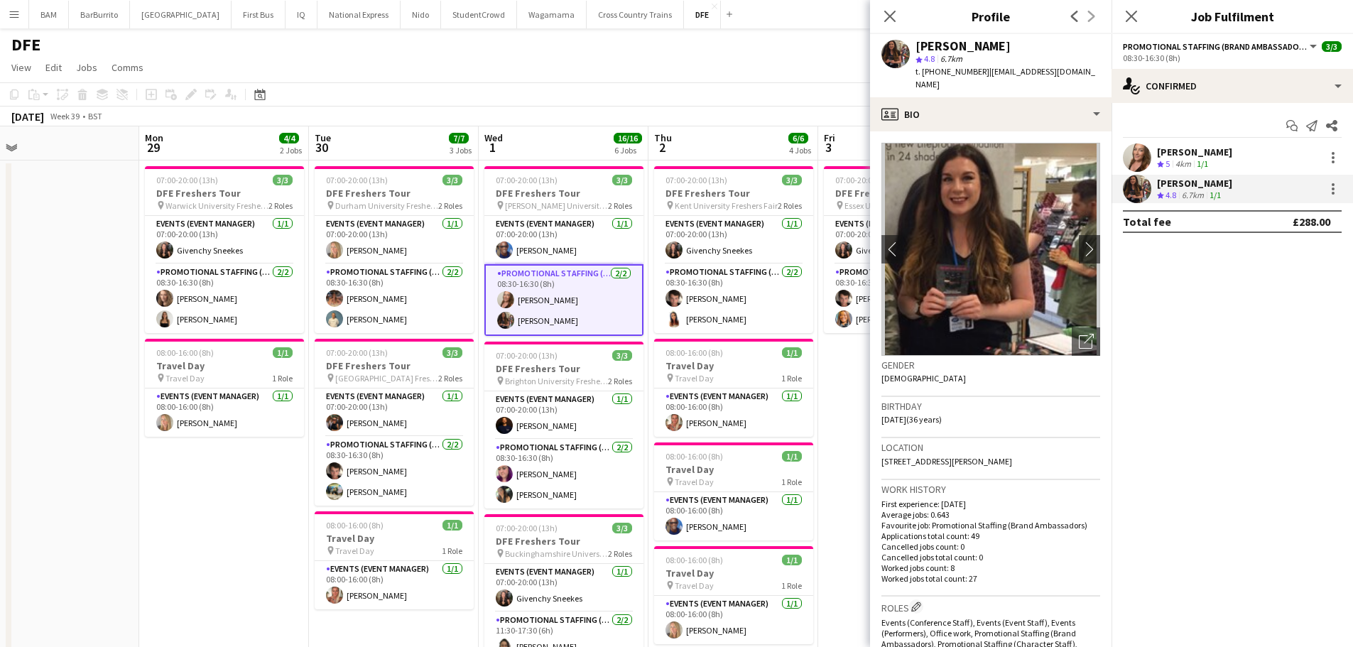
drag, startPoint x: 915, startPoint y: 43, endPoint x: 1032, endPoint y: 49, distance: 116.6
click at [1032, 49] on div "[PERSON_NAME]" at bounding box center [1007, 46] width 185 height 13
click at [590, 87] on app-toolbar "Copy Paste Paste Ctrl+V Paste with crew Ctrl+Shift+V Paste linked Job [GEOGRAPH…" at bounding box center [676, 94] width 1353 height 24
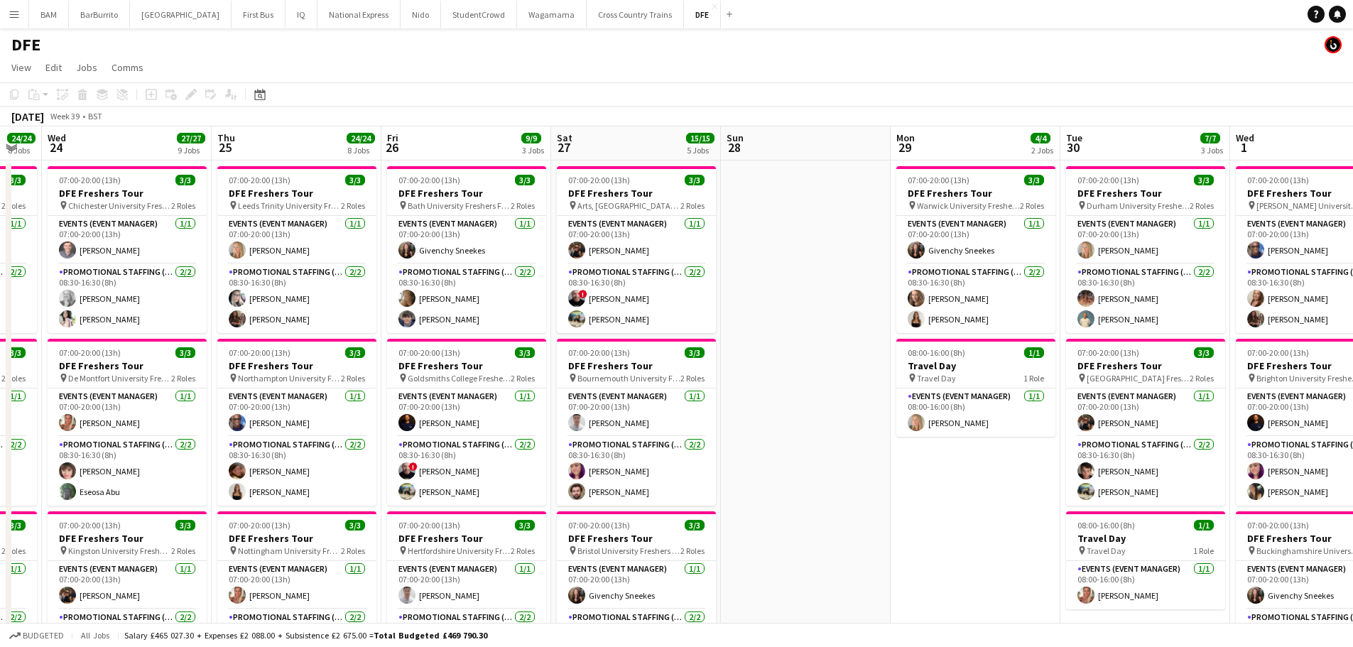
drag, startPoint x: 356, startPoint y: 252, endPoint x: 604, endPoint y: 260, distance: 248.7
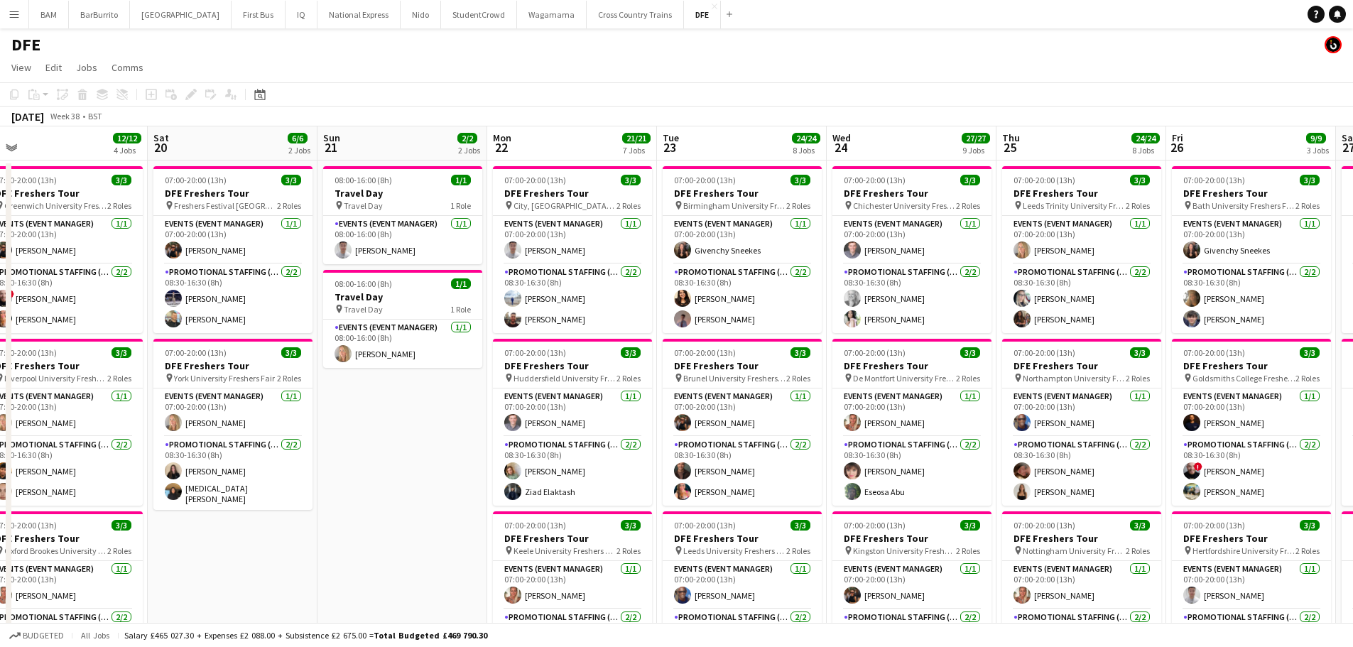
drag, startPoint x: 252, startPoint y: 262, endPoint x: 212, endPoint y: 266, distance: 40.7
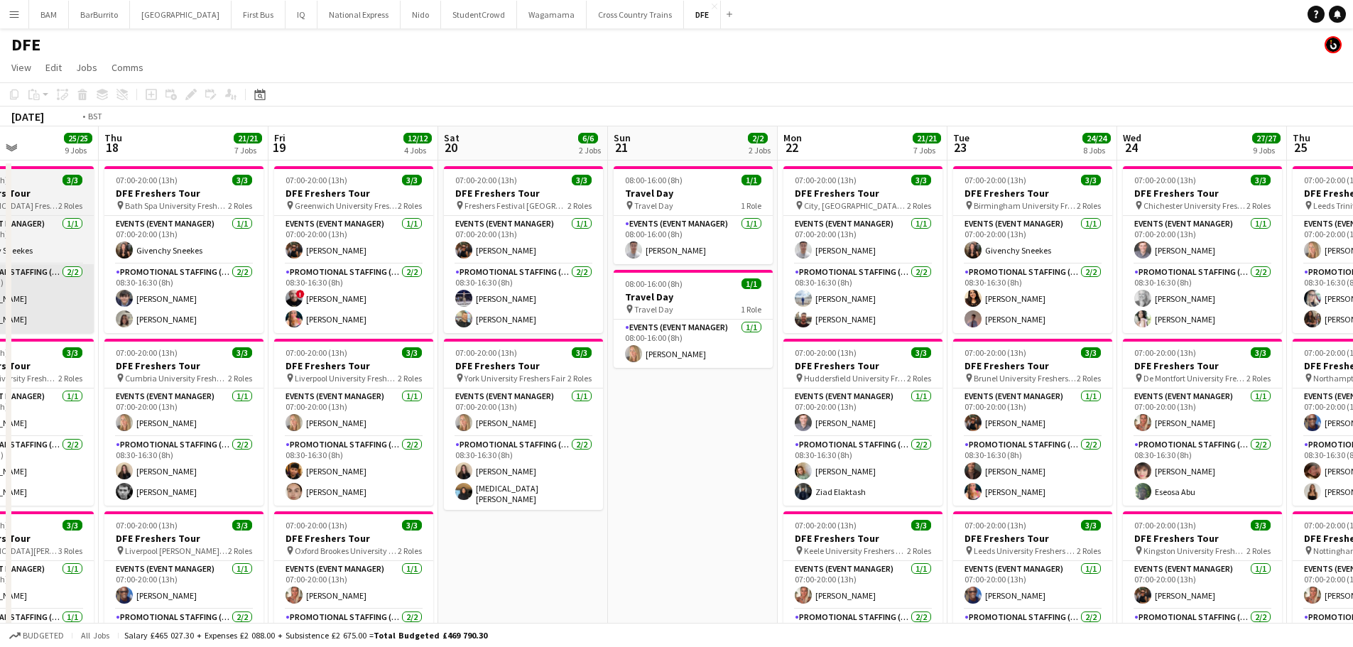
drag, startPoint x: 409, startPoint y: 285, endPoint x: 543, endPoint y: 284, distance: 134.2
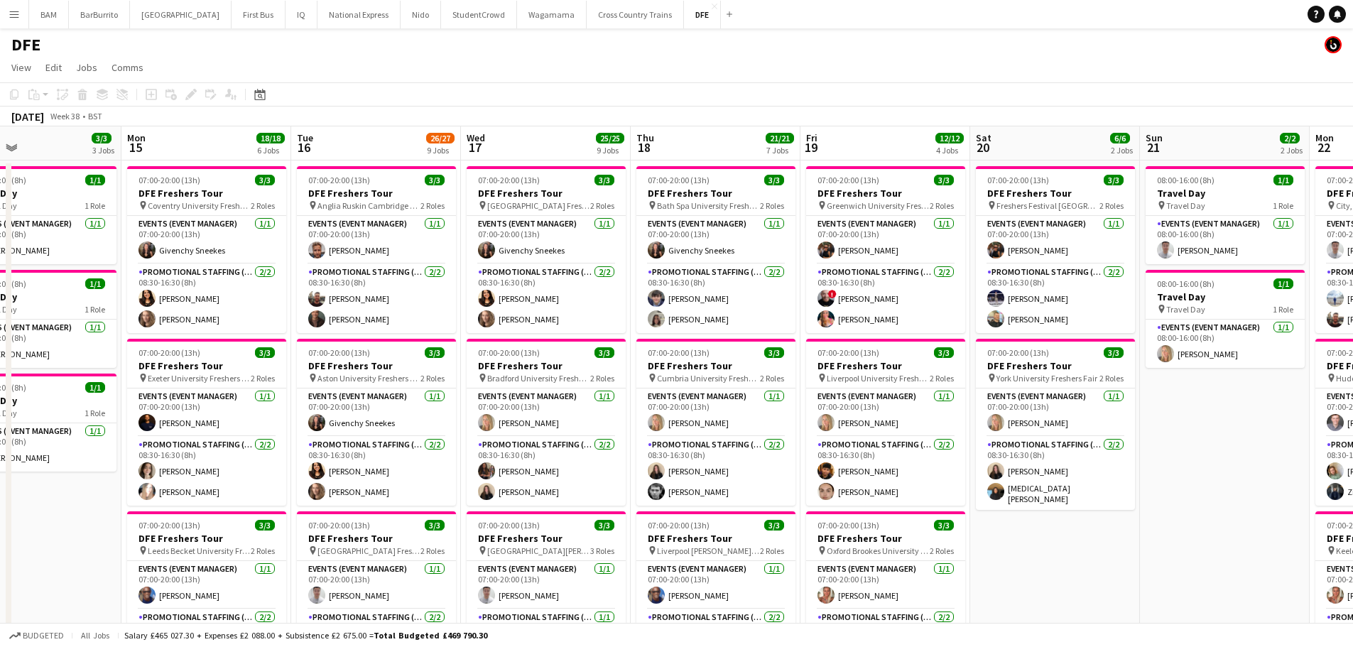
scroll to position [0, 384]
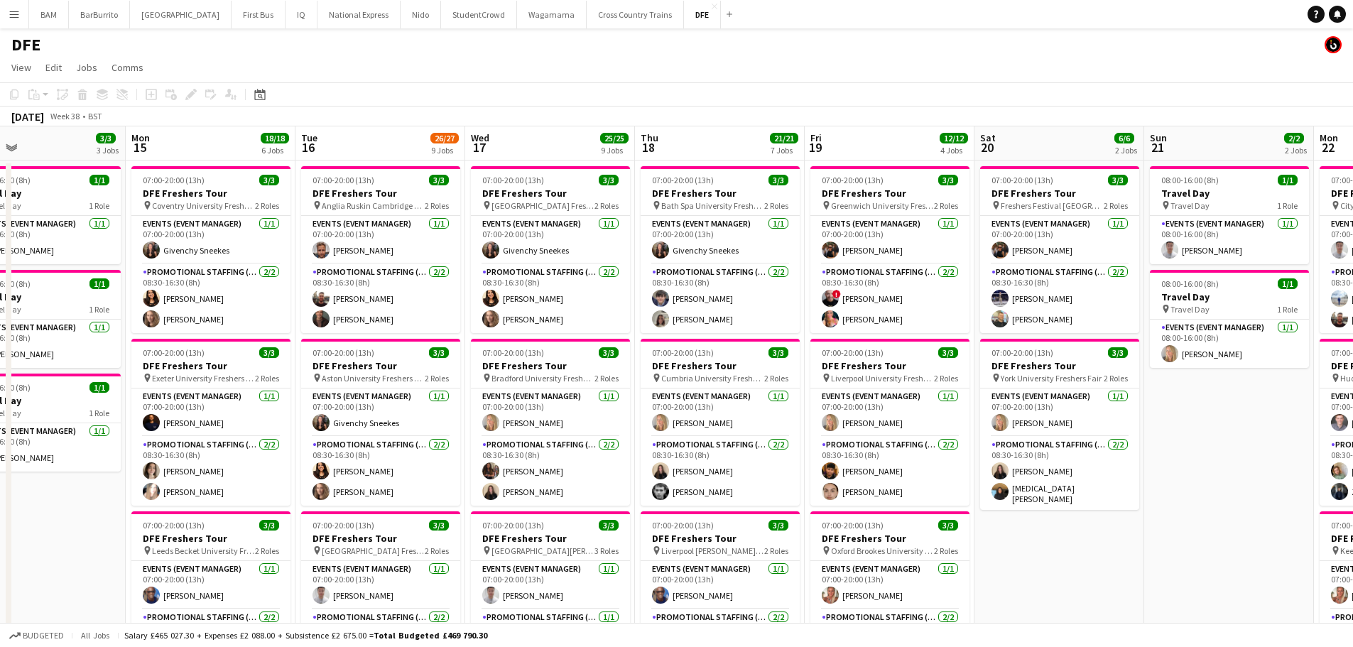
drag, startPoint x: 349, startPoint y: 276, endPoint x: 377, endPoint y: 276, distance: 27.7
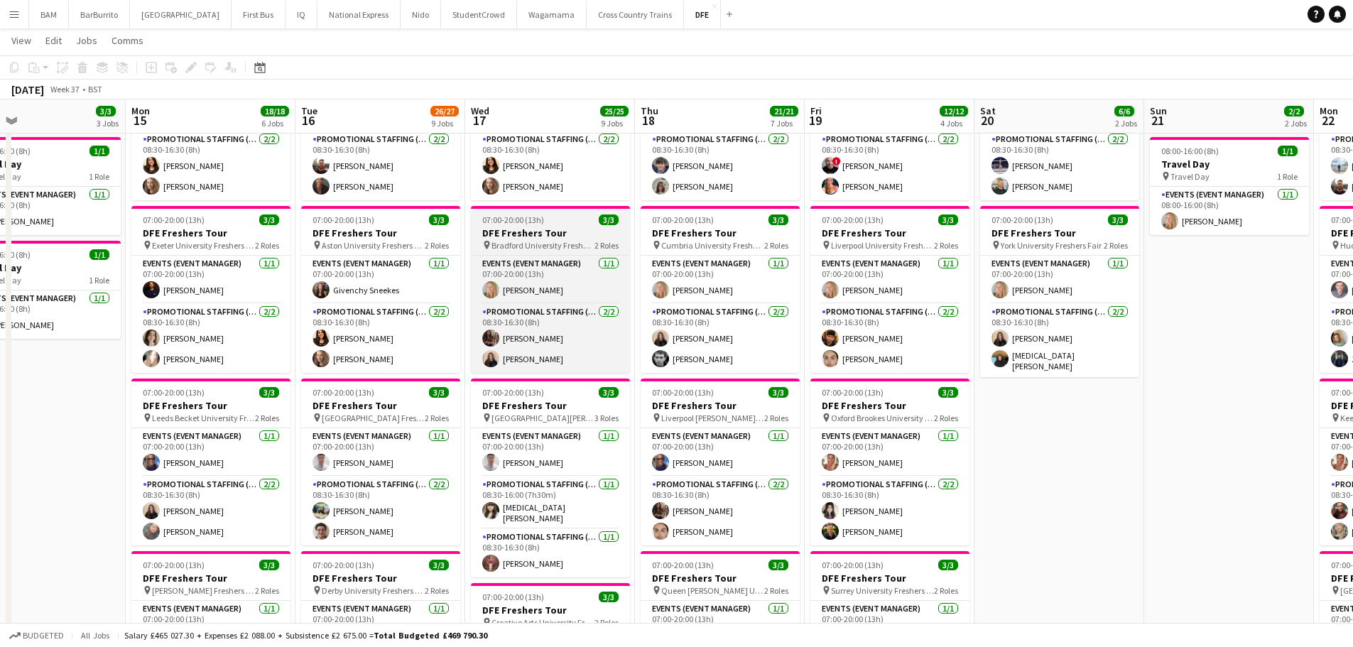
scroll to position [142, 0]
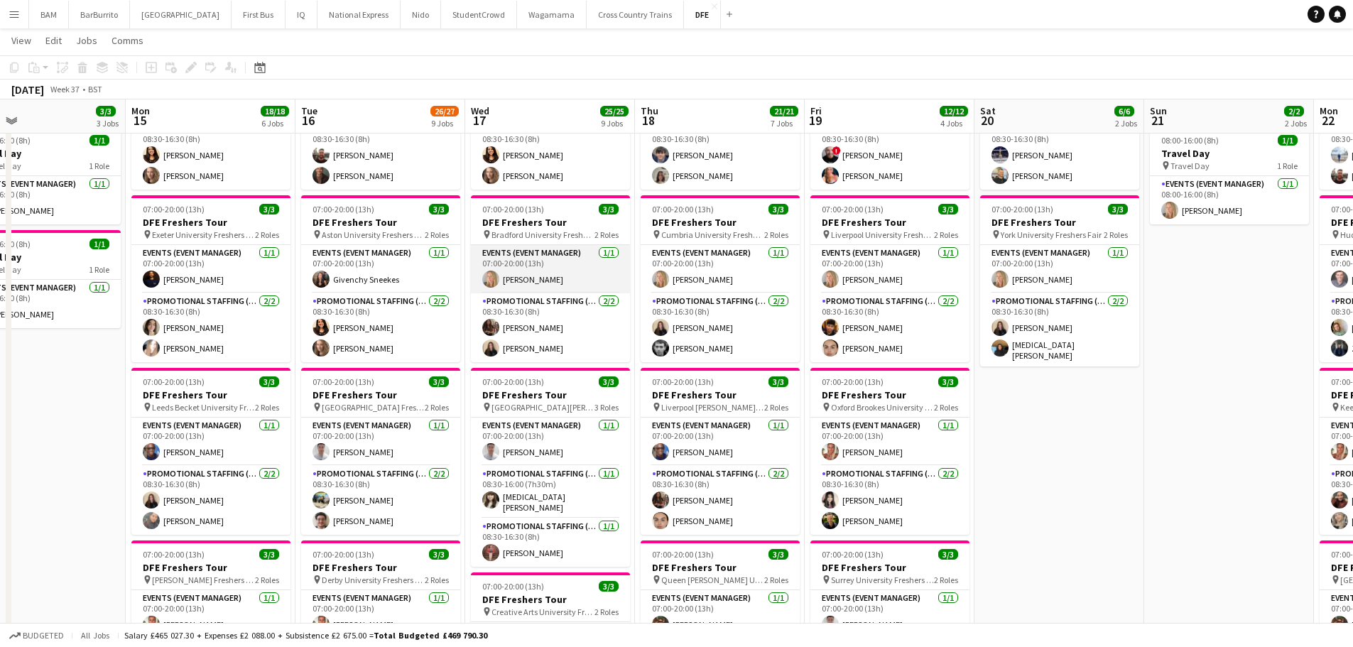
click at [550, 249] on app-card-role "Events (Event Manager) [DATE] 07:00-20:00 (13h) [PERSON_NAME]" at bounding box center [550, 269] width 159 height 48
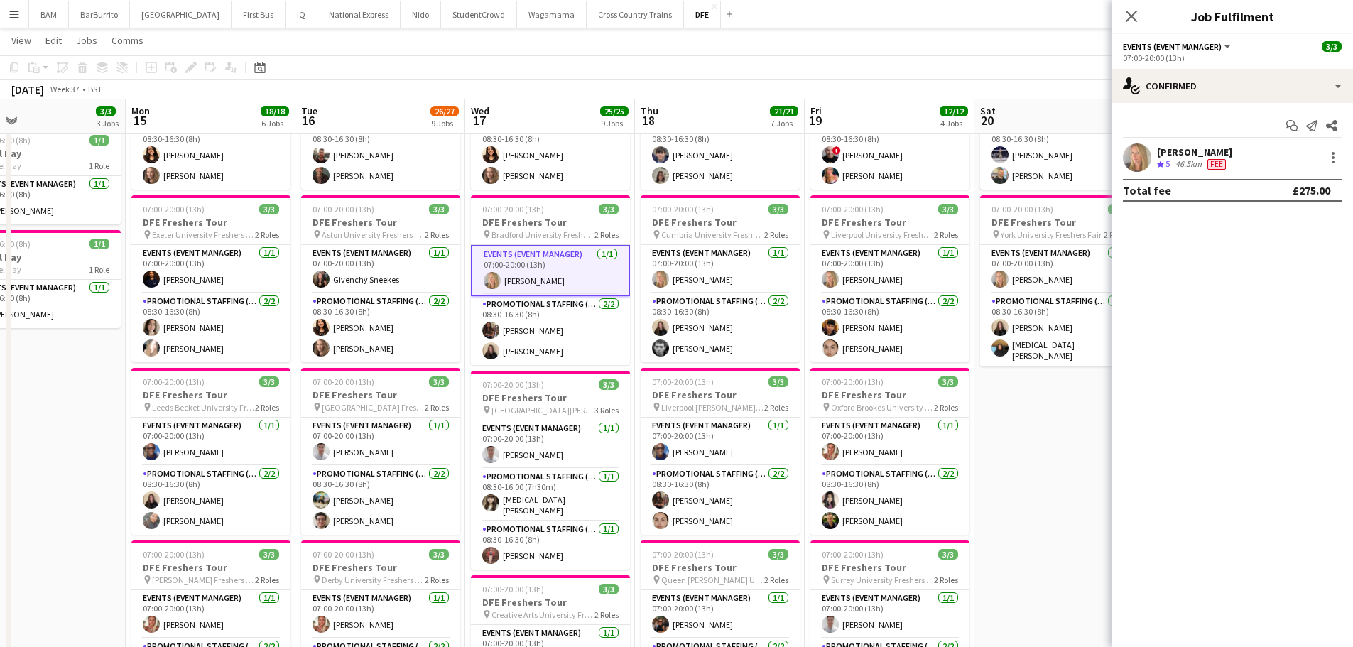
click at [1273, 163] on div "[PERSON_NAME] Crew rating 5 46.5km Fee" at bounding box center [1231, 157] width 241 height 28
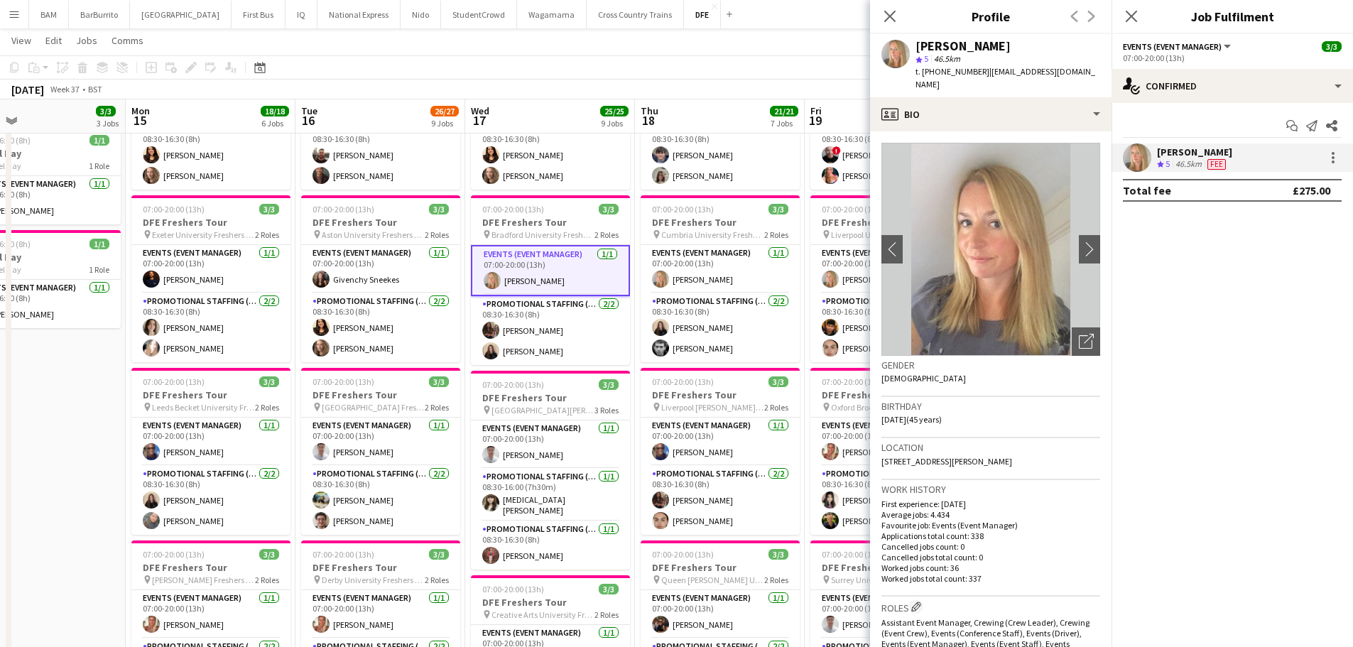
drag, startPoint x: 935, startPoint y: 70, endPoint x: 979, endPoint y: 74, distance: 44.2
click at [979, 74] on div "t. [PHONE_NUMBER] | [EMAIL_ADDRESS][DOMAIN_NAME]" at bounding box center [1007, 78] width 185 height 26
click at [649, 51] on app-page-menu "View Day view expanded Day view collapsed Month view Date picker Jump to [DATE]…" at bounding box center [676, 41] width 1353 height 27
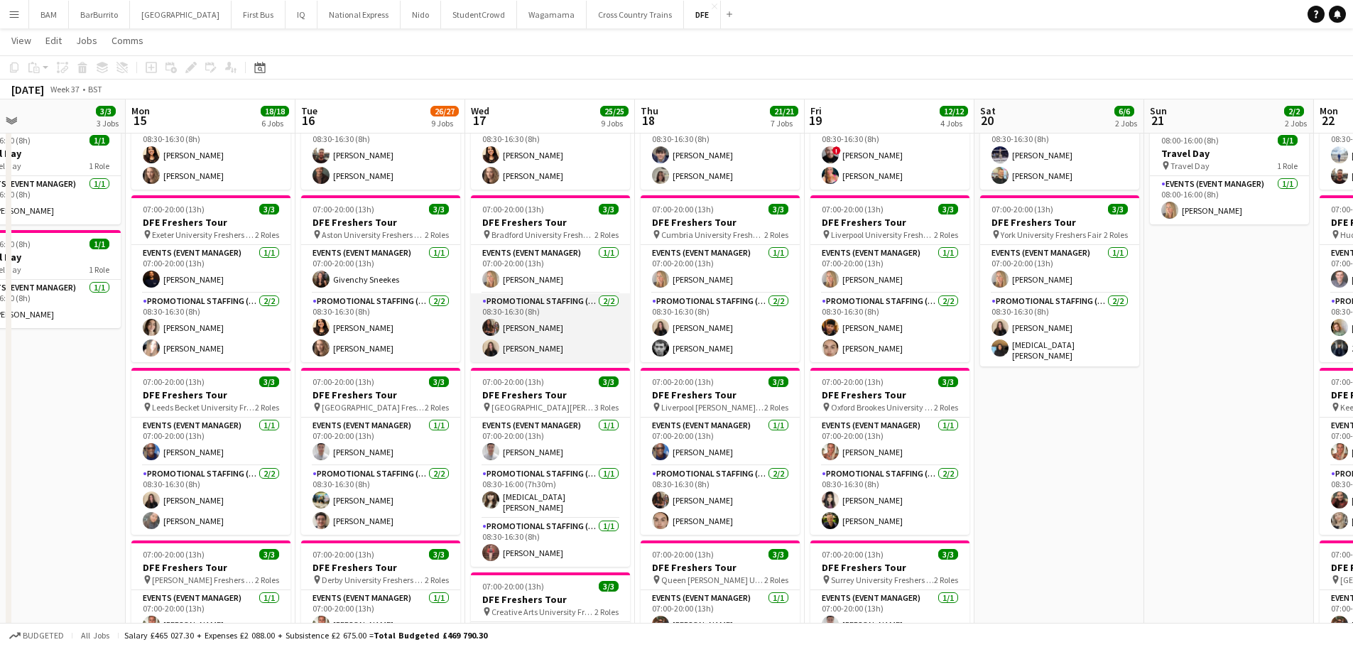
click at [573, 330] on app-card-role "Promotional Staffing (Brand Ambassadors) [DATE] 08:30-16:30 (8h) [PERSON_NAME] …" at bounding box center [550, 327] width 159 height 69
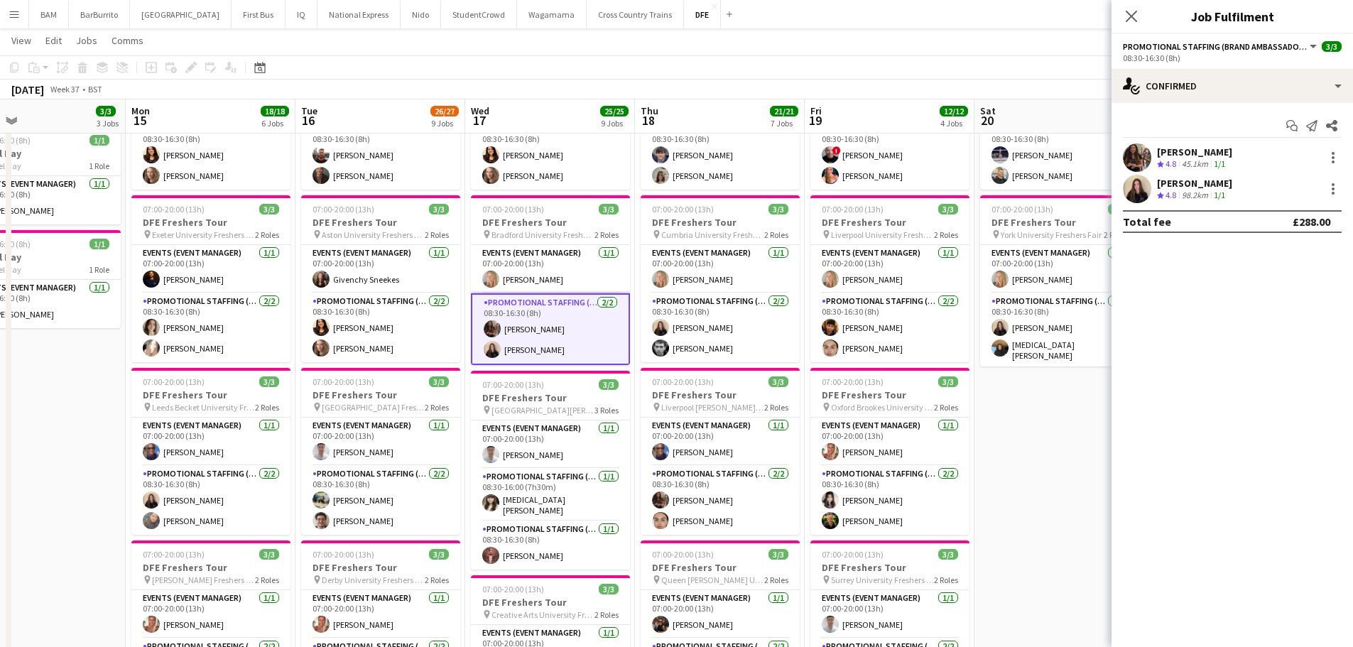
click at [1260, 159] on div "[PERSON_NAME] Crew rating 4.8 45.1km 1/1" at bounding box center [1231, 157] width 241 height 28
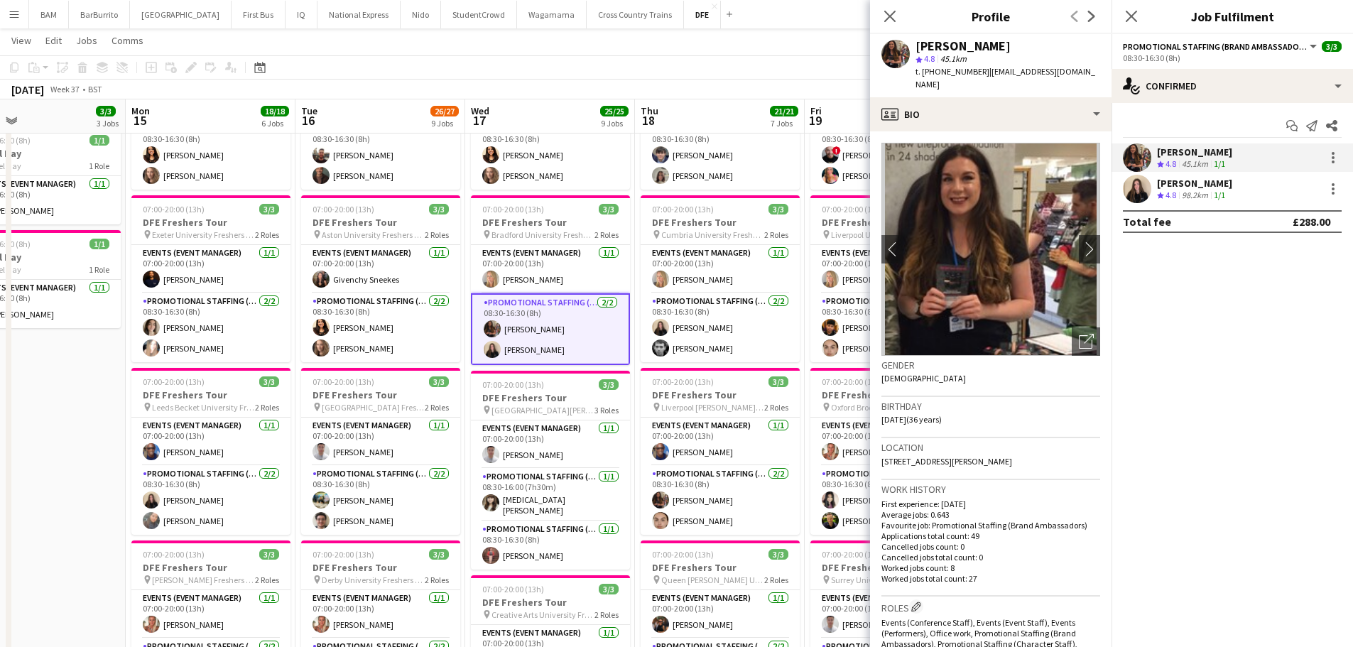
drag, startPoint x: 918, startPoint y: 45, endPoint x: 1012, endPoint y: 45, distance: 93.7
click at [1012, 45] on div "[PERSON_NAME]" at bounding box center [1007, 46] width 185 height 13
click at [1191, 178] on div "[PERSON_NAME]" at bounding box center [1194, 183] width 75 height 13
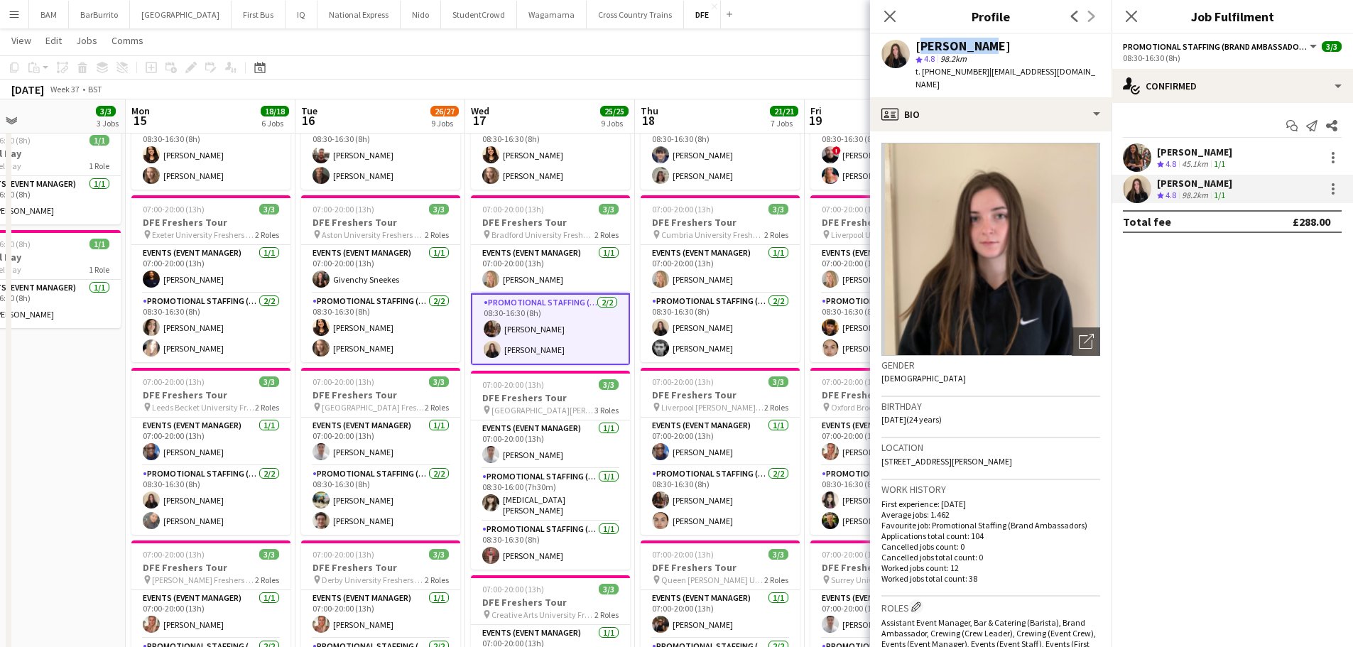
drag, startPoint x: 915, startPoint y: 45, endPoint x: 992, endPoint y: 47, distance: 77.4
click at [992, 47] on div "[PERSON_NAME] star 4.8 98.2km t. [PHONE_NUMBER] | [EMAIL_ADDRESS][DOMAIN_NAME]" at bounding box center [990, 65] width 241 height 63
click at [489, 74] on app-toolbar "Copy Paste Paste Ctrl+V Paste with crew Ctrl+Shift+V Paste linked Job [GEOGRAPH…" at bounding box center [676, 67] width 1353 height 24
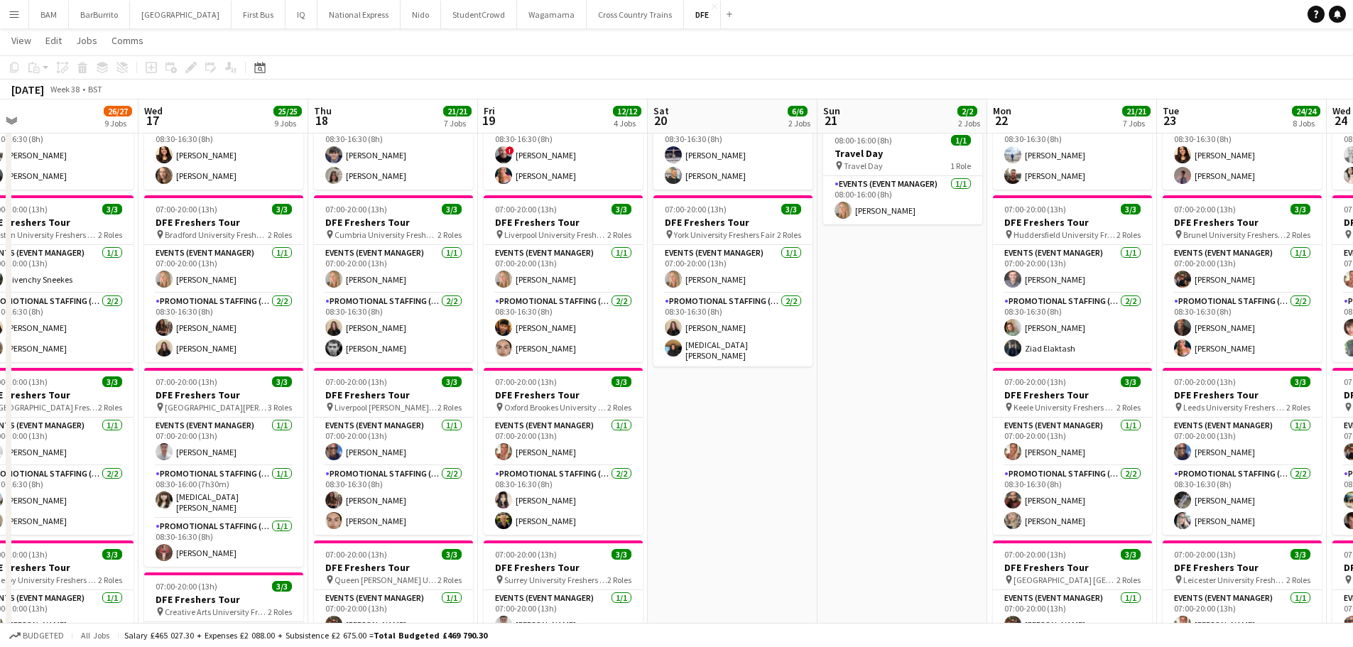
scroll to position [0, 495]
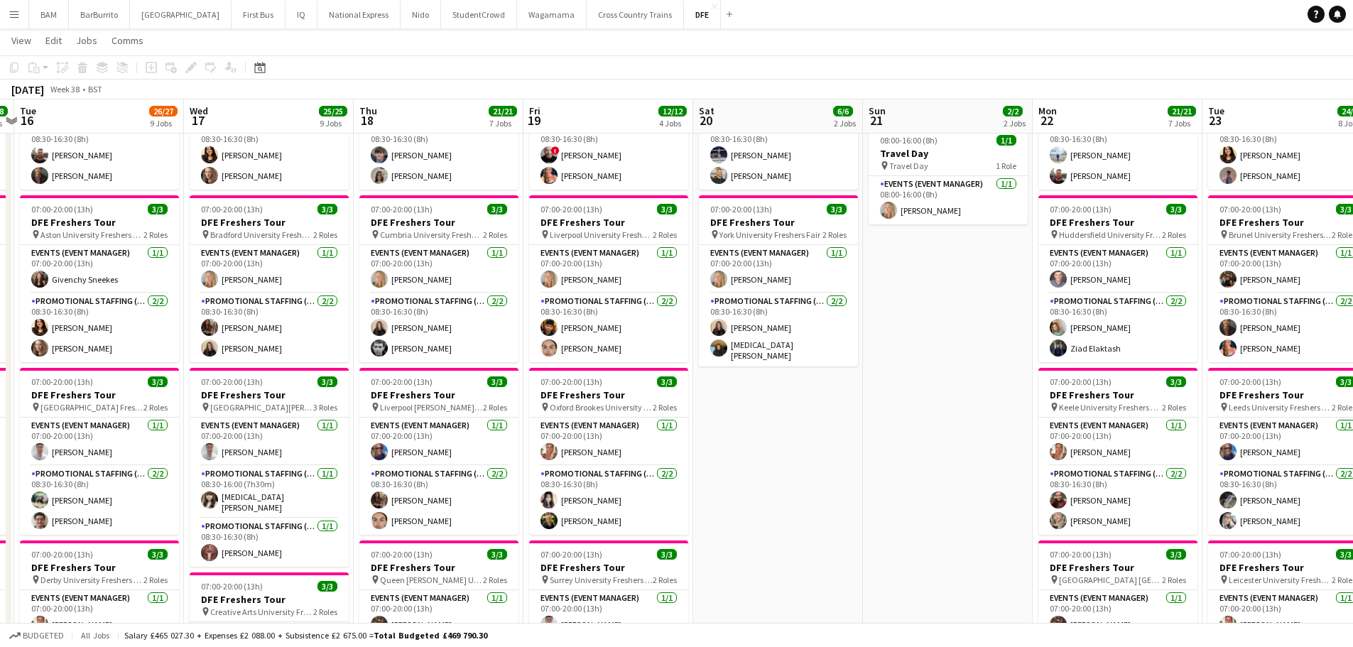
drag, startPoint x: 670, startPoint y: 153, endPoint x: 682, endPoint y: 202, distance: 50.0
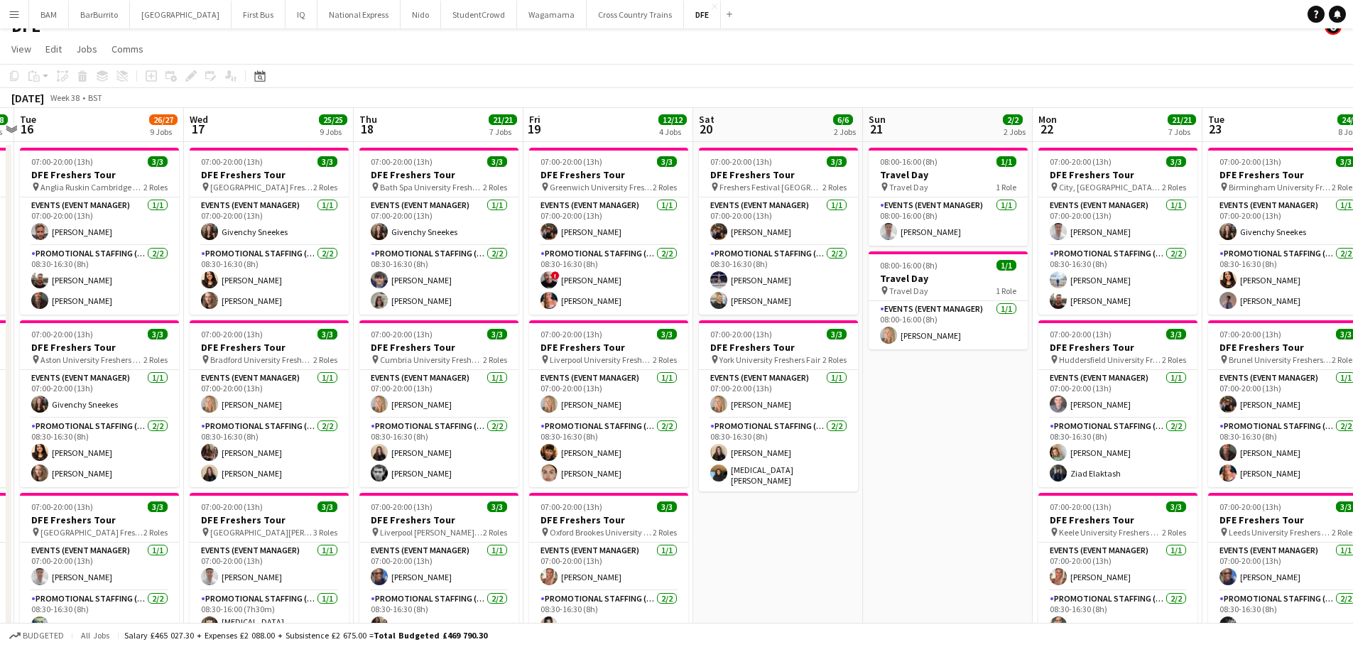
scroll to position [0, 0]
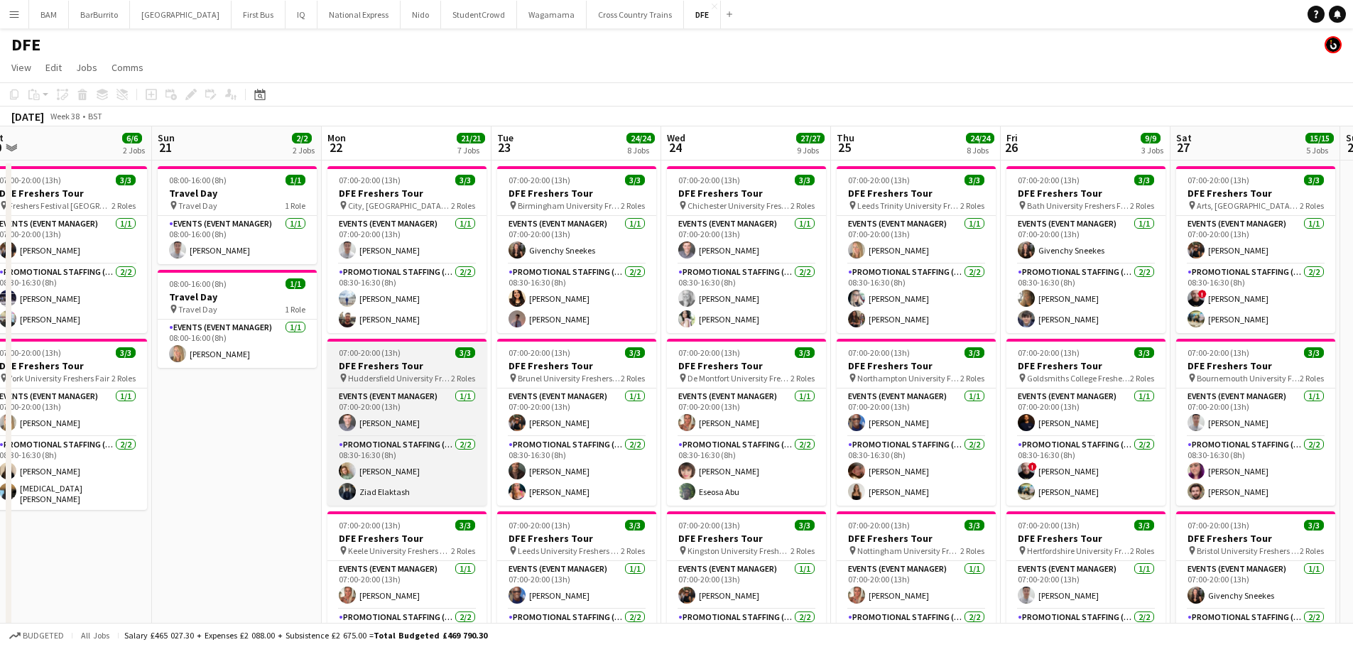
drag, startPoint x: 981, startPoint y: 353, endPoint x: 318, endPoint y: 340, distance: 662.7
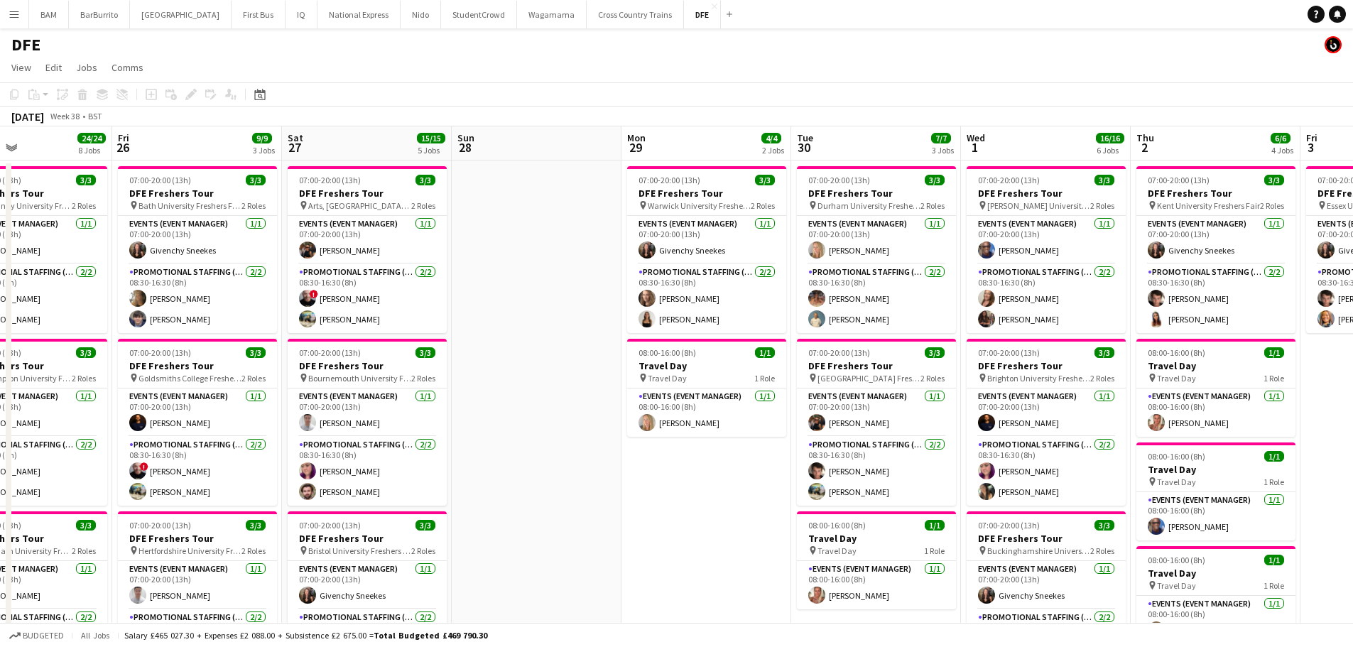
drag, startPoint x: 827, startPoint y: 398, endPoint x: 101, endPoint y: 344, distance: 728.6
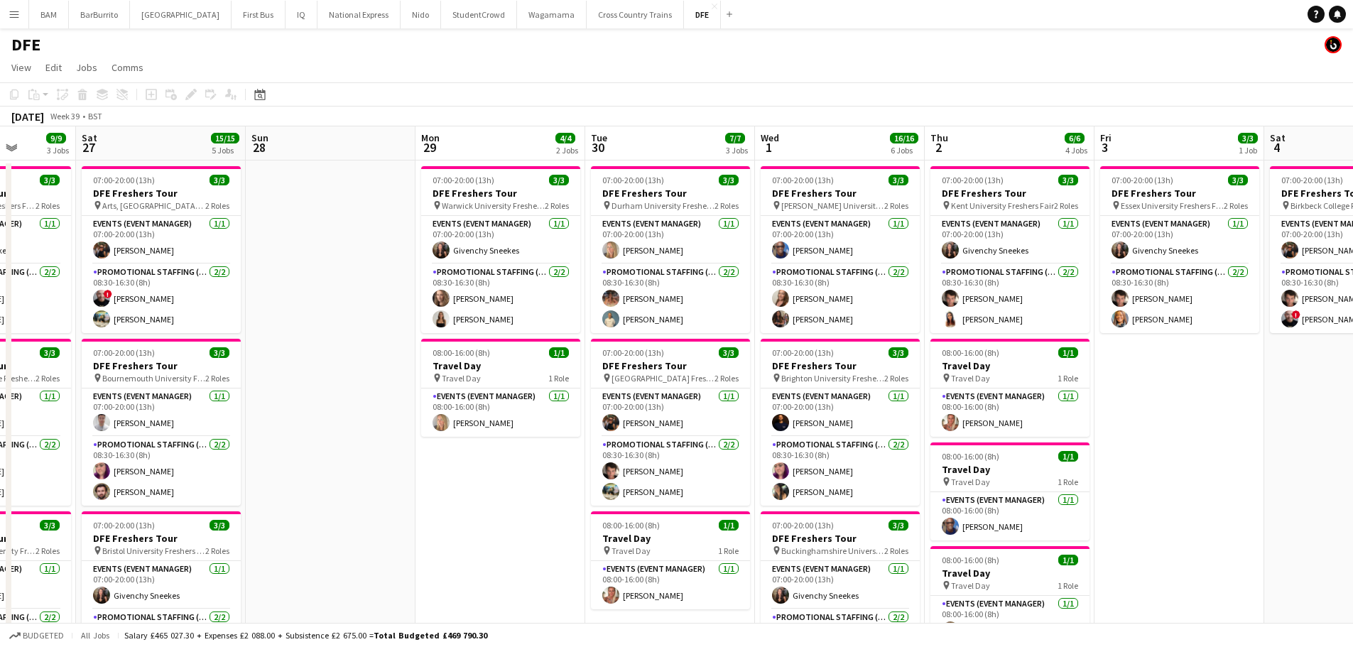
scroll to position [0, 434]
drag, startPoint x: 553, startPoint y: 402, endPoint x: 426, endPoint y: 390, distance: 127.0
click at [853, 415] on app-card-role "Events (Event Manager) [DATE] 07:00-20:00 (13h) [PERSON_NAME]" at bounding box center [839, 412] width 159 height 48
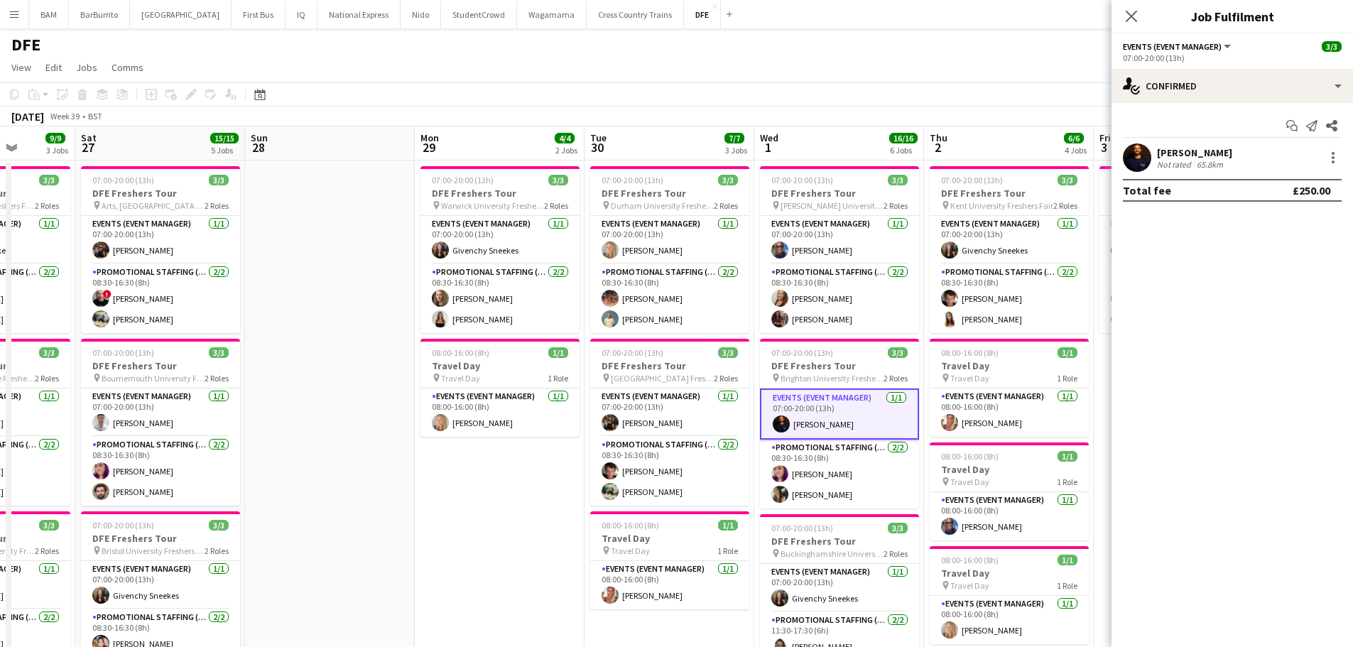
click at [1212, 167] on div "65.8km" at bounding box center [1210, 164] width 32 height 11
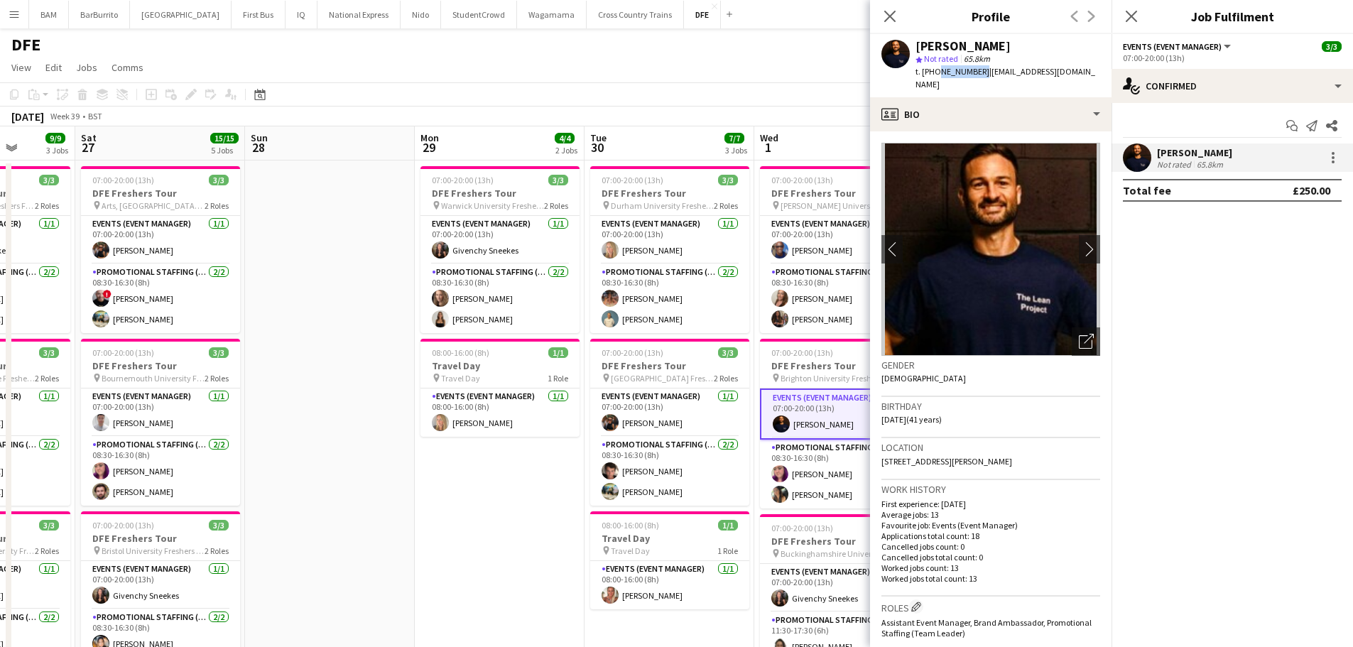
drag, startPoint x: 934, startPoint y: 70, endPoint x: 977, endPoint y: 73, distance: 42.8
click at [977, 73] on span "t. [PHONE_NUMBER]" at bounding box center [952, 71] width 74 height 11
click at [817, 472] on app-card-role "Promotional Staffing (Brand Ambassadors) [DATE] 08:30-16:30 (8h) [PERSON_NAME] …" at bounding box center [839, 474] width 159 height 69
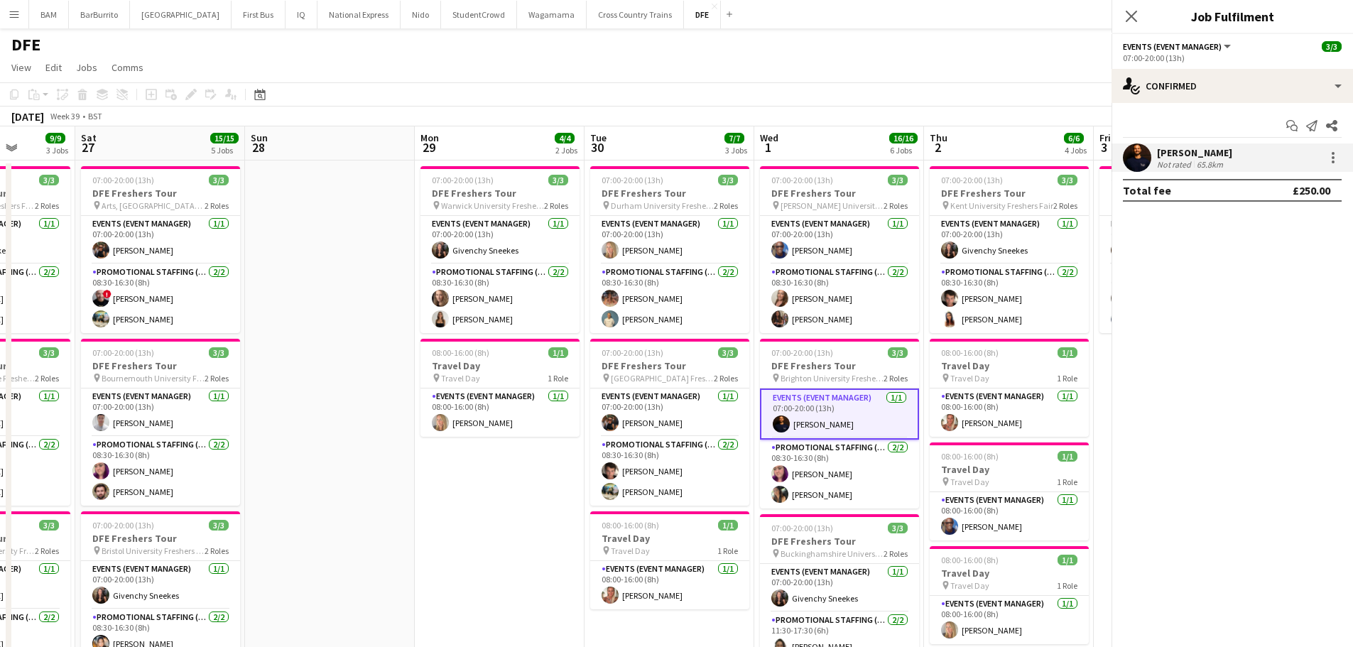
scroll to position [0, 435]
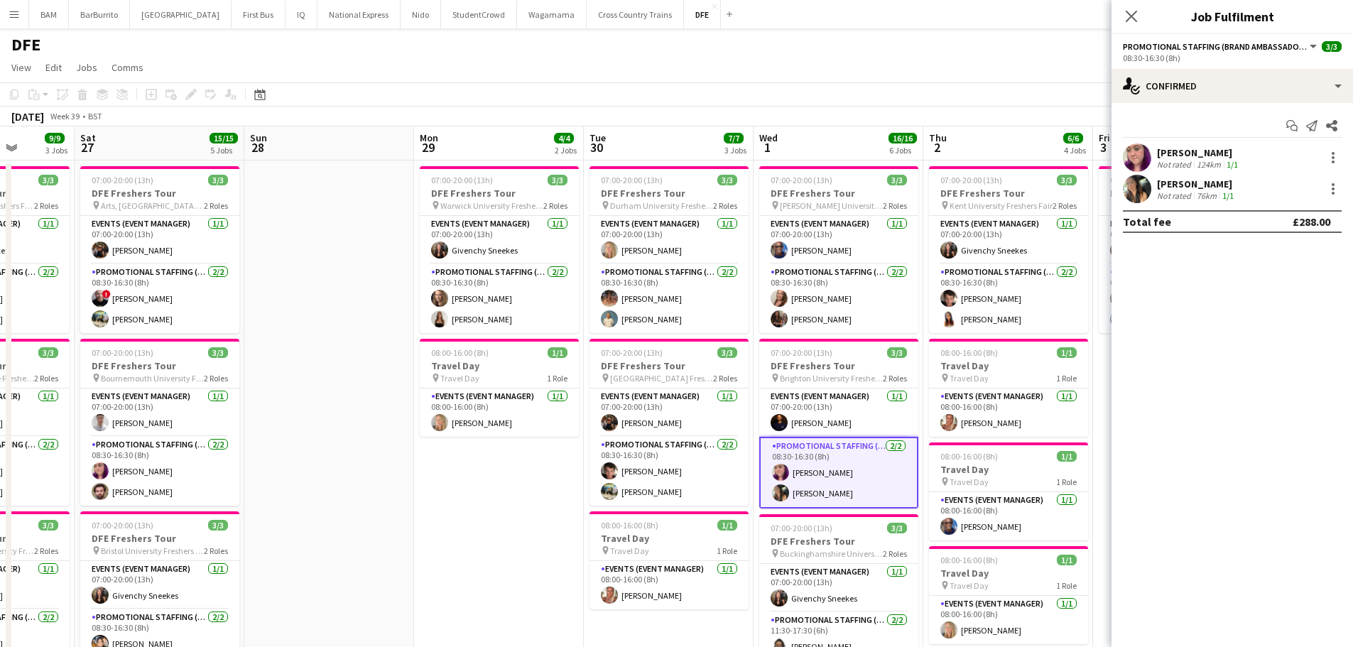
click at [1206, 156] on div "[PERSON_NAME]" at bounding box center [1199, 152] width 84 height 13
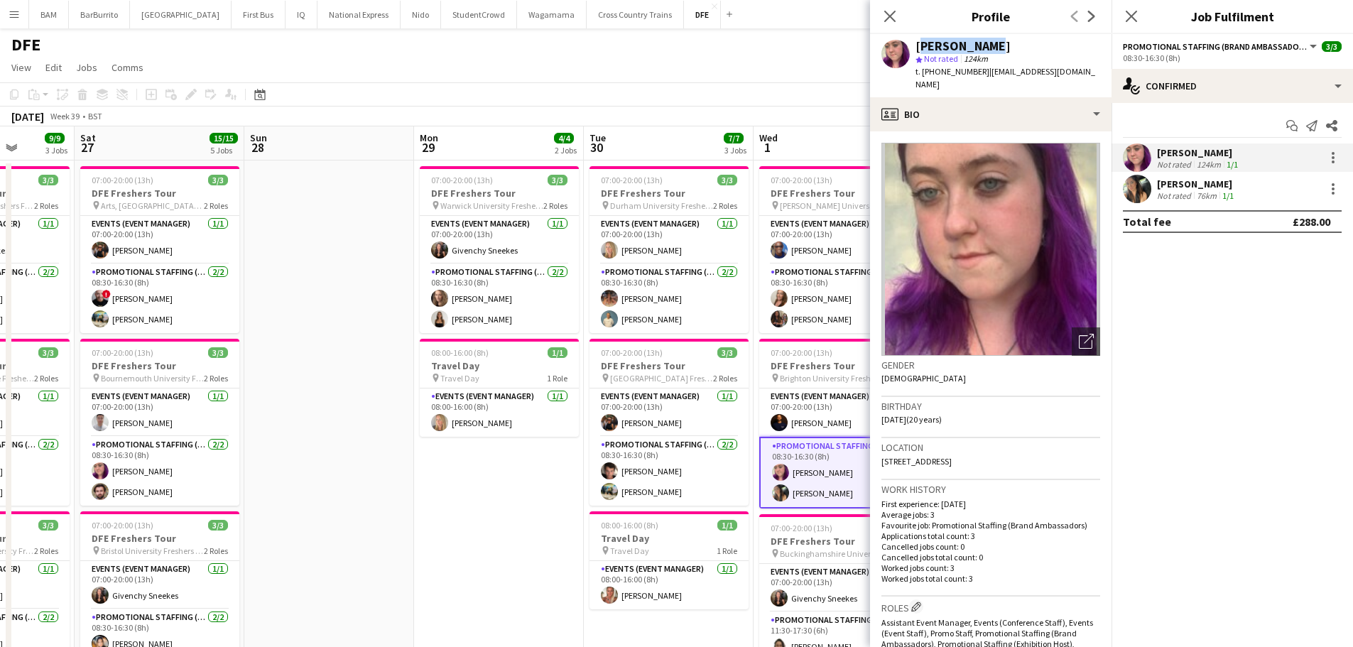
drag, startPoint x: 914, startPoint y: 46, endPoint x: 1006, endPoint y: 43, distance: 91.7
click at [1006, 43] on div "[PERSON_NAME] star Not rated 124km t. [PHONE_NUMBER] | [EMAIL_ADDRESS][DOMAIN_N…" at bounding box center [990, 65] width 241 height 63
drag, startPoint x: 1226, startPoint y: 185, endPoint x: 1207, endPoint y: 186, distance: 19.2
click at [1226, 186] on div "[PERSON_NAME]" at bounding box center [1197, 184] width 80 height 13
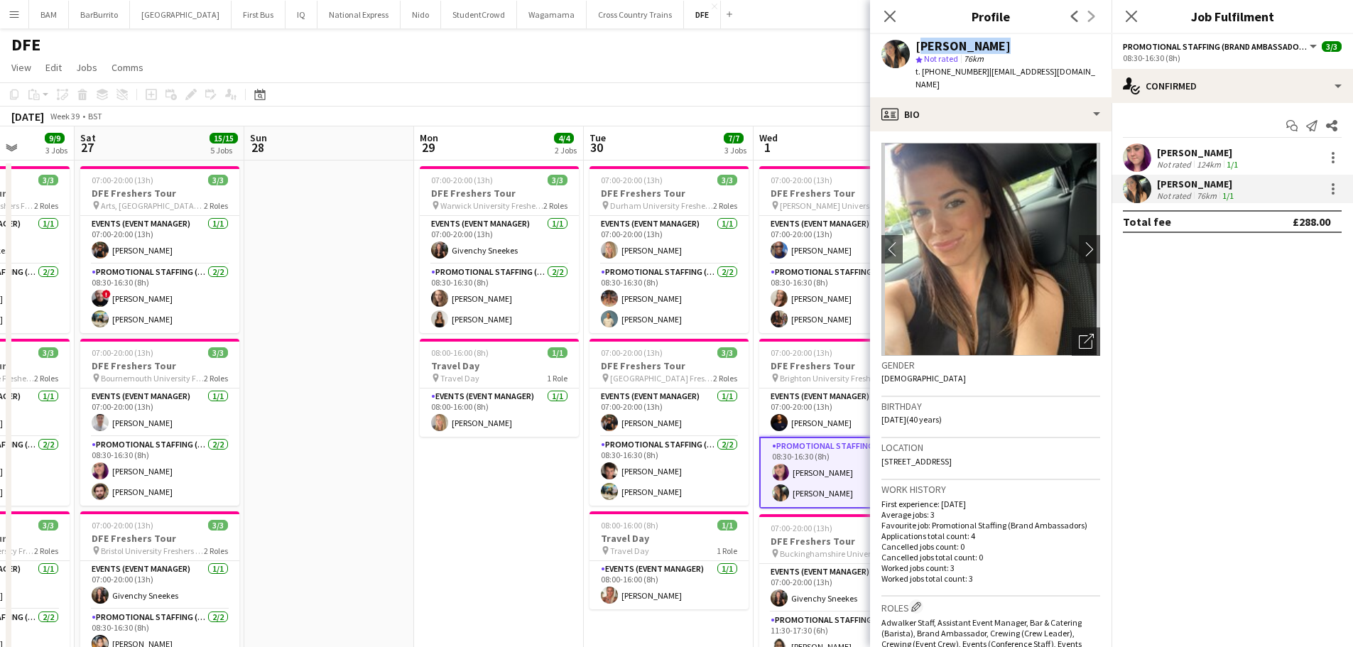
drag, startPoint x: 915, startPoint y: 43, endPoint x: 994, endPoint y: 43, distance: 78.8
click at [994, 43] on div "[PERSON_NAME]" at bounding box center [1007, 46] width 185 height 13
click at [462, 102] on app-toolbar "Copy Paste Paste Ctrl+V Paste with crew Ctrl+Shift+V Paste linked Job [GEOGRAPH…" at bounding box center [676, 94] width 1353 height 24
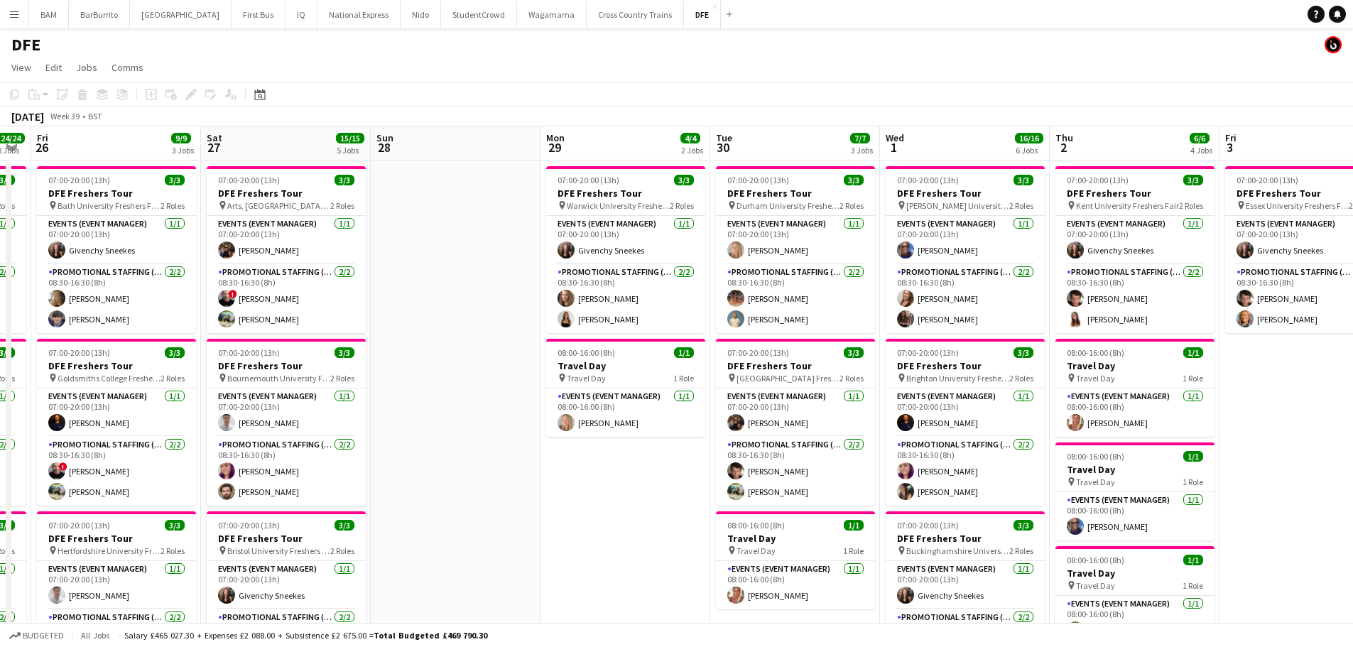
drag, startPoint x: 488, startPoint y: 234, endPoint x: 786, endPoint y: 281, distance: 301.9
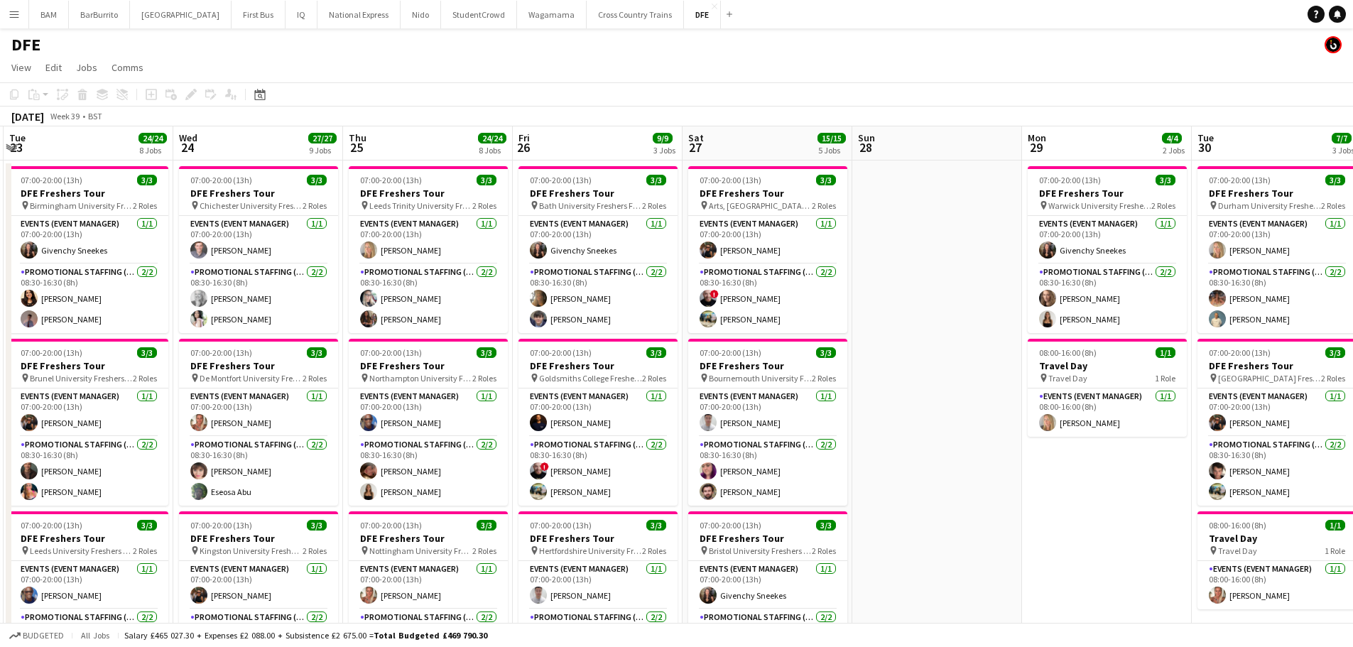
drag, startPoint x: 550, startPoint y: 281, endPoint x: 665, endPoint y: 279, distance: 114.3
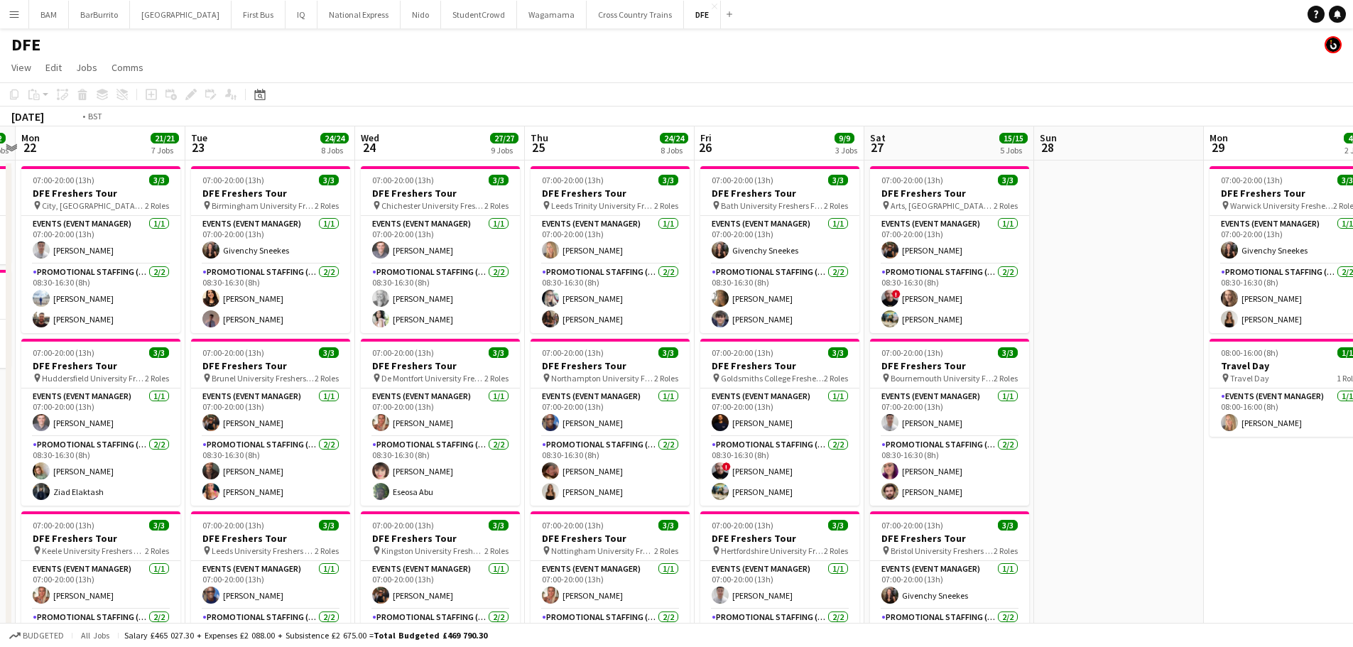
drag, startPoint x: 376, startPoint y: 289, endPoint x: 557, endPoint y: 290, distance: 181.8
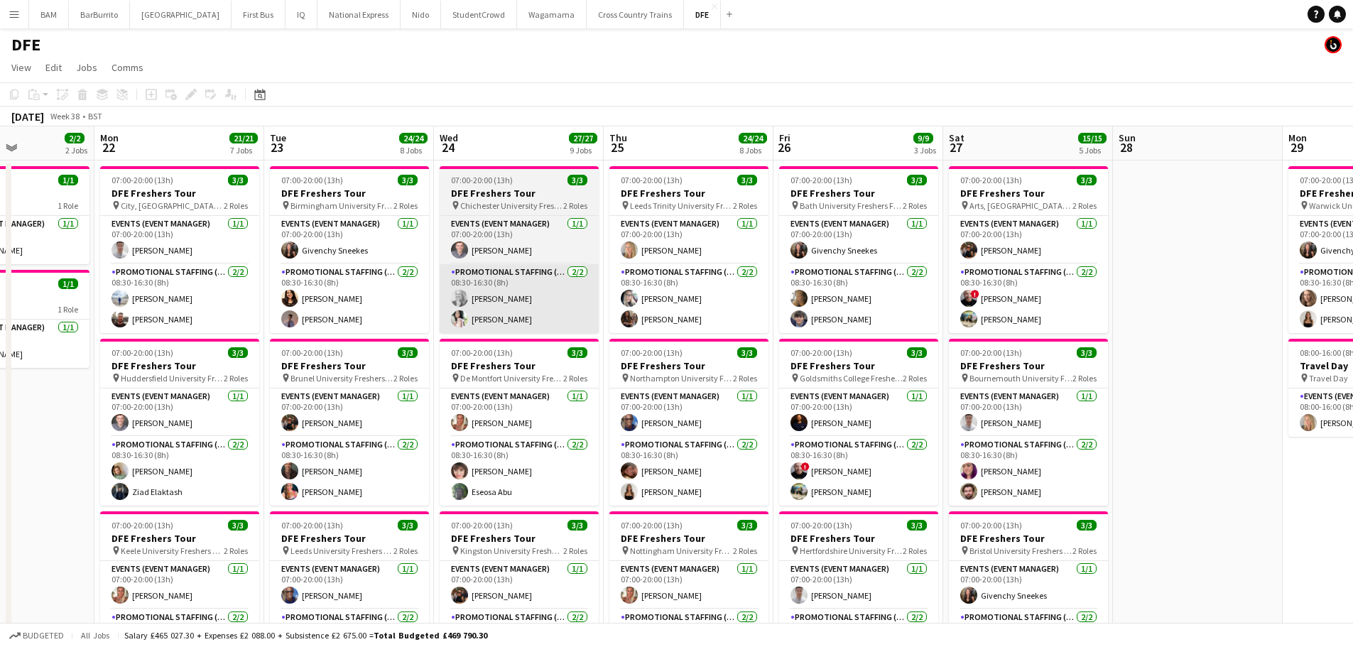
drag, startPoint x: 450, startPoint y: 323, endPoint x: 480, endPoint y: 319, distance: 30.1
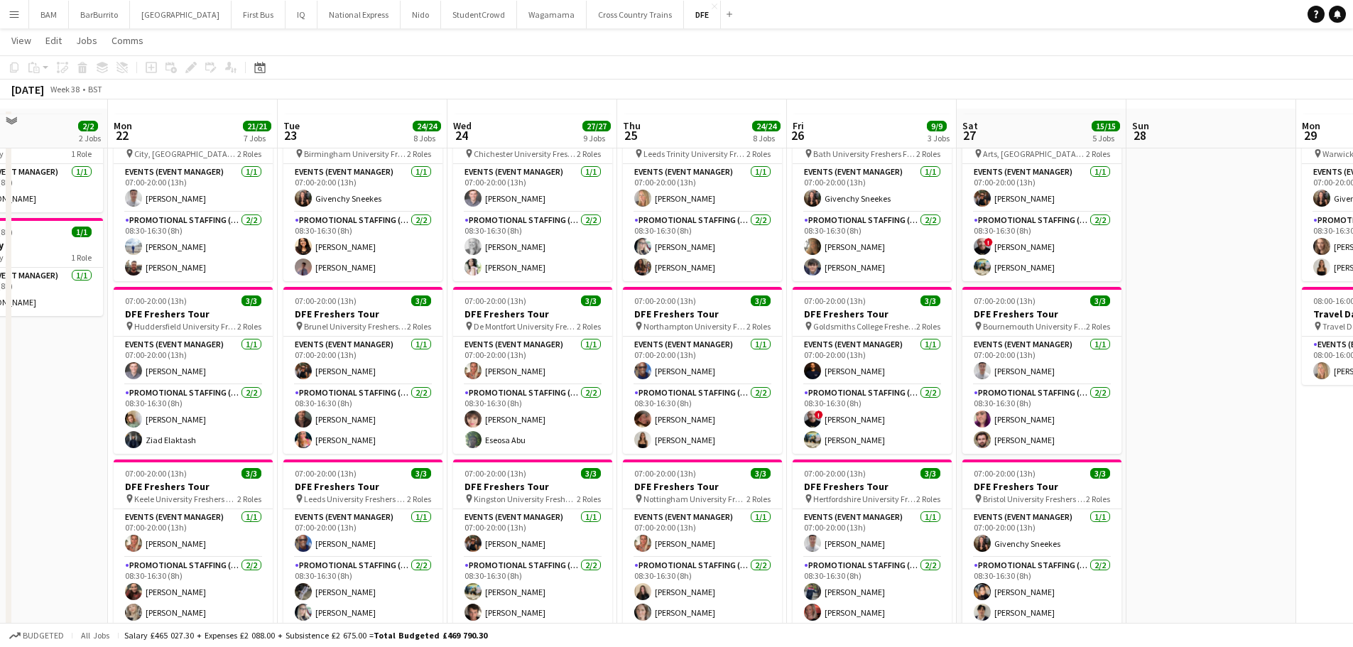
scroll to position [71, 0]
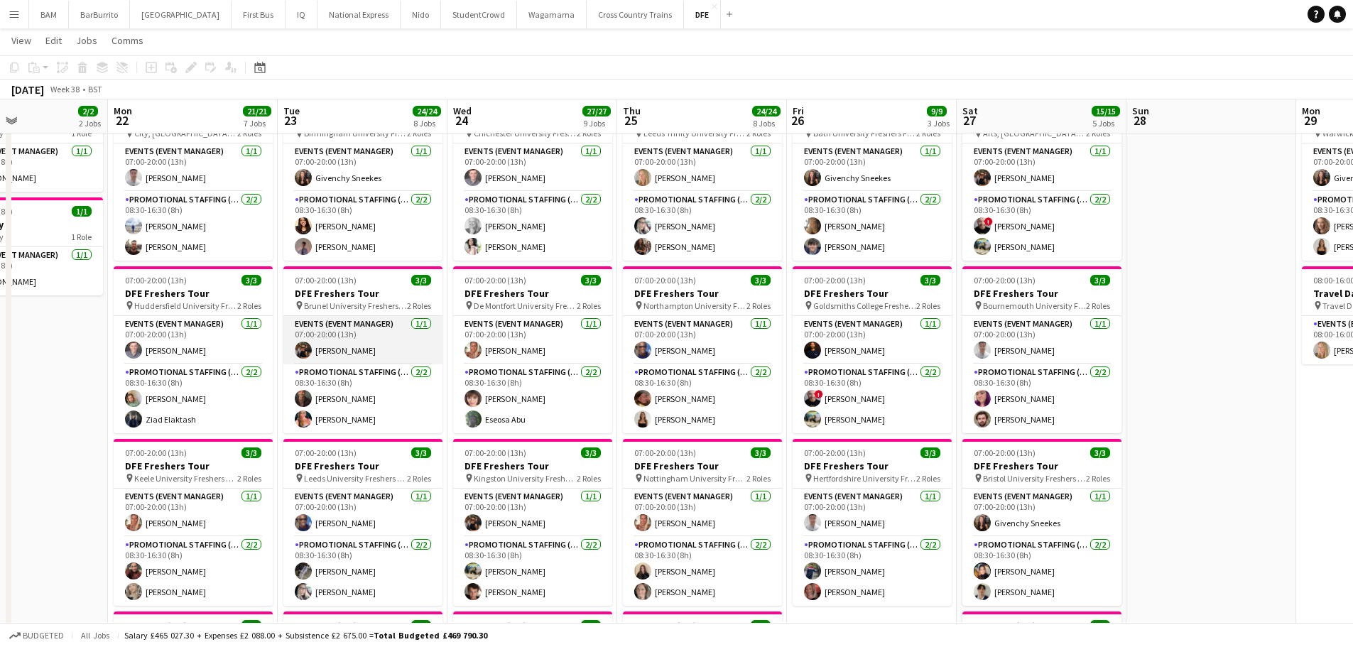
click at [376, 347] on app-card-role "Events (Event Manager) [DATE] 07:00-20:00 (13h) [PERSON_NAME]" at bounding box center [362, 340] width 159 height 48
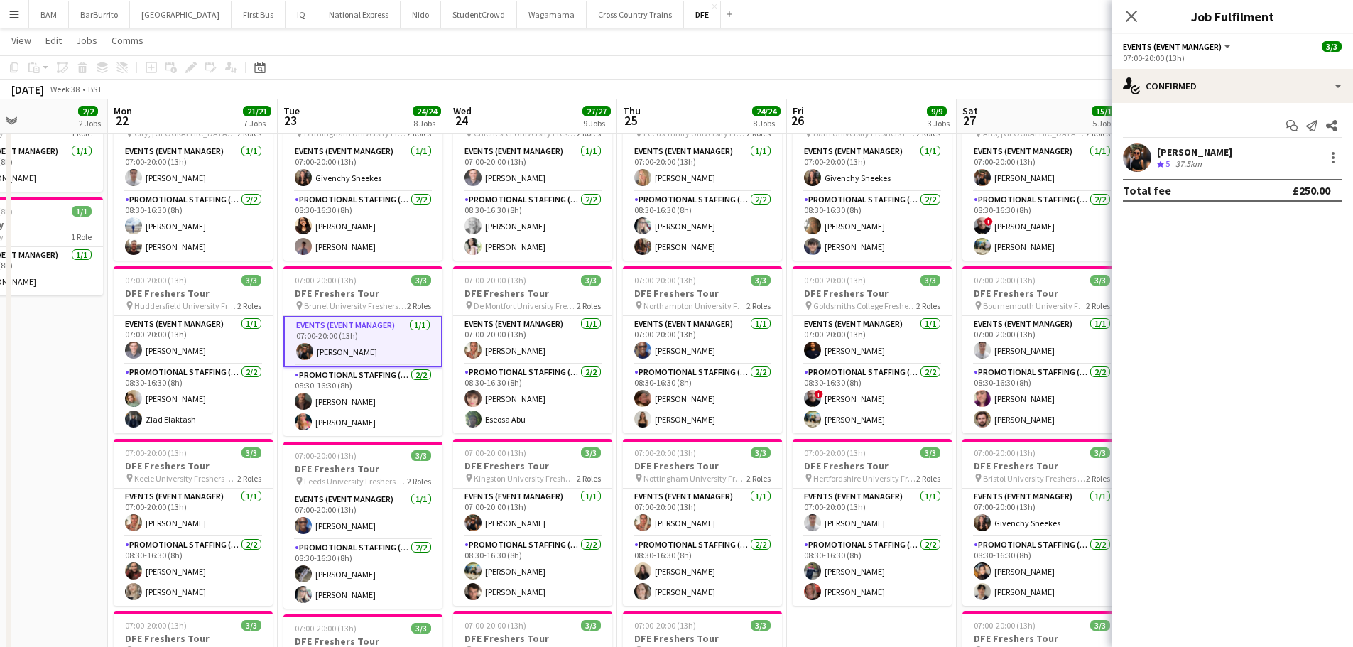
click at [1173, 151] on div "[PERSON_NAME]" at bounding box center [1194, 152] width 75 height 13
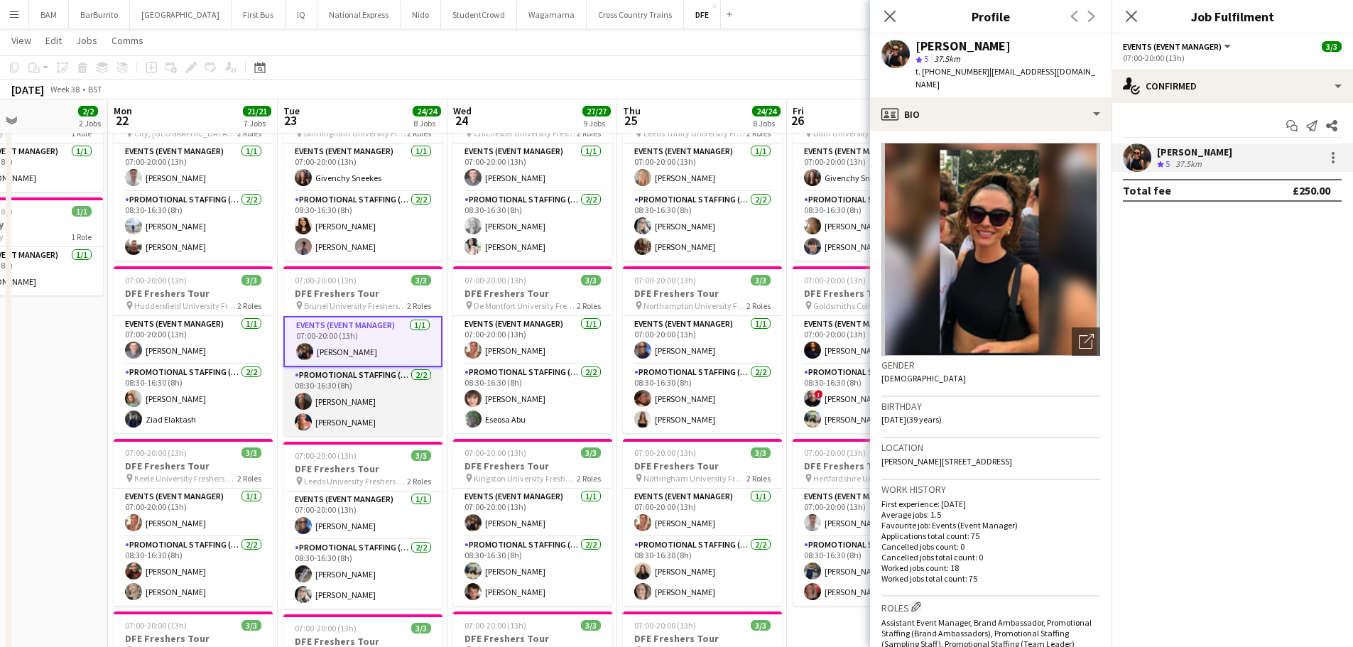
click at [397, 405] on app-card-role "Promotional Staffing (Brand Ambassadors) [DATE] 08:30-16:30 (8h) [PERSON_NAME] …" at bounding box center [362, 401] width 159 height 69
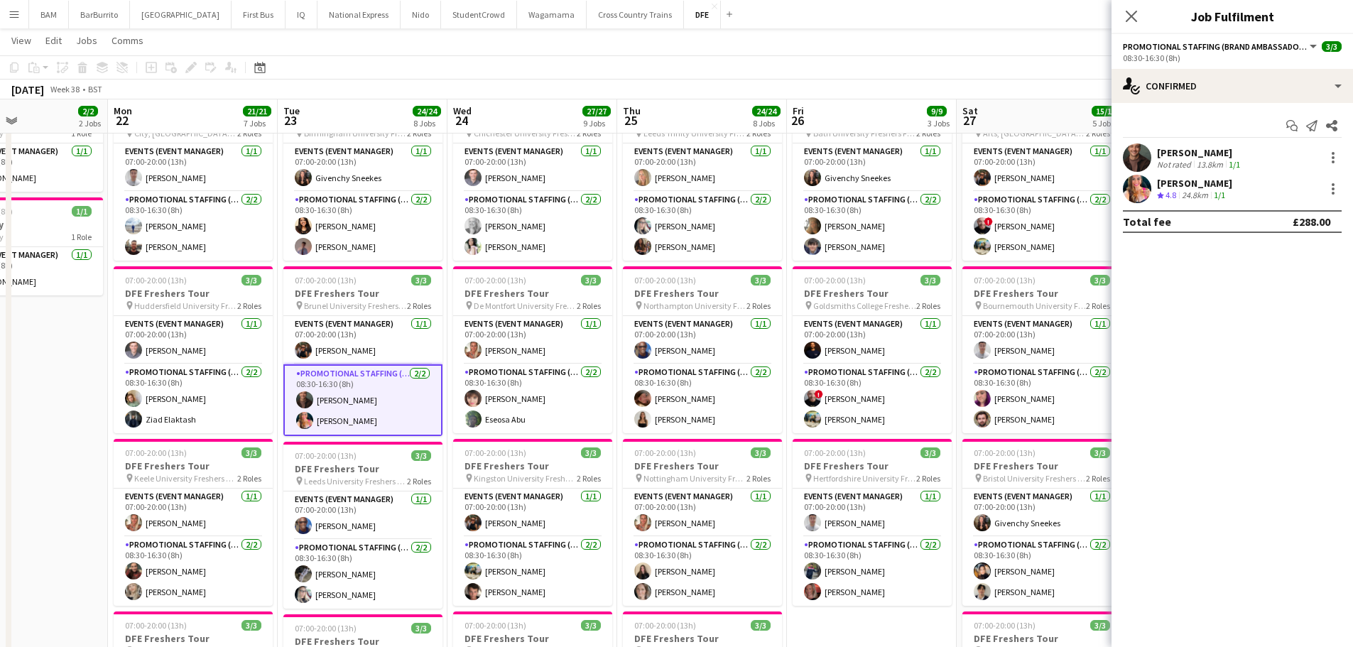
click at [1208, 152] on div "[PERSON_NAME]" at bounding box center [1200, 152] width 86 height 13
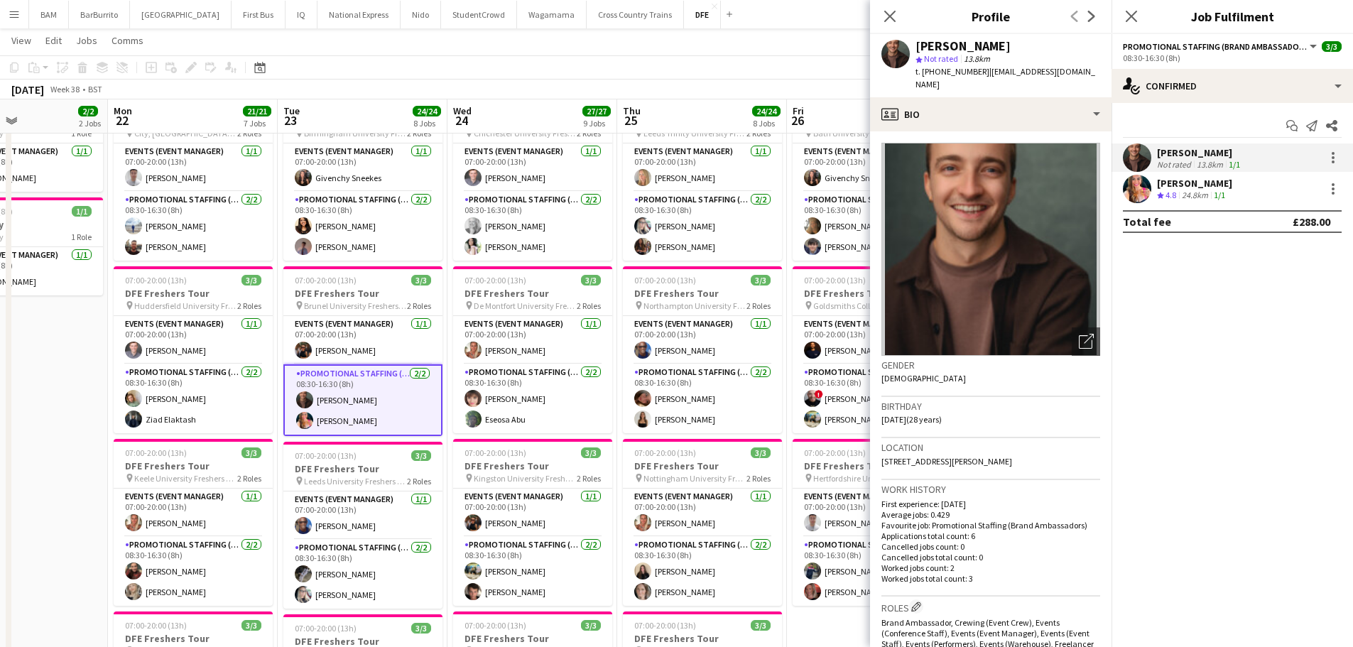
drag, startPoint x: 932, startPoint y: 46, endPoint x: 1001, endPoint y: 42, distance: 69.0
click at [1001, 42] on div "[PERSON_NAME]" at bounding box center [1007, 46] width 185 height 13
drag, startPoint x: 1222, startPoint y: 189, endPoint x: 1230, endPoint y: 186, distance: 8.3
click at [1222, 190] on app-skills-label "1/1" at bounding box center [1219, 195] width 11 height 11
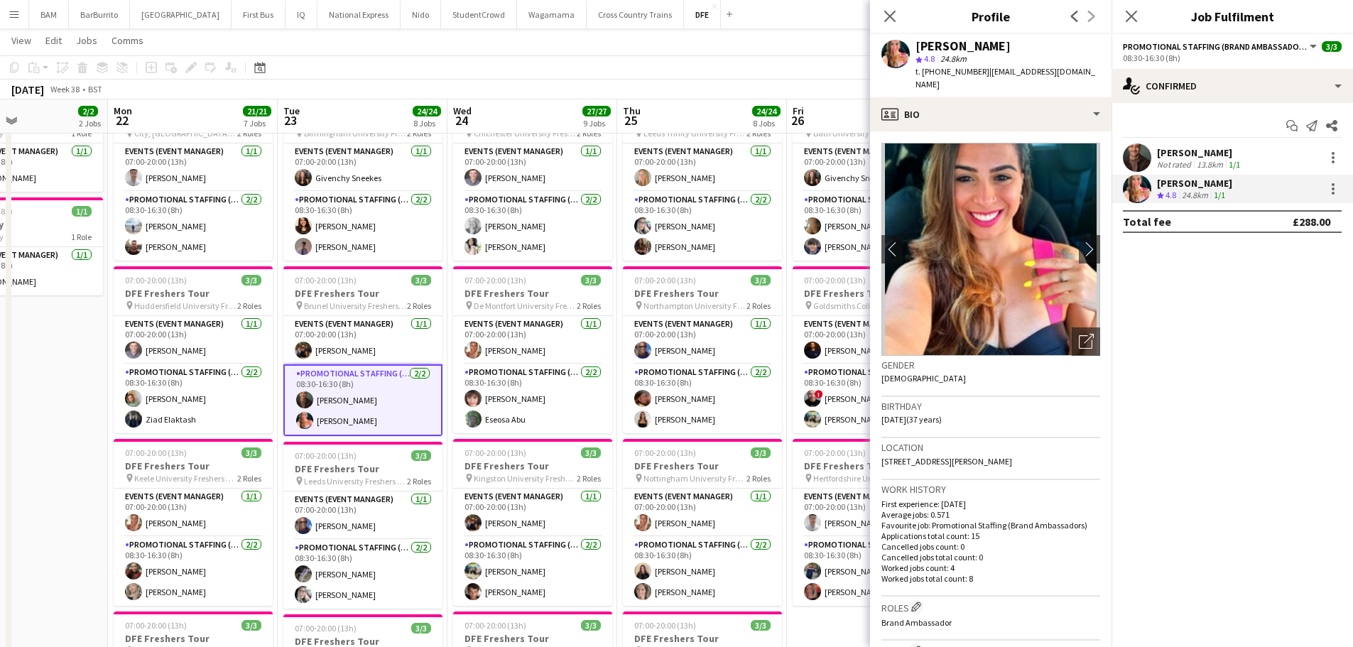
drag, startPoint x: 915, startPoint y: 46, endPoint x: 1041, endPoint y: 48, distance: 126.4
click at [1041, 48] on div "[PERSON_NAME] star 4.8 24.8km t. [PHONE_NUMBER] | [EMAIL_ADDRESS][DOMAIN_NAME]" at bounding box center [990, 65] width 241 height 63
